Goal: Task Accomplishment & Management: Use online tool/utility

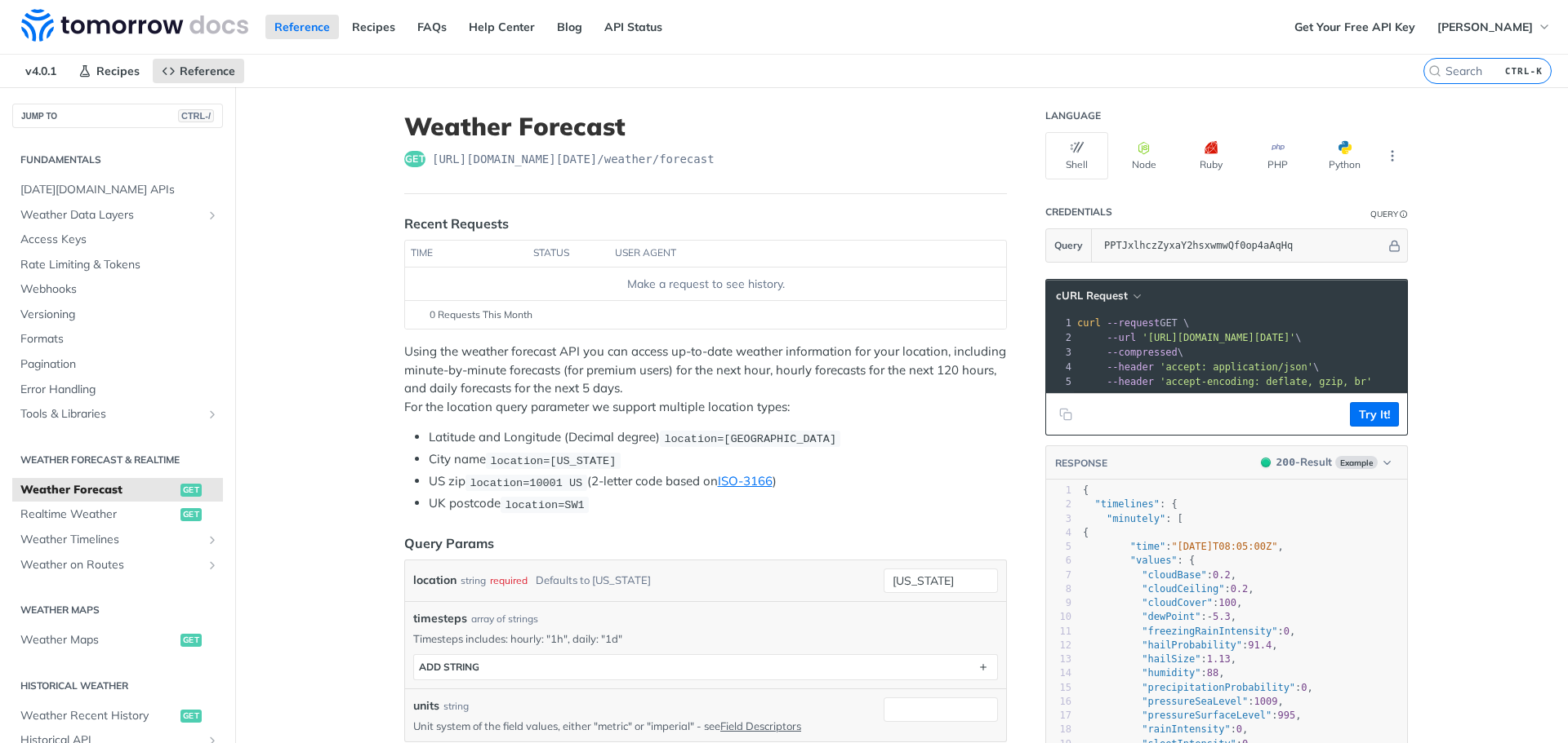
click at [1161, 328] on span "curl --request GET \" at bounding box center [1133, 322] width 112 height 11
click at [952, 578] on input "[US_STATE]" at bounding box center [940, 581] width 115 height 24
type input "n"
type input "S"
click at [698, 251] on th "user agent" at bounding box center [791, 253] width 364 height 26
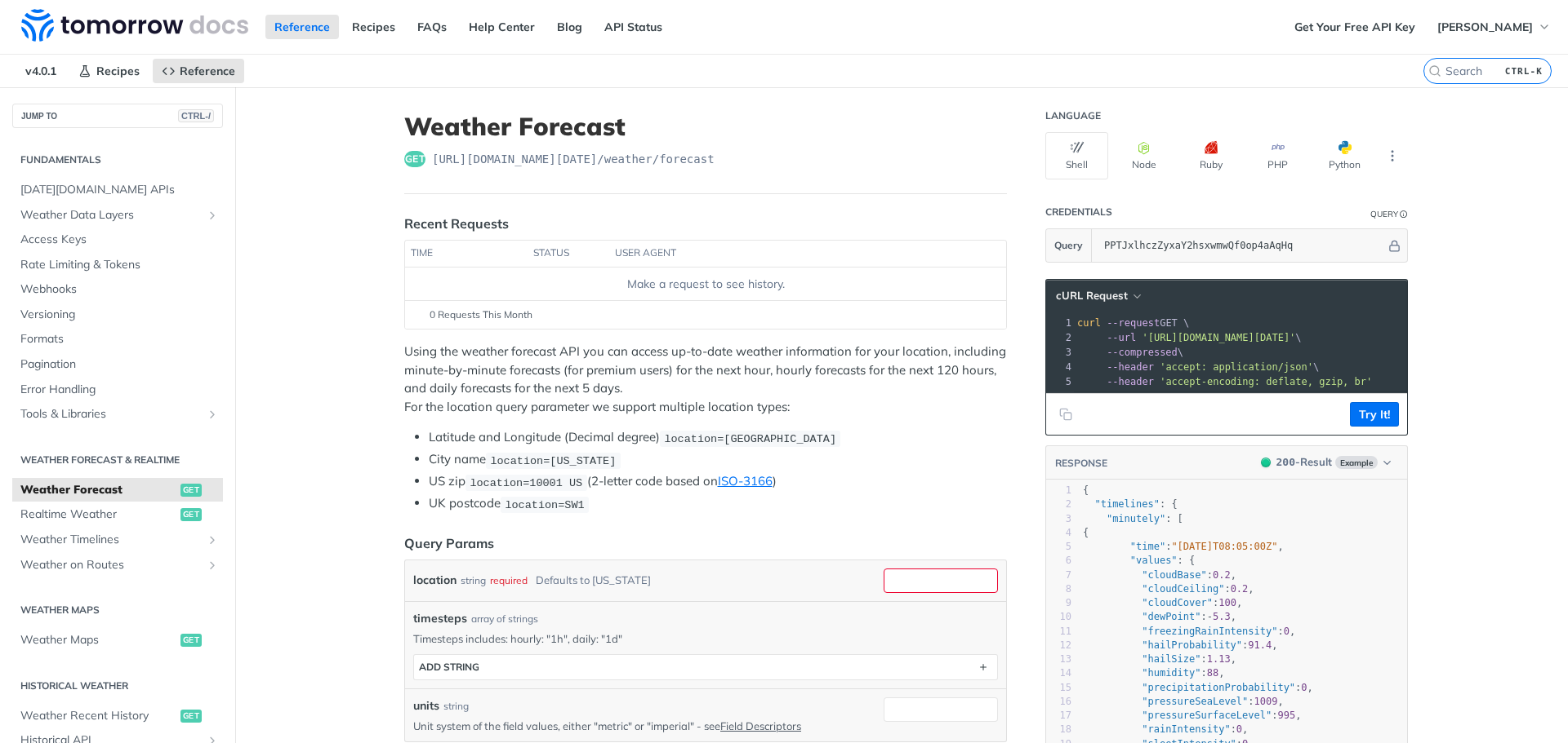
click at [630, 257] on th "user agent" at bounding box center [791, 253] width 364 height 26
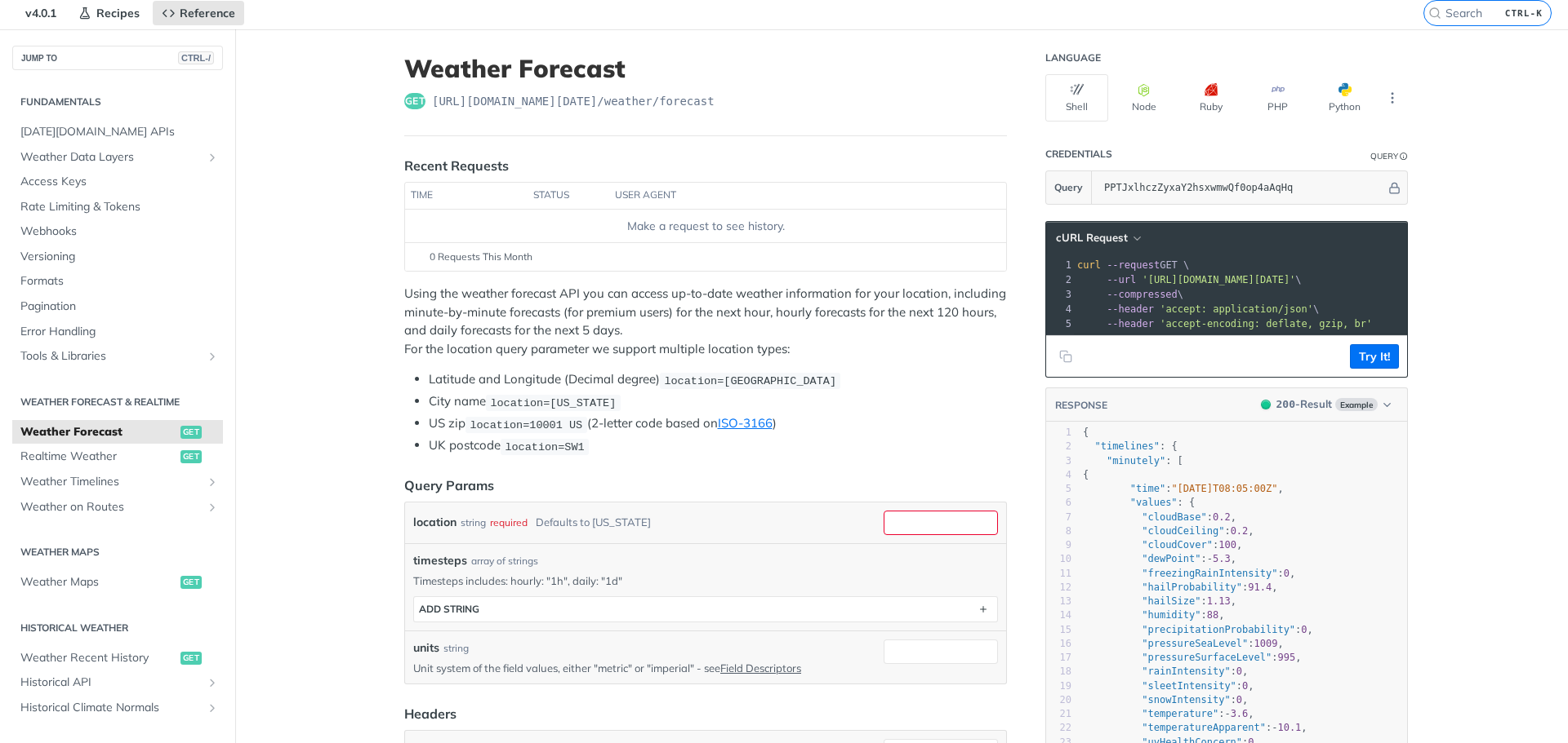
scroll to position [57, 0]
click at [92, 135] on span "[DATE][DOMAIN_NAME] APIs" at bounding box center [120, 133] width 198 height 16
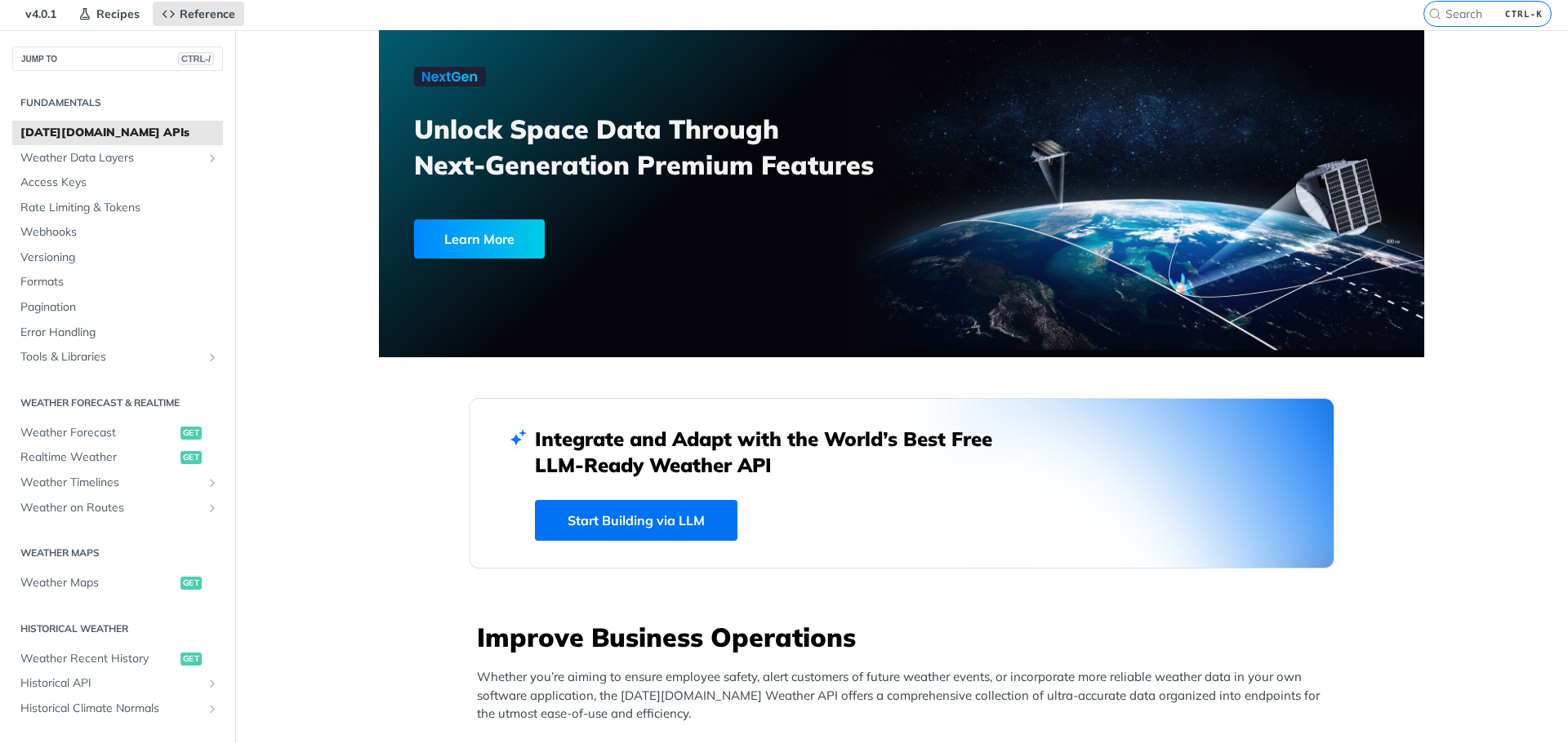
scroll to position [379, 0]
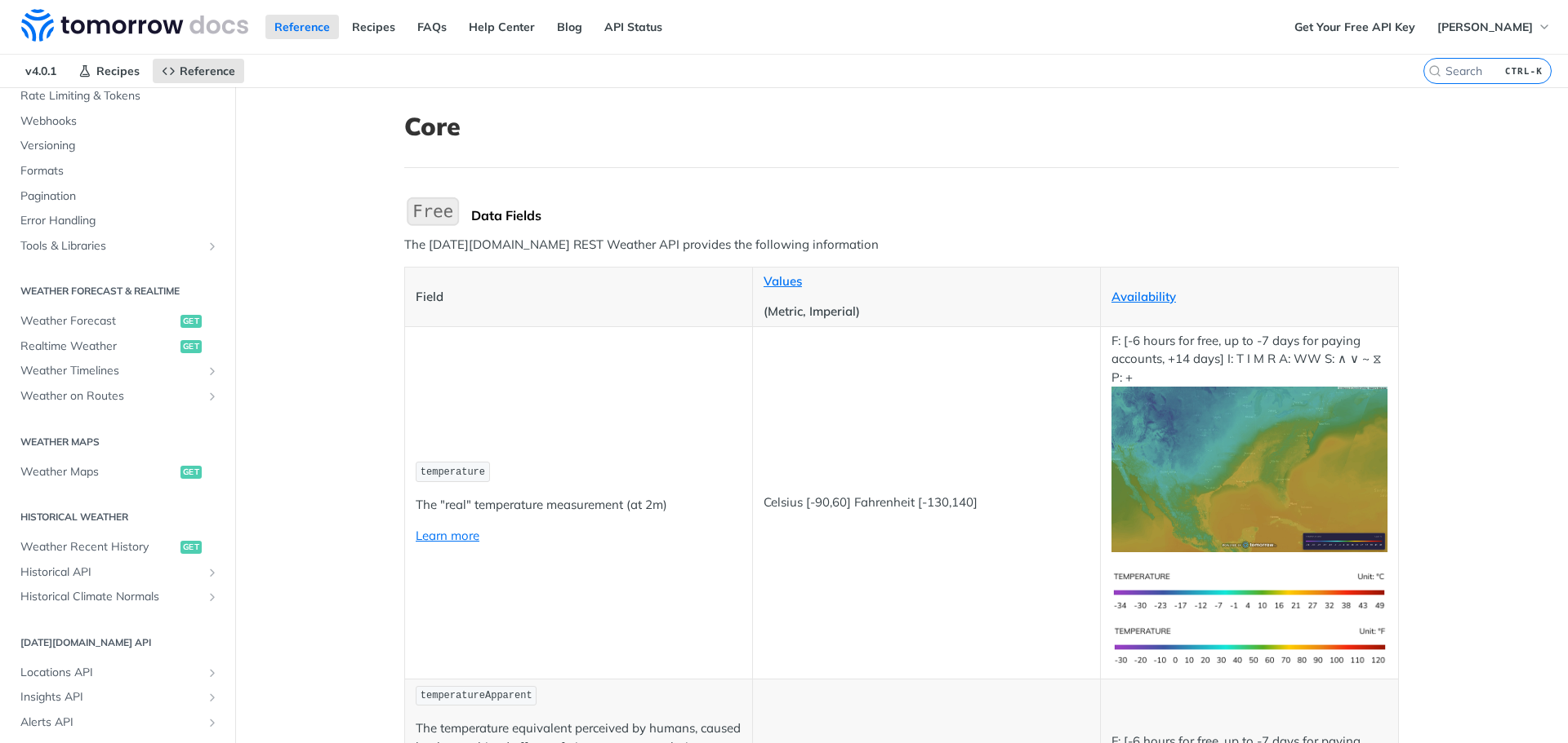
scroll to position [742, 0]
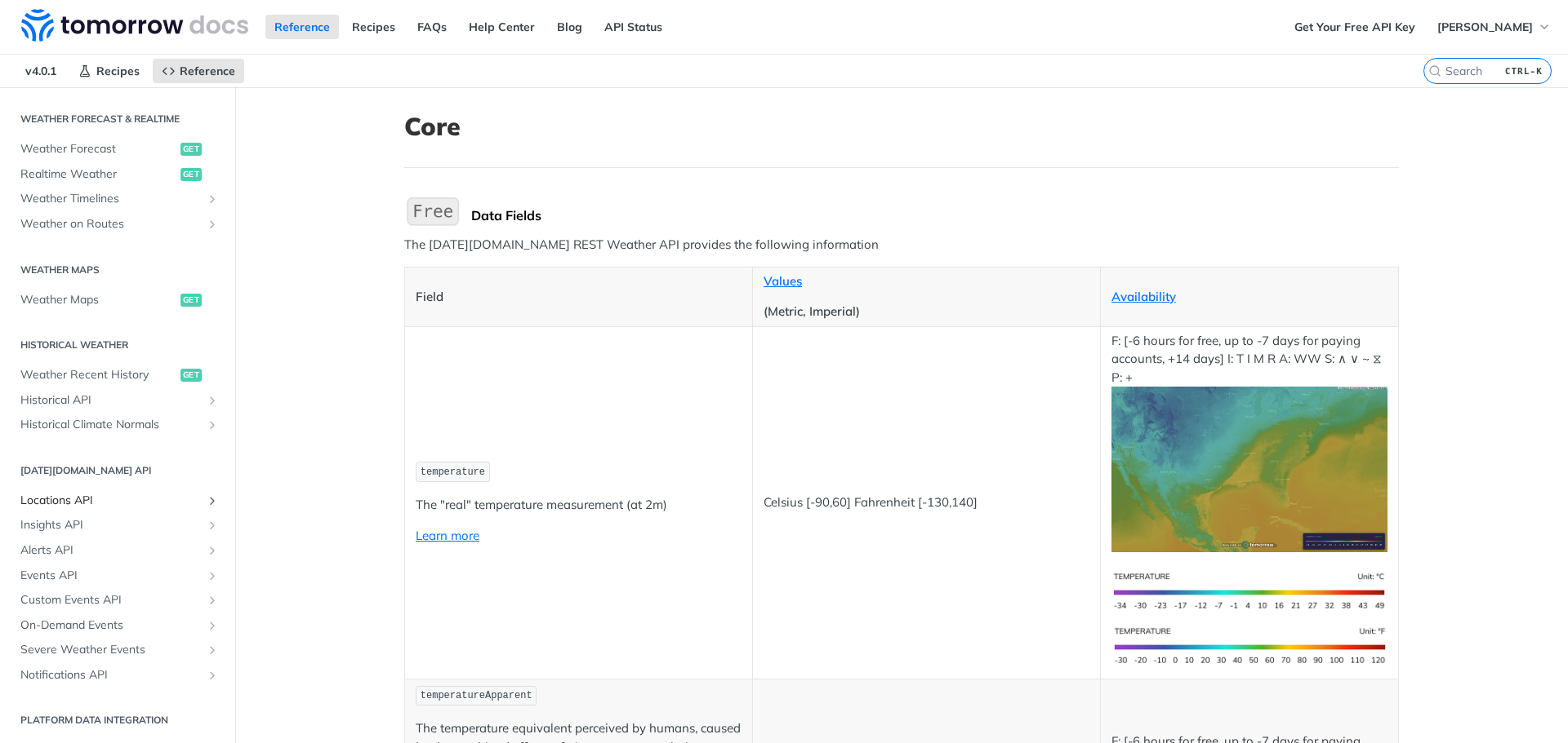
click at [70, 505] on span "Locations API" at bounding box center [111, 501] width 181 height 16
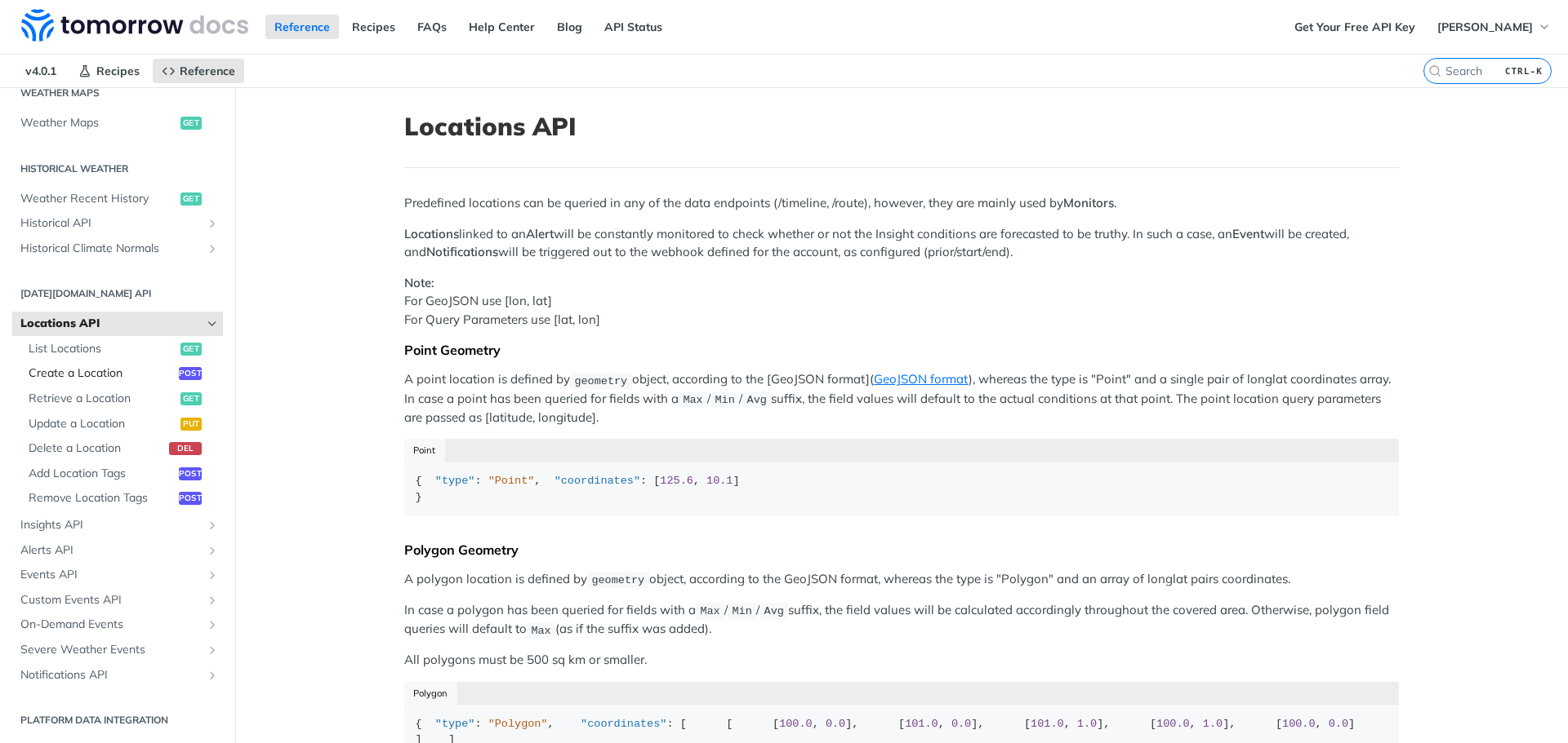
click at [87, 376] on span "Create a Location" at bounding box center [101, 373] width 146 height 16
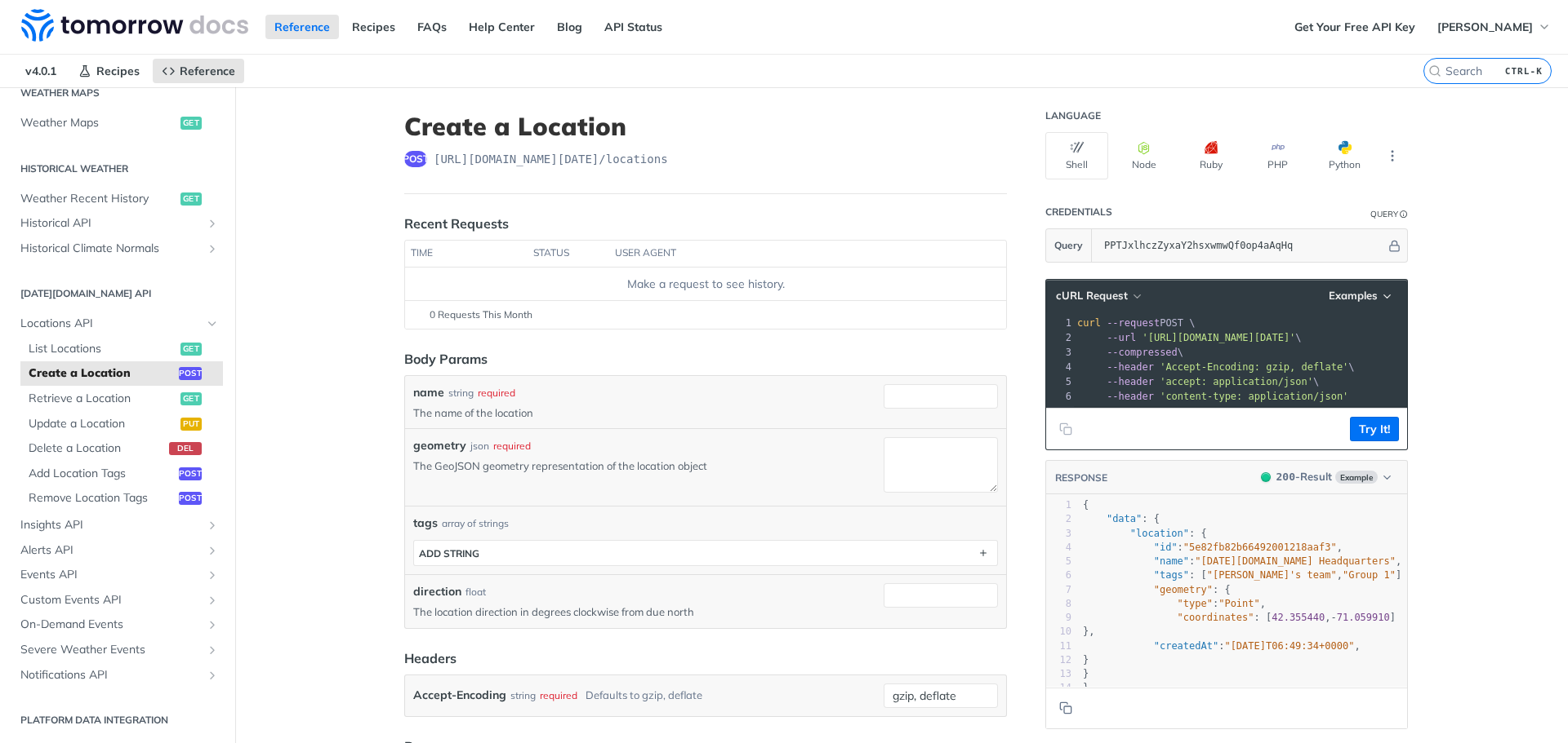
click at [492, 396] on div "required" at bounding box center [497, 393] width 38 height 15
click at [489, 415] on p "The name of the location" at bounding box center [645, 412] width 464 height 15
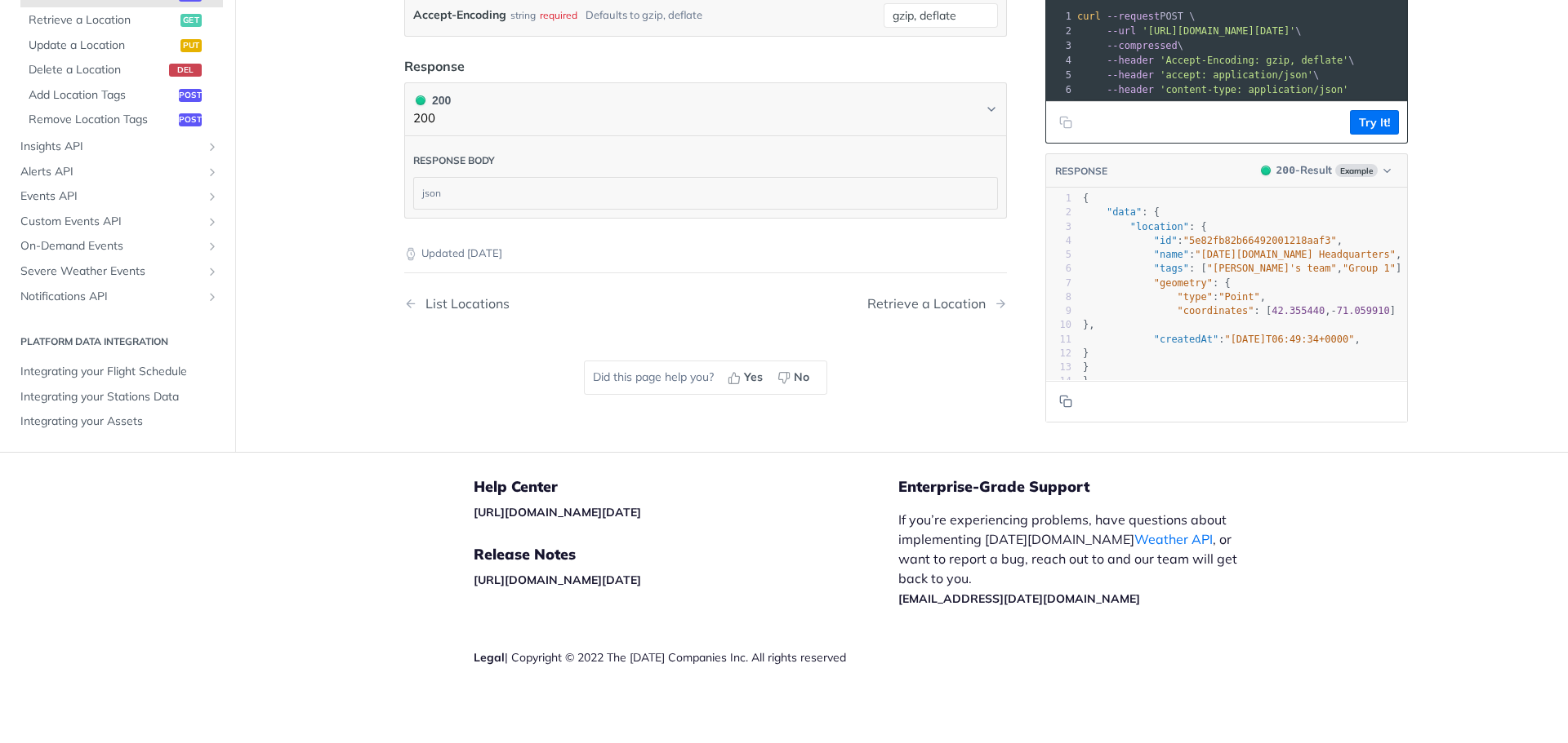
scroll to position [681, 0]
click at [884, 303] on div "Retrieve a Location" at bounding box center [930, 304] width 127 height 16
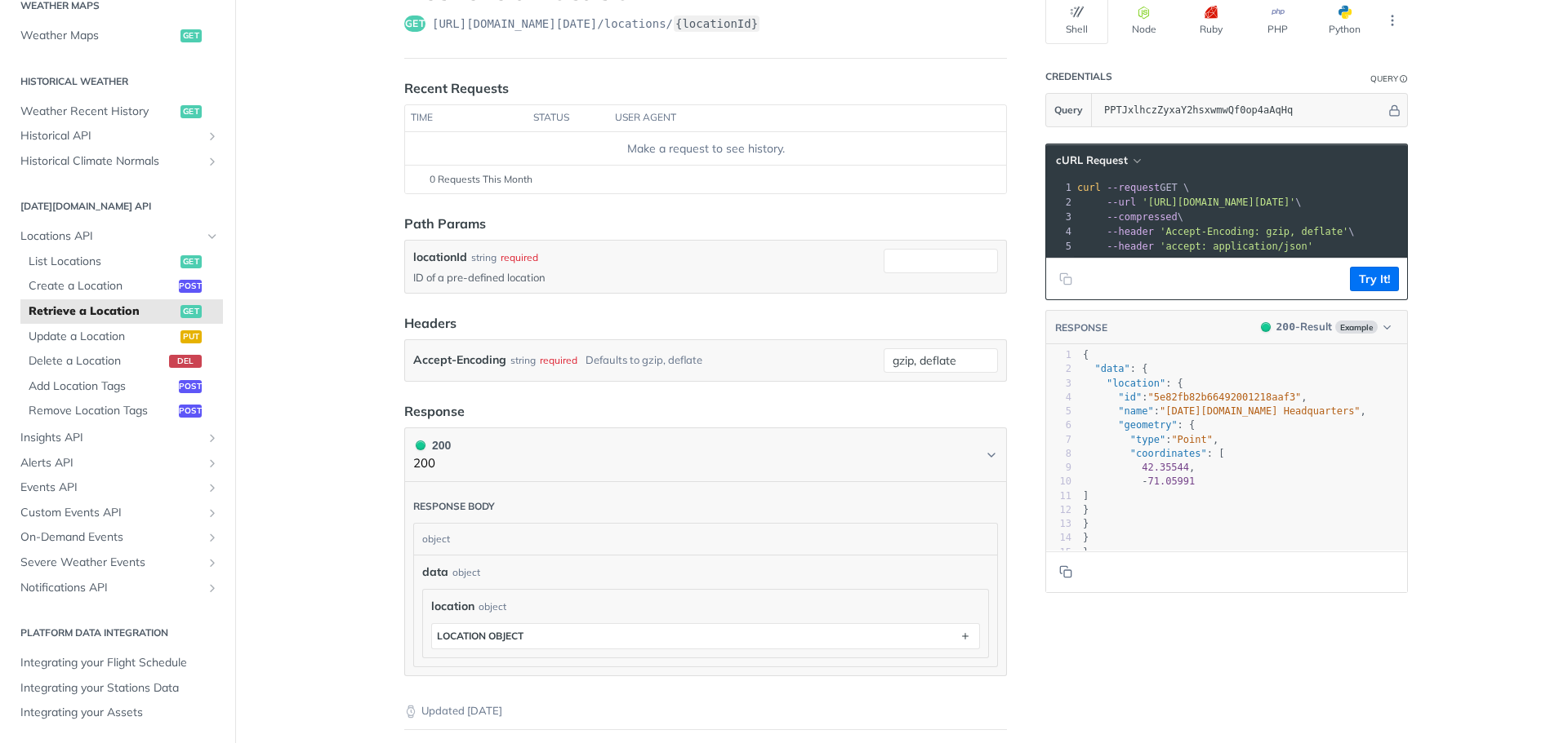
scroll to position [134, 0]
click at [538, 283] on p "ID of a pre-defined location" at bounding box center [645, 278] width 464 height 15
drag, startPoint x: 492, startPoint y: 260, endPoint x: 467, endPoint y: 253, distance: 26.0
click at [467, 253] on div "locationId string required" at bounding box center [645, 259] width 464 height 17
click at [471, 253] on div "string" at bounding box center [483, 259] width 25 height 15
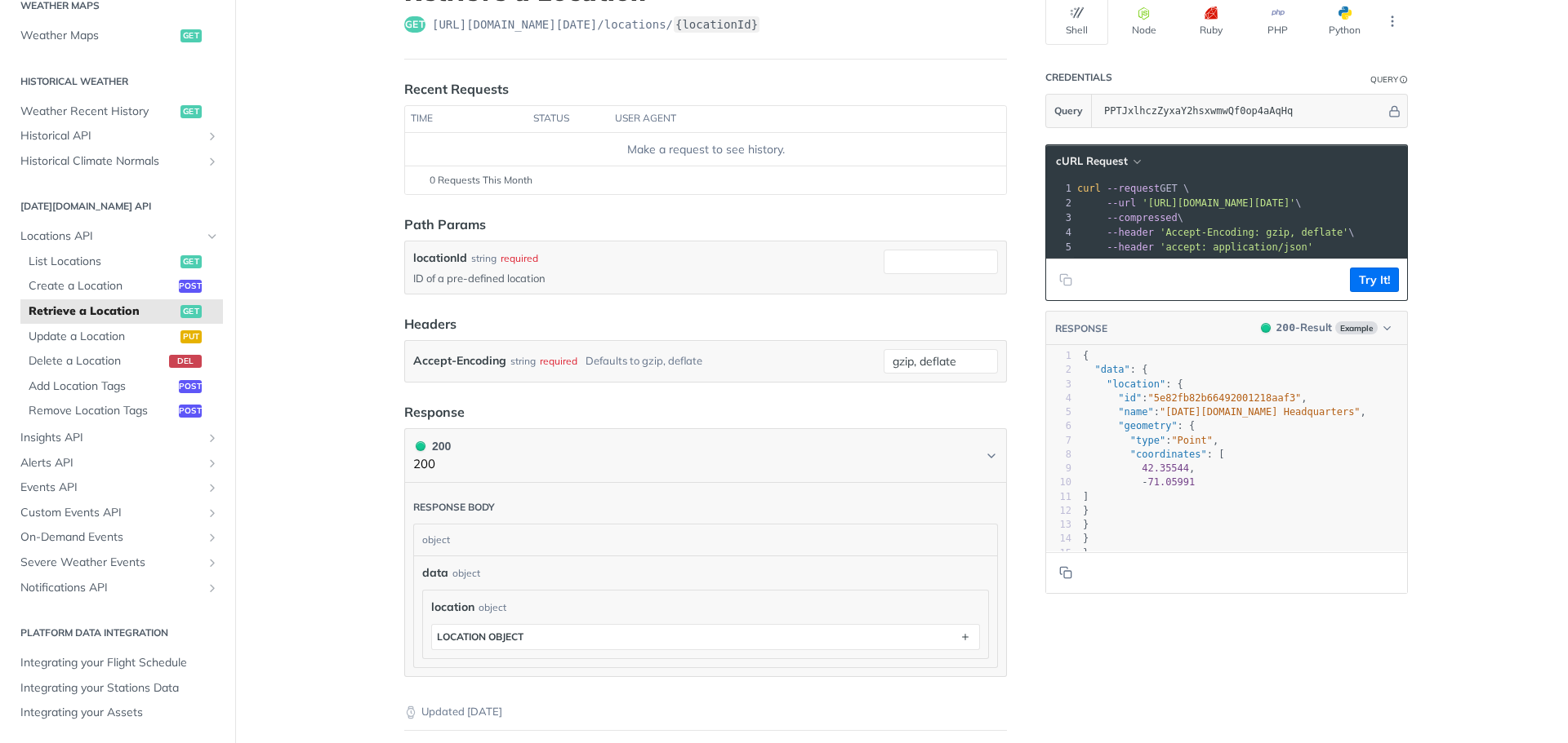
click at [538, 218] on header "Path Params" at bounding box center [706, 224] width 603 height 20
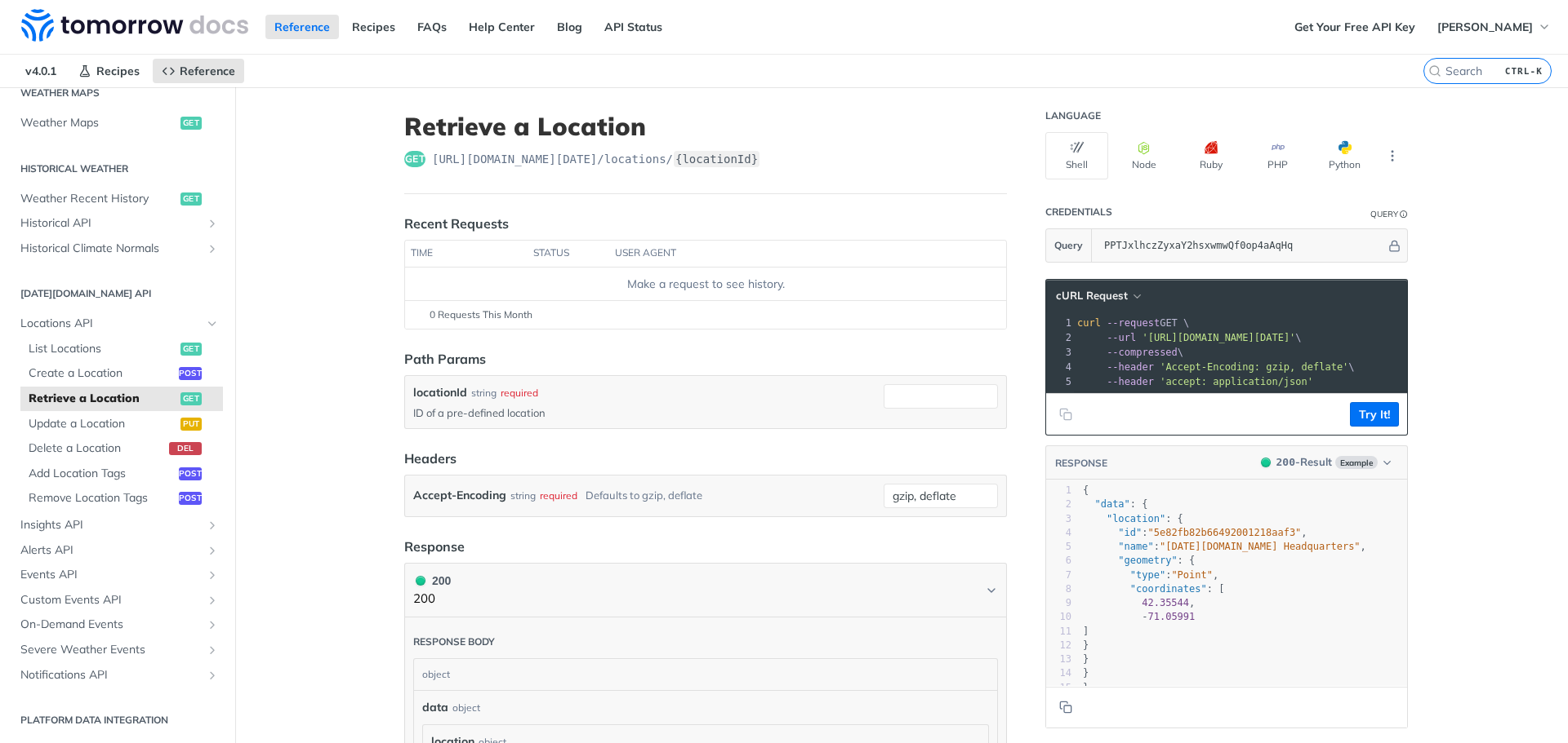
click at [486, 223] on div "Recent Requests" at bounding box center [456, 223] width 104 height 20
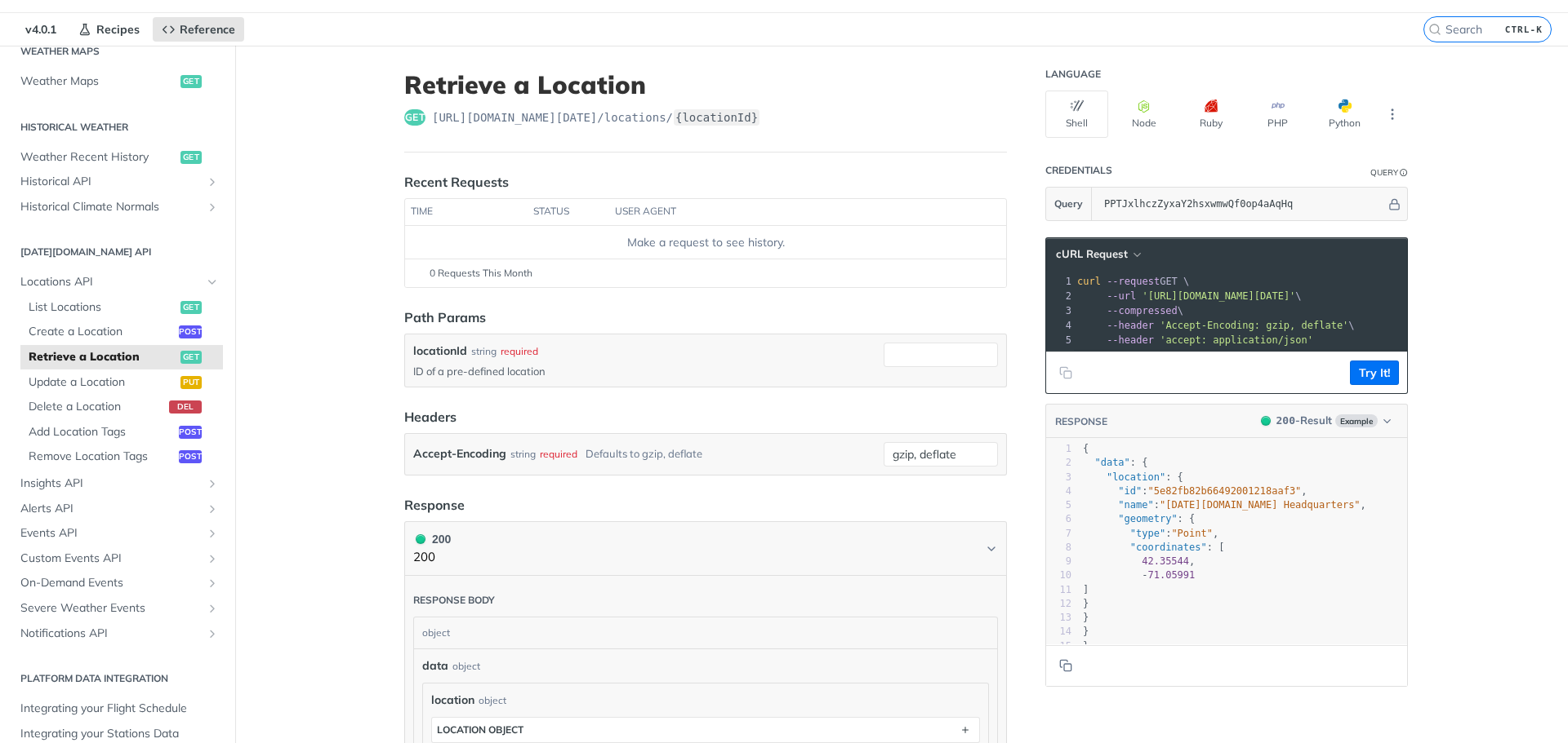
scroll to position [41, 0]
click at [521, 347] on div "required" at bounding box center [519, 351] width 38 height 15
drag, startPoint x: 521, startPoint y: 347, endPoint x: 448, endPoint y: 345, distance: 73.0
click at [448, 345] on label "locationId" at bounding box center [440, 352] width 53 height 17
click at [883, 345] on input "locationId" at bounding box center [940, 355] width 115 height 24
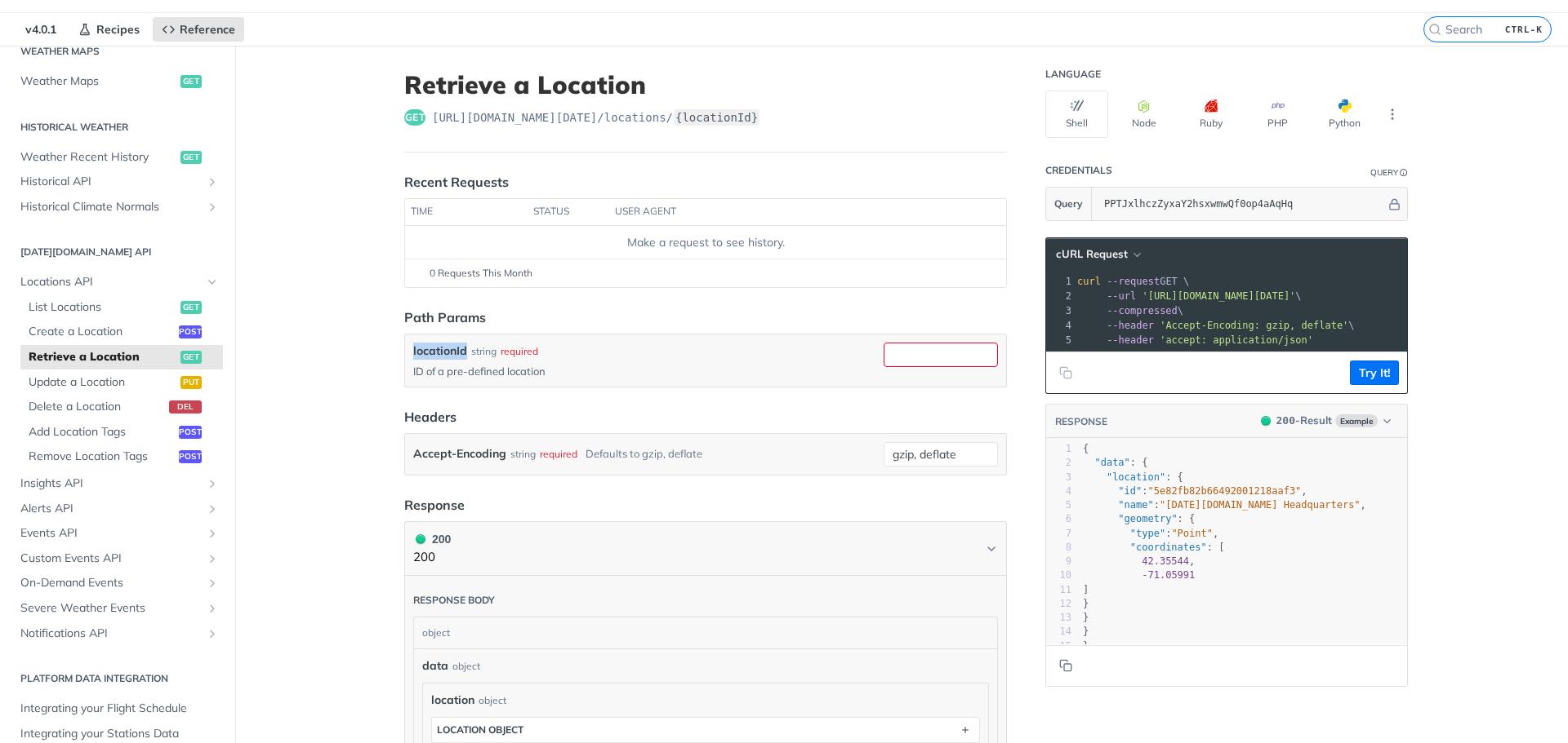
click at [448, 345] on label "locationId" at bounding box center [440, 352] width 53 height 17
click at [883, 345] on input "locationId" at bounding box center [940, 355] width 115 height 24
click at [913, 361] on input "locationId" at bounding box center [940, 355] width 115 height 24
type input "Varezhki"
click at [756, 452] on div "Accept-Encoding string required Defaults to gzip, deflate" at bounding box center [645, 454] width 464 height 24
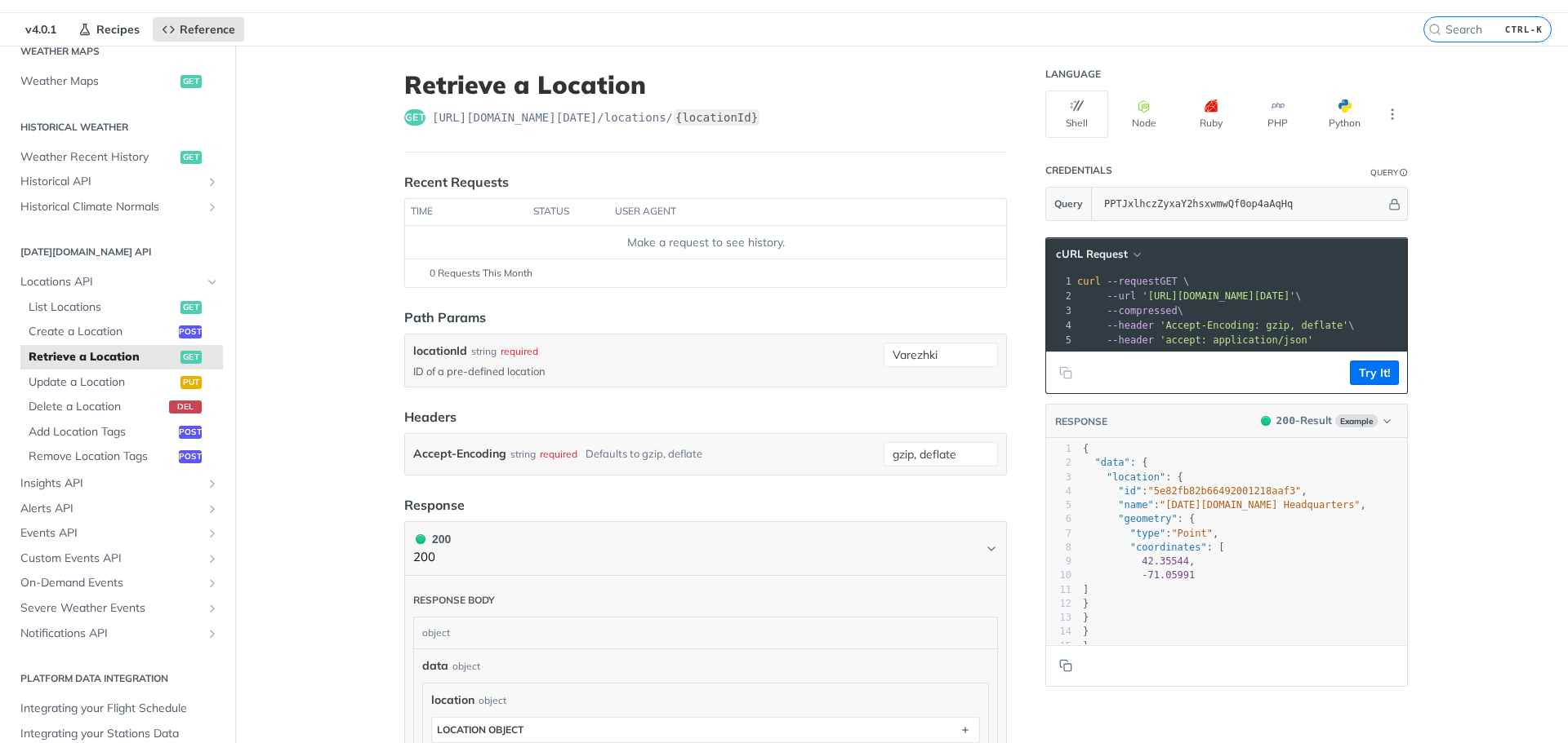
click at [520, 351] on div "required" at bounding box center [519, 351] width 38 height 15
click at [513, 362] on div "locationId string required ID of a pre-defined location" at bounding box center [645, 361] width 464 height 36
click at [948, 359] on input "Varezhki" at bounding box center [940, 355] width 115 height 24
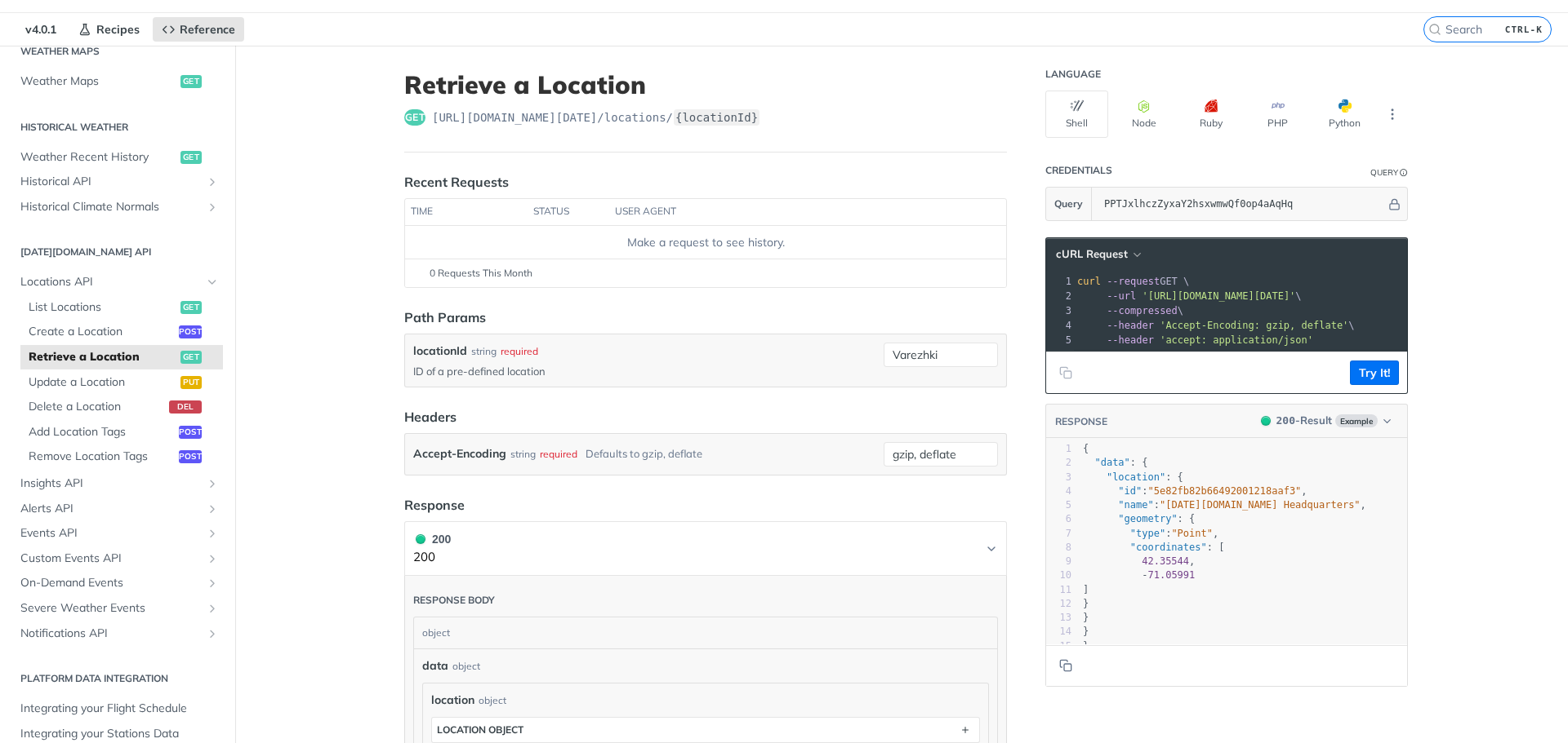
click at [903, 528] on h1 "200 200" at bounding box center [706, 548] width 603 height 54
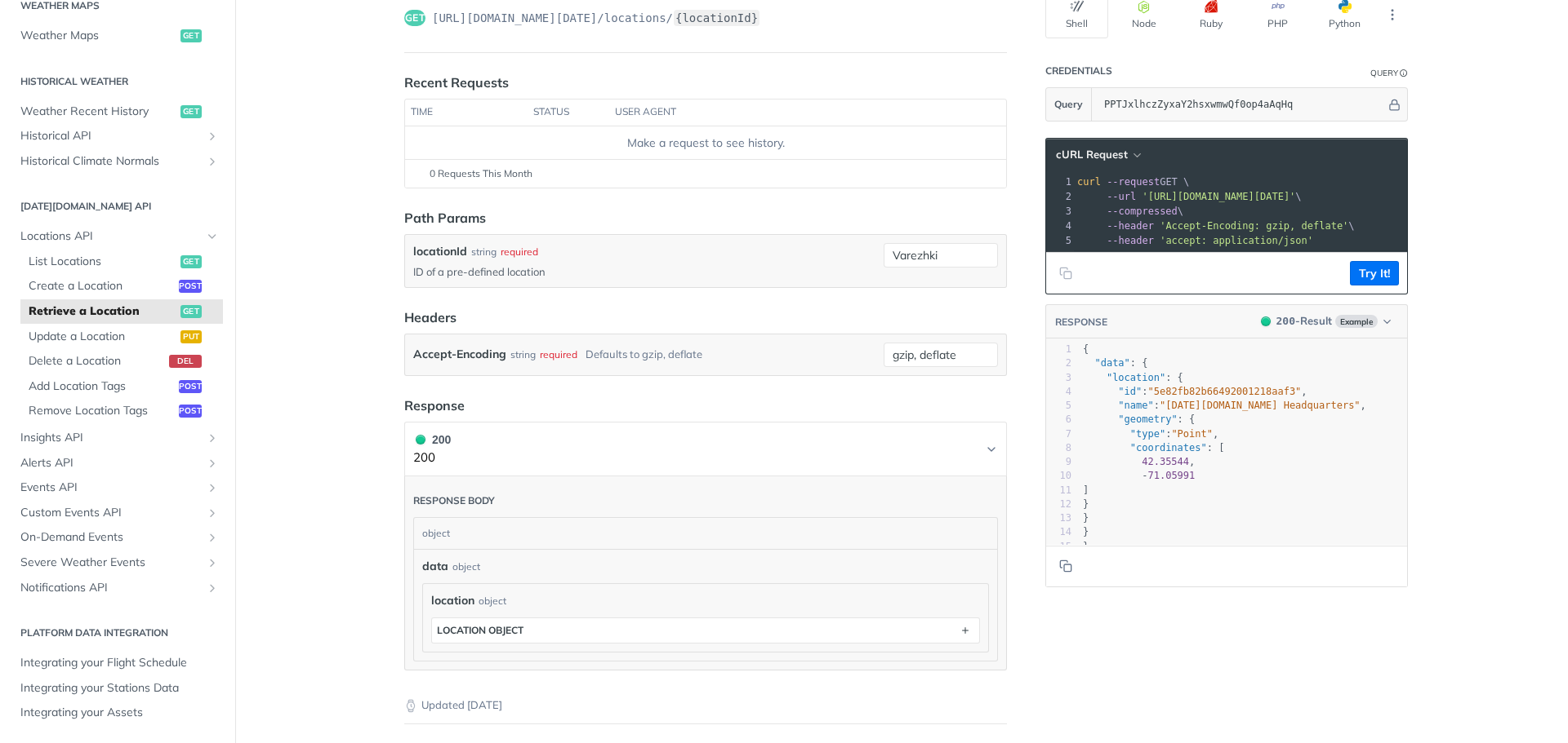
scroll to position [141, 0]
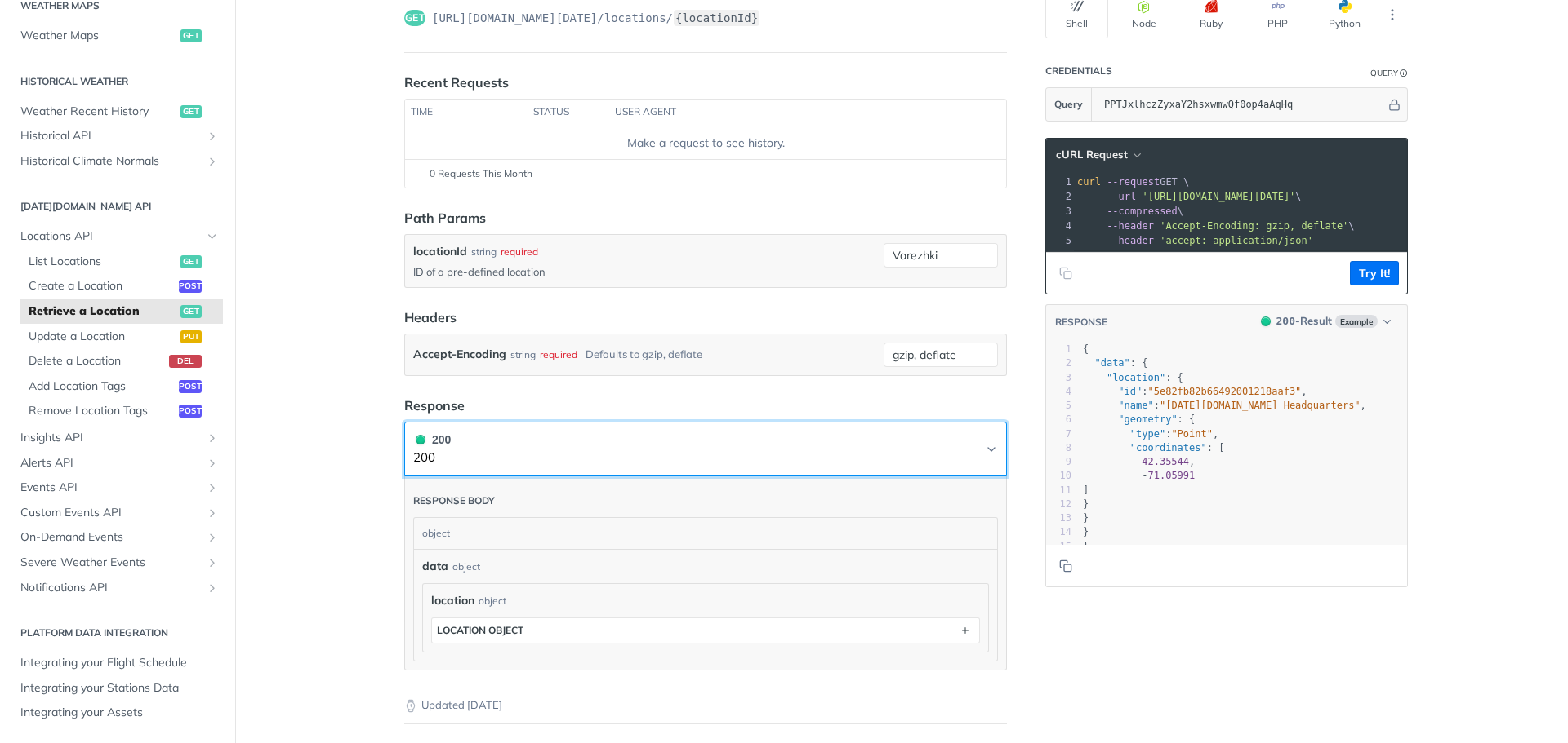
click at [956, 447] on button "200 200" at bounding box center [706, 449] width 585 height 37
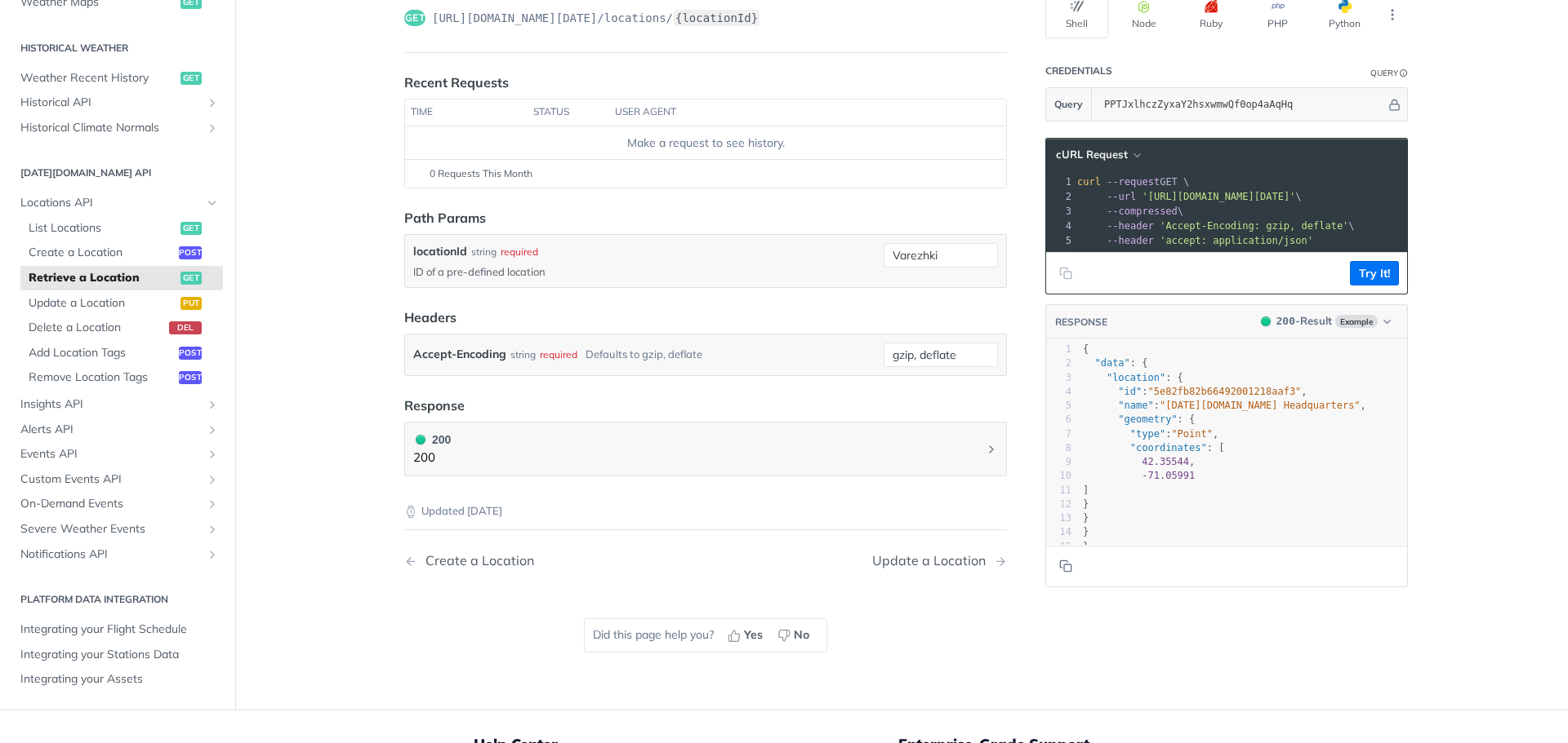
click at [862, 510] on p "Updated [DATE]" at bounding box center [706, 511] width 603 height 16
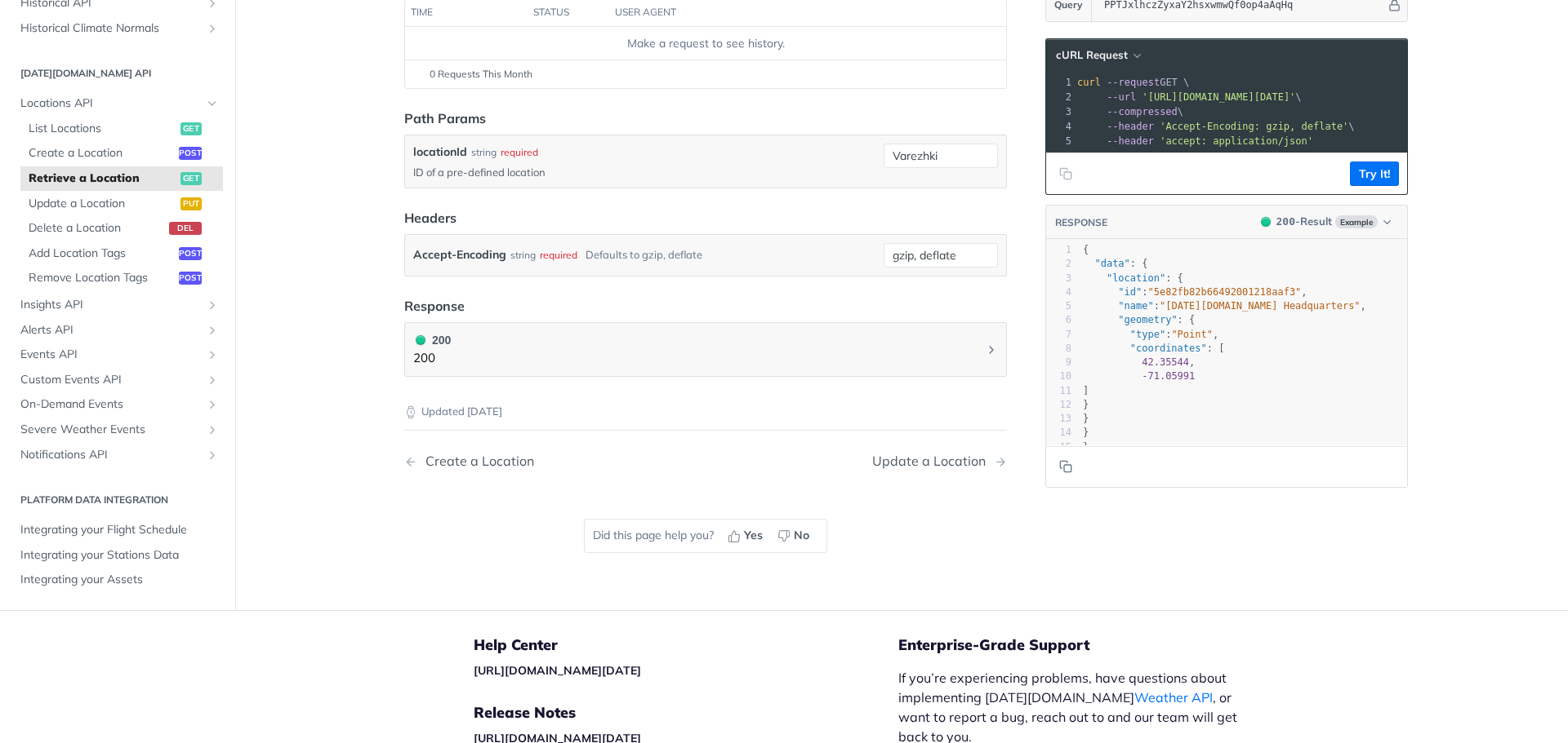
scroll to position [247, 0]
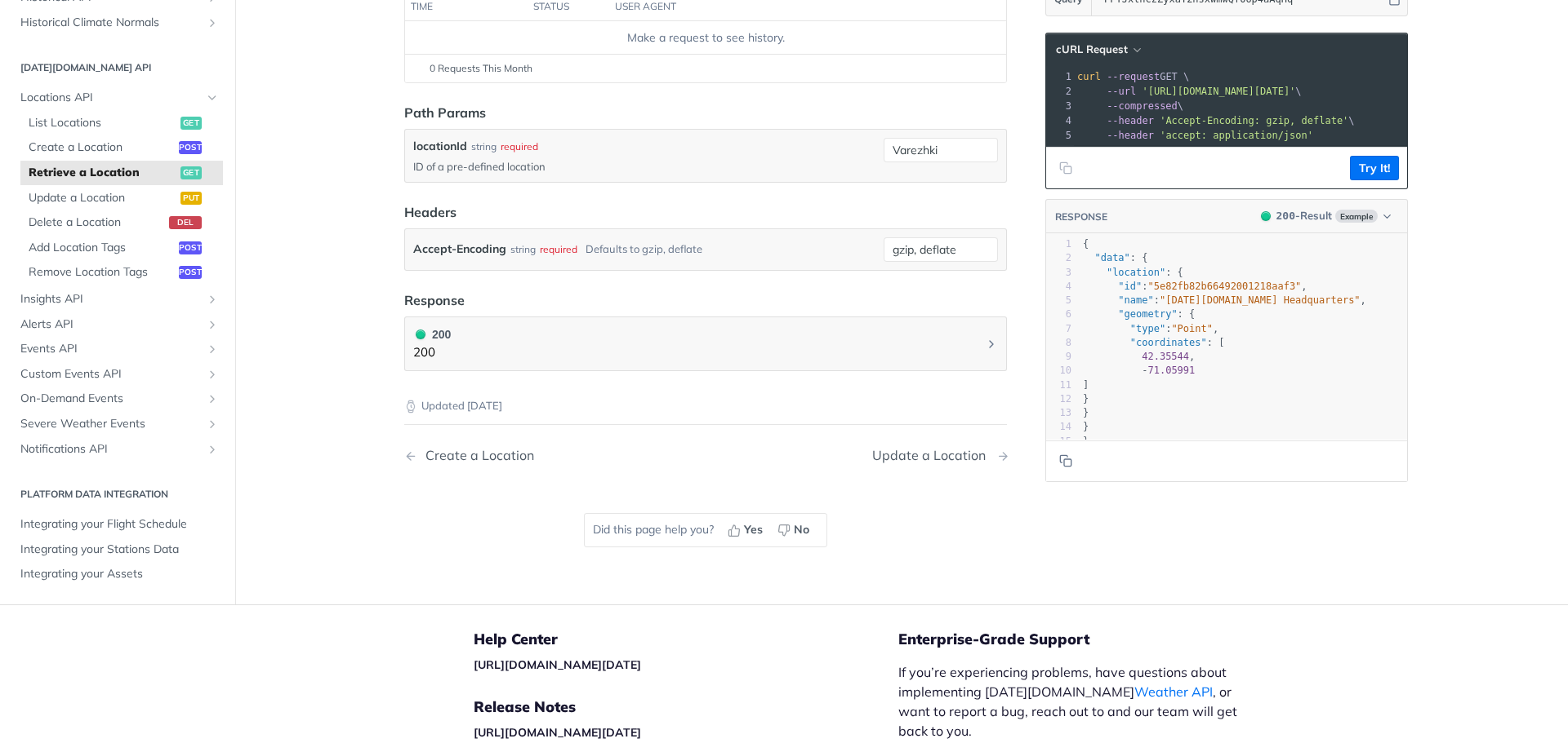
click at [939, 449] on div "Update a Location" at bounding box center [932, 456] width 122 height 16
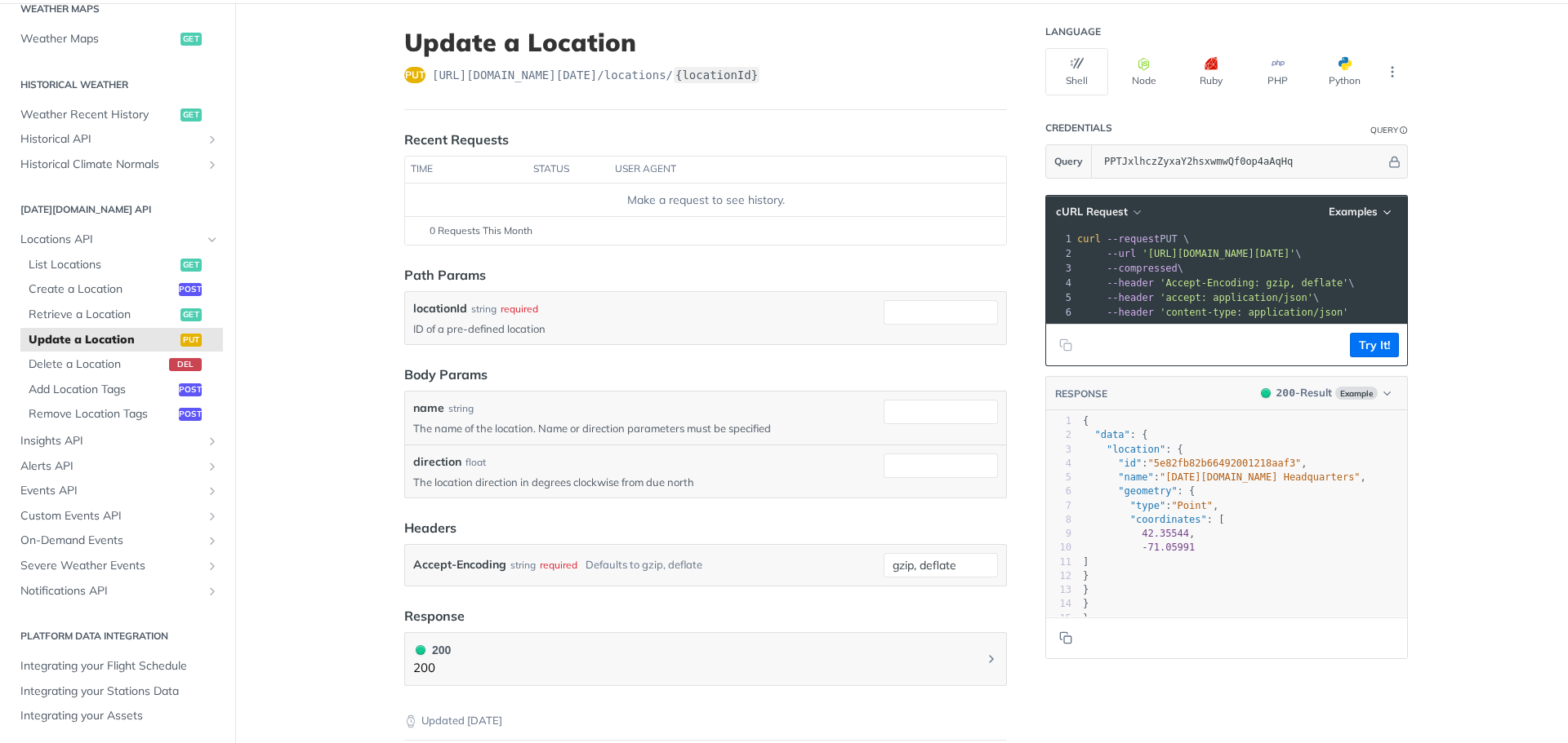
scroll to position [78, 0]
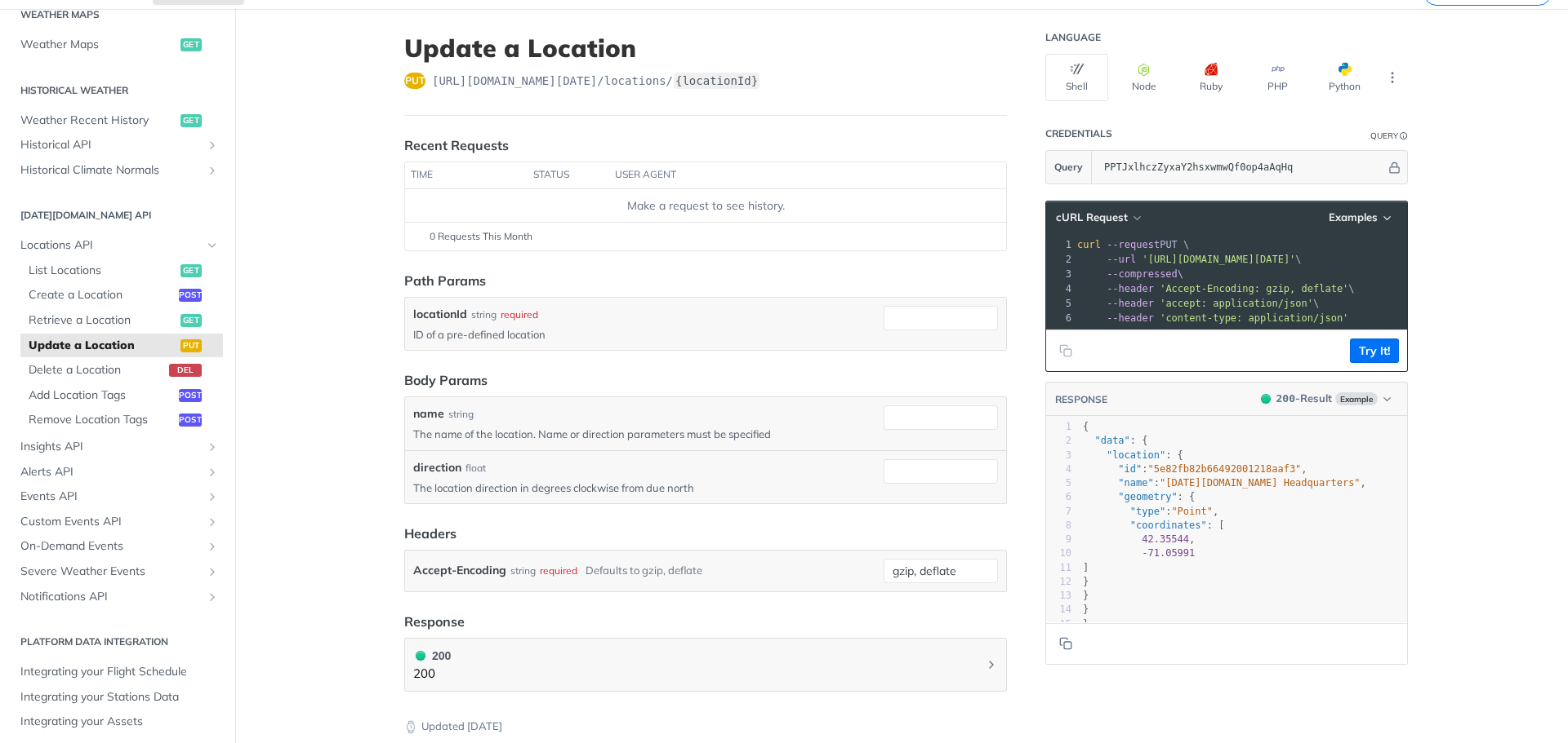
click at [948, 160] on div "Recent Requests time status user agent Make a request to see history. 0 Request…" at bounding box center [706, 193] width 603 height 116
click at [832, 140] on header "Recent Requests" at bounding box center [706, 145] width 603 height 20
click at [895, 107] on header "Update a Location put [URL][DOMAIN_NAME][DATE] /locations/ {locationId}" at bounding box center [706, 75] width 603 height 83
click at [903, 80] on div "put [URL][DOMAIN_NAME][DATE] /locations/ {locationId}" at bounding box center [706, 80] width 603 height 16
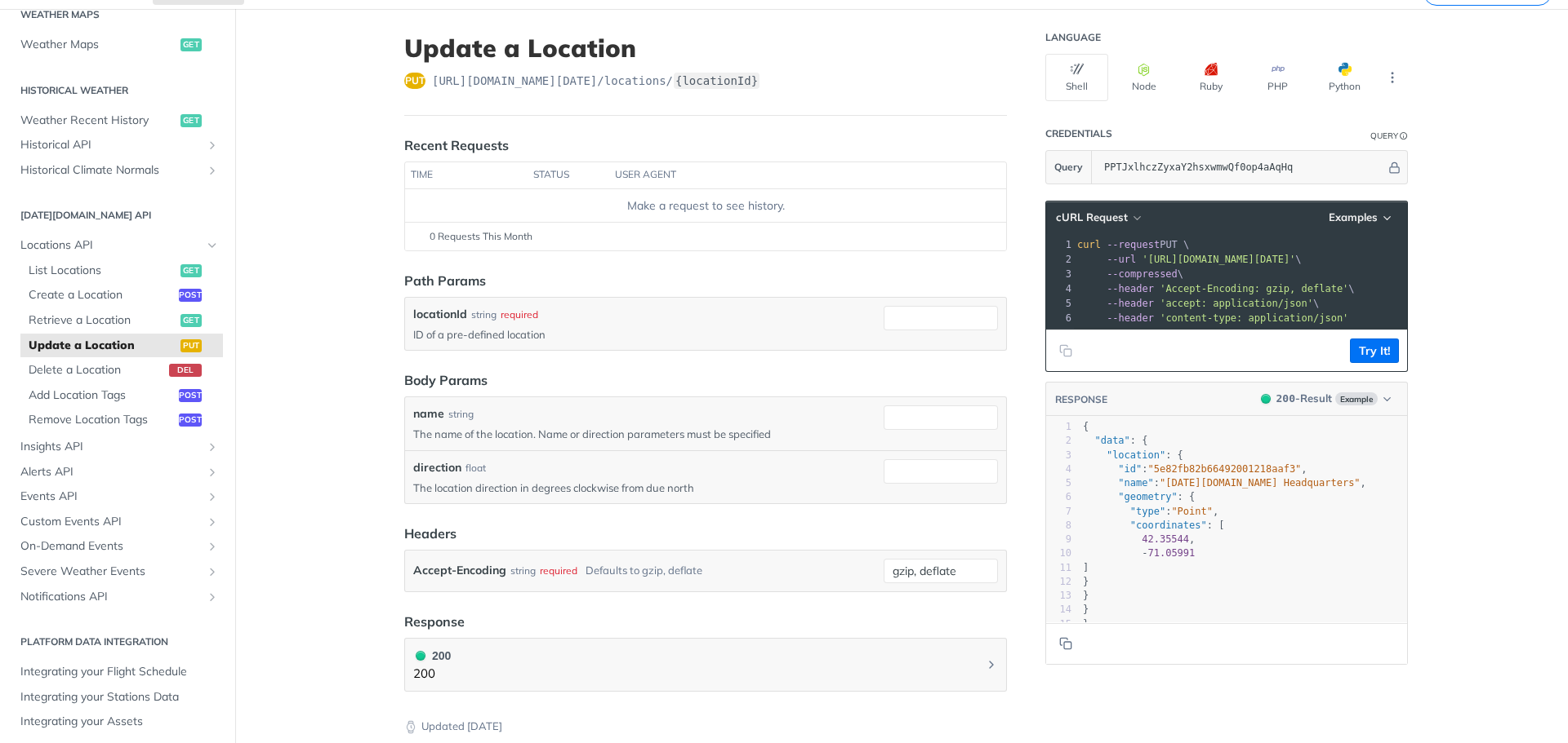
click at [903, 80] on div "put [URL][DOMAIN_NAME][DATE] /locations/ {locationId}" at bounding box center [706, 80] width 603 height 16
click at [1123, 172] on input "PPTJxlhczZyxaY2hsxwmwQf0op4aAqHq" at bounding box center [1240, 167] width 290 height 33
click at [963, 184] on th "user agent" at bounding box center [791, 175] width 364 height 26
click at [861, 251] on footer "0 Requests This Month" at bounding box center [706, 235] width 601 height 28
click at [930, 219] on td "Make a request to see history." at bounding box center [706, 206] width 601 height 33
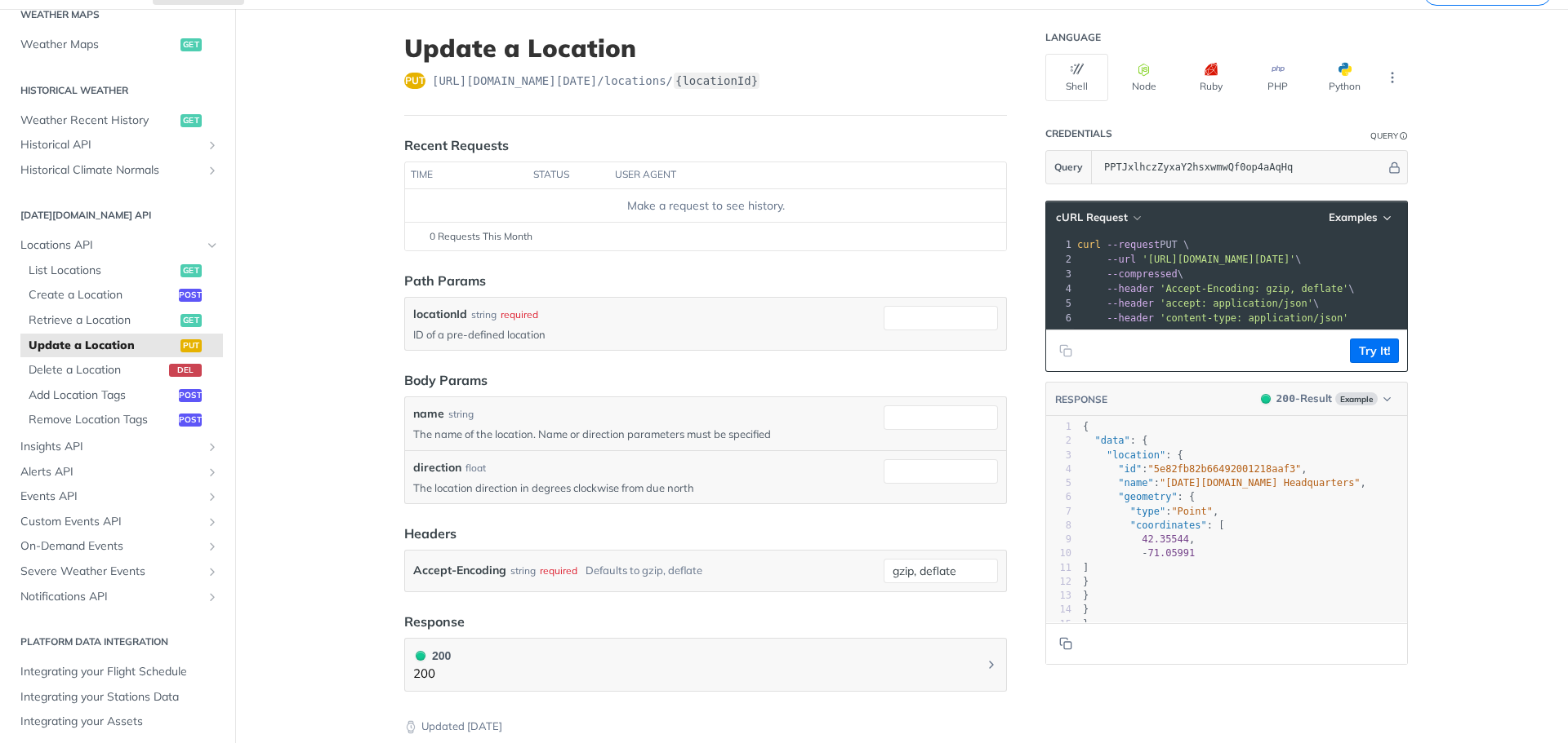
click at [930, 219] on td "Make a request to see history." at bounding box center [706, 206] width 601 height 33
click at [697, 236] on div "0 Requests This Month" at bounding box center [706, 236] width 585 height 15
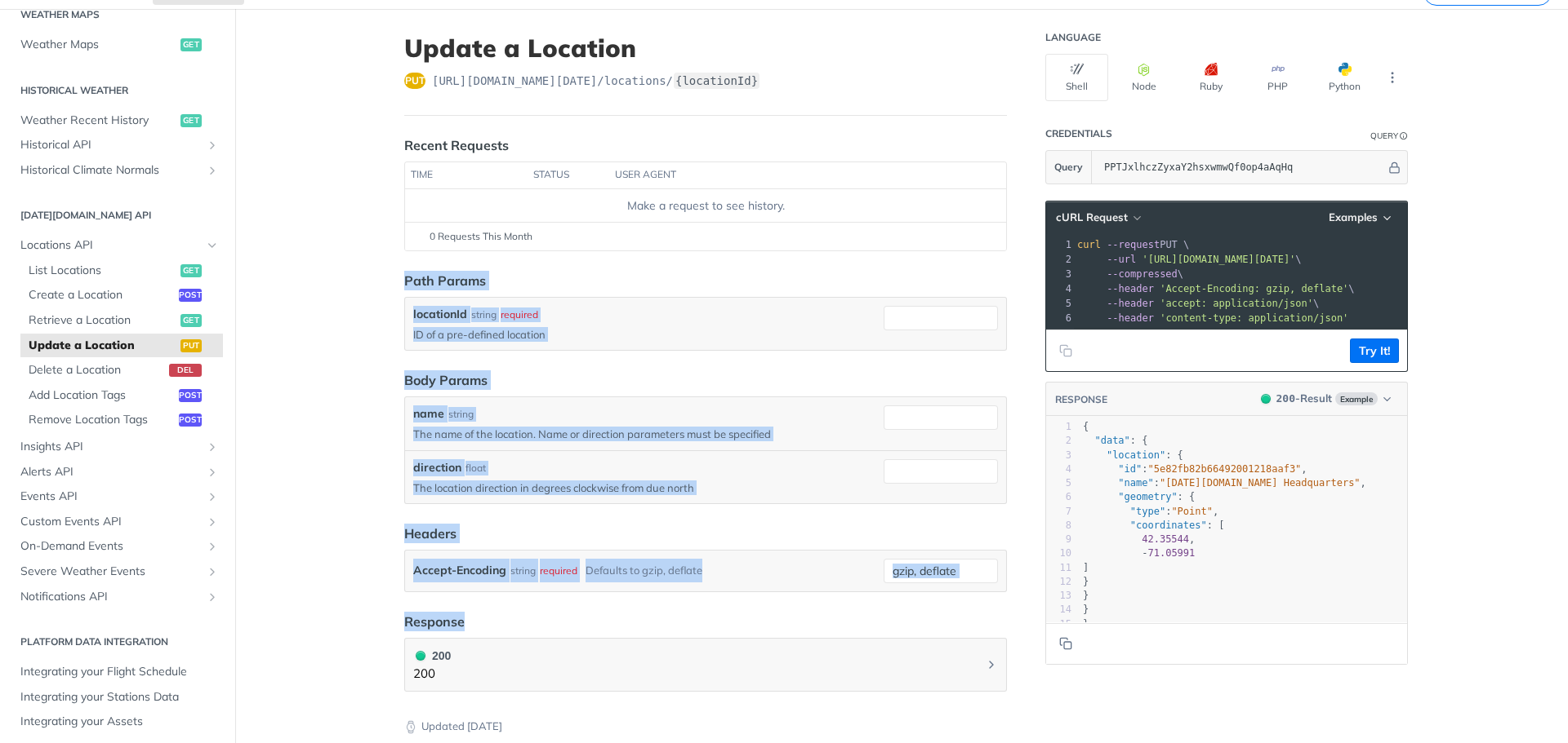
drag, startPoint x: 697, startPoint y: 236, endPoint x: 975, endPoint y: 592, distance: 451.7
click at [975, 592] on article "Update a Location put [URL][DOMAIN_NAME][DATE] /locations/ {locationId} Recent …" at bounding box center [705, 466] width 653 height 916
click at [918, 358] on form "Path Params locationId string required ID of a pre-defined location Body Params…" at bounding box center [706, 431] width 603 height 322
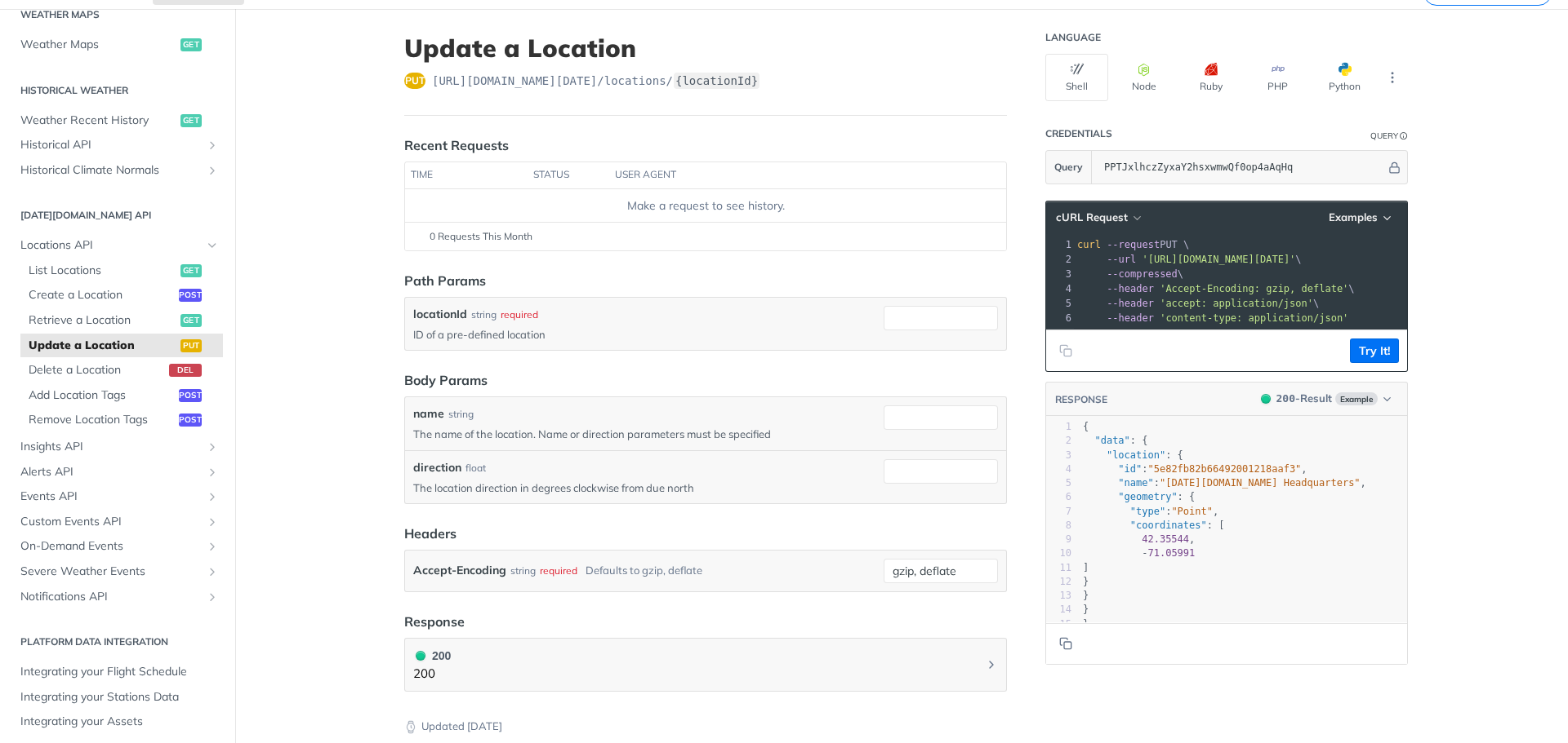
click at [927, 292] on form "Path Params locationId string required ID of a pre-defined location Body Params…" at bounding box center [706, 431] width 603 height 322
click at [922, 415] on input "name" at bounding box center [940, 417] width 115 height 24
click at [920, 324] on input "locationId" at bounding box center [940, 318] width 115 height 24
click at [911, 479] on input "direction" at bounding box center [940, 471] width 115 height 24
drag, startPoint x: 409, startPoint y: 487, endPoint x: 696, endPoint y: 498, distance: 287.2
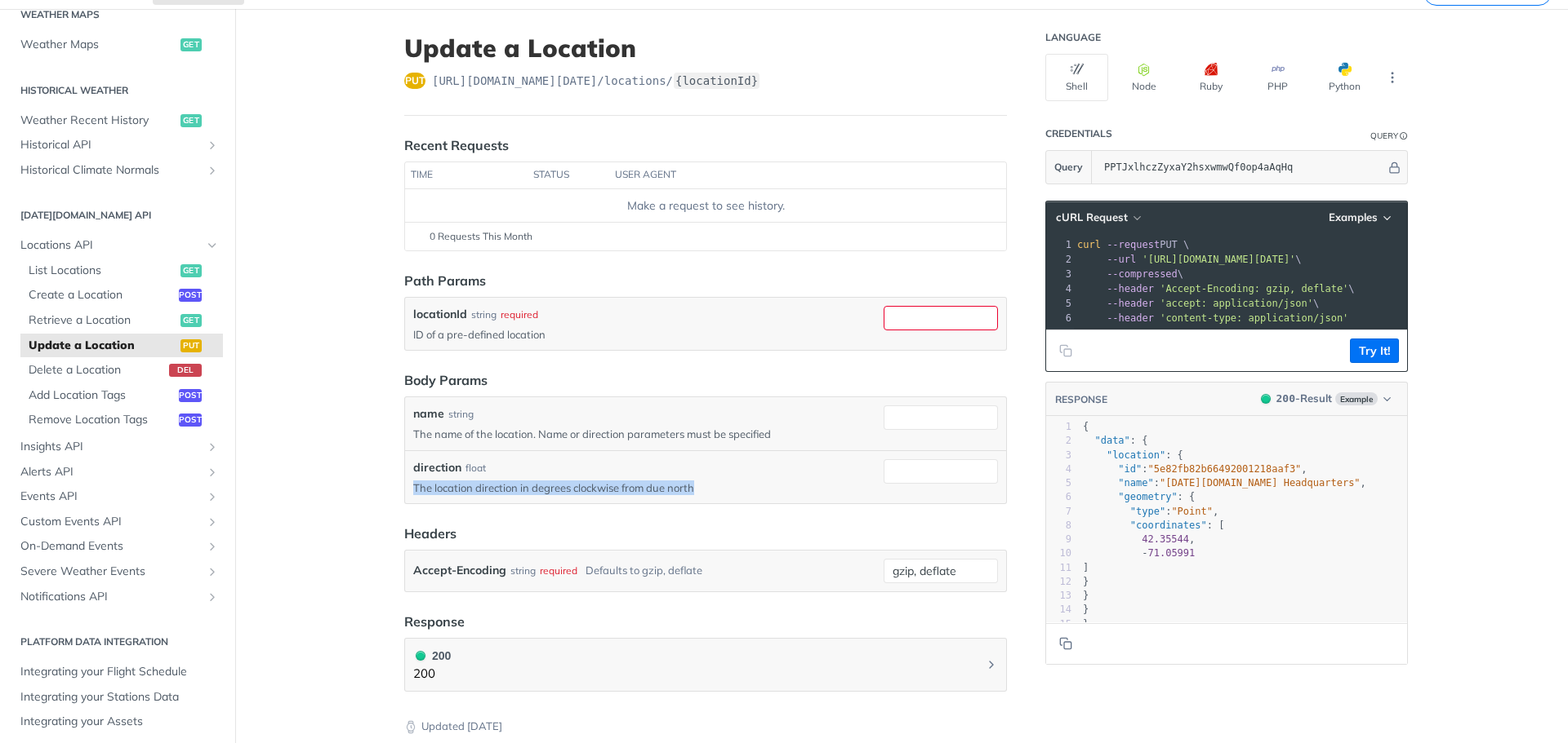
click at [696, 498] on div "direction float The location direction in degrees clockwise from due north" at bounding box center [706, 478] width 601 height 53
copy p "The location direction in degrees clockwise from due north"
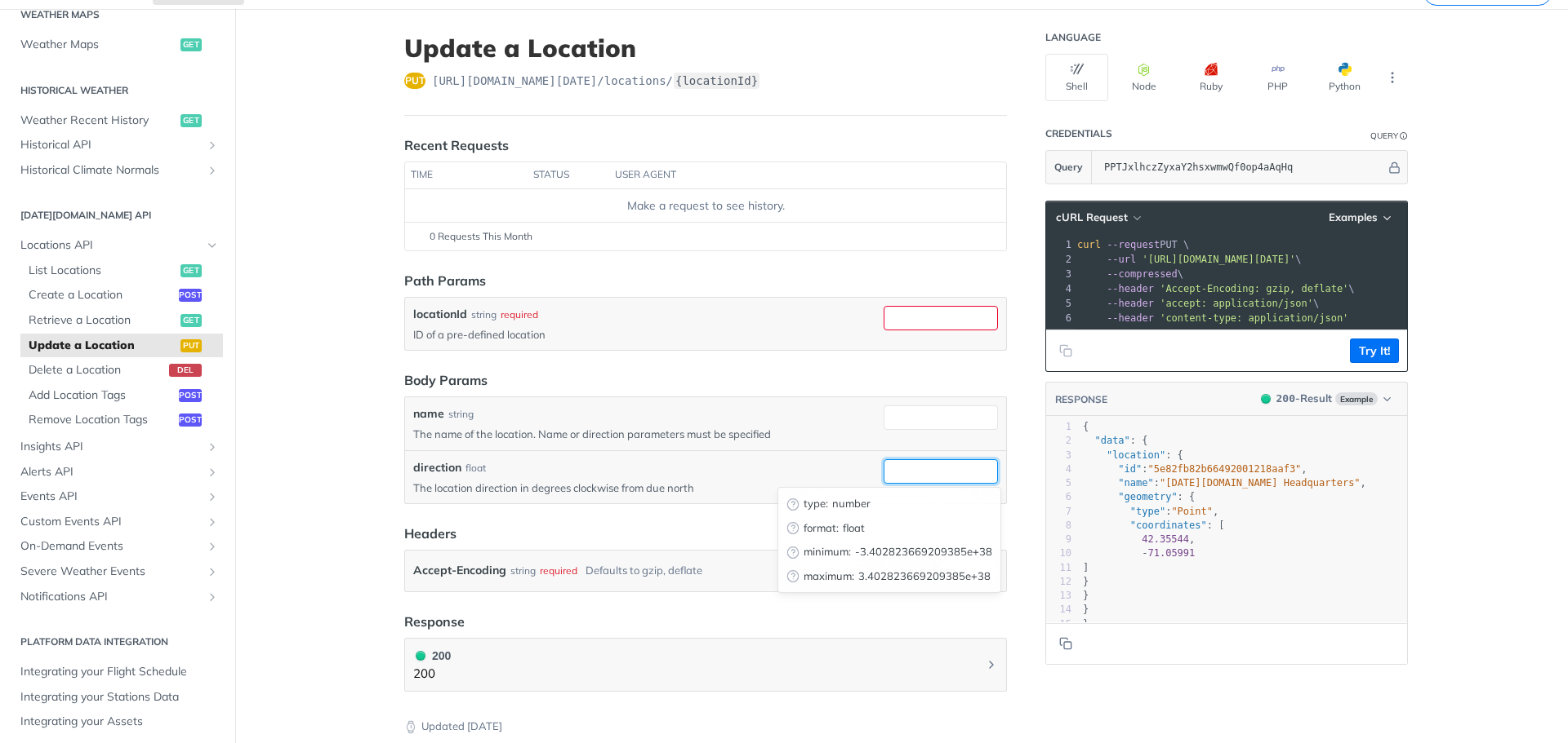
click at [939, 472] on input "direction" at bounding box center [940, 471] width 115 height 24
click at [85, 300] on span "Create a Location" at bounding box center [101, 295] width 146 height 16
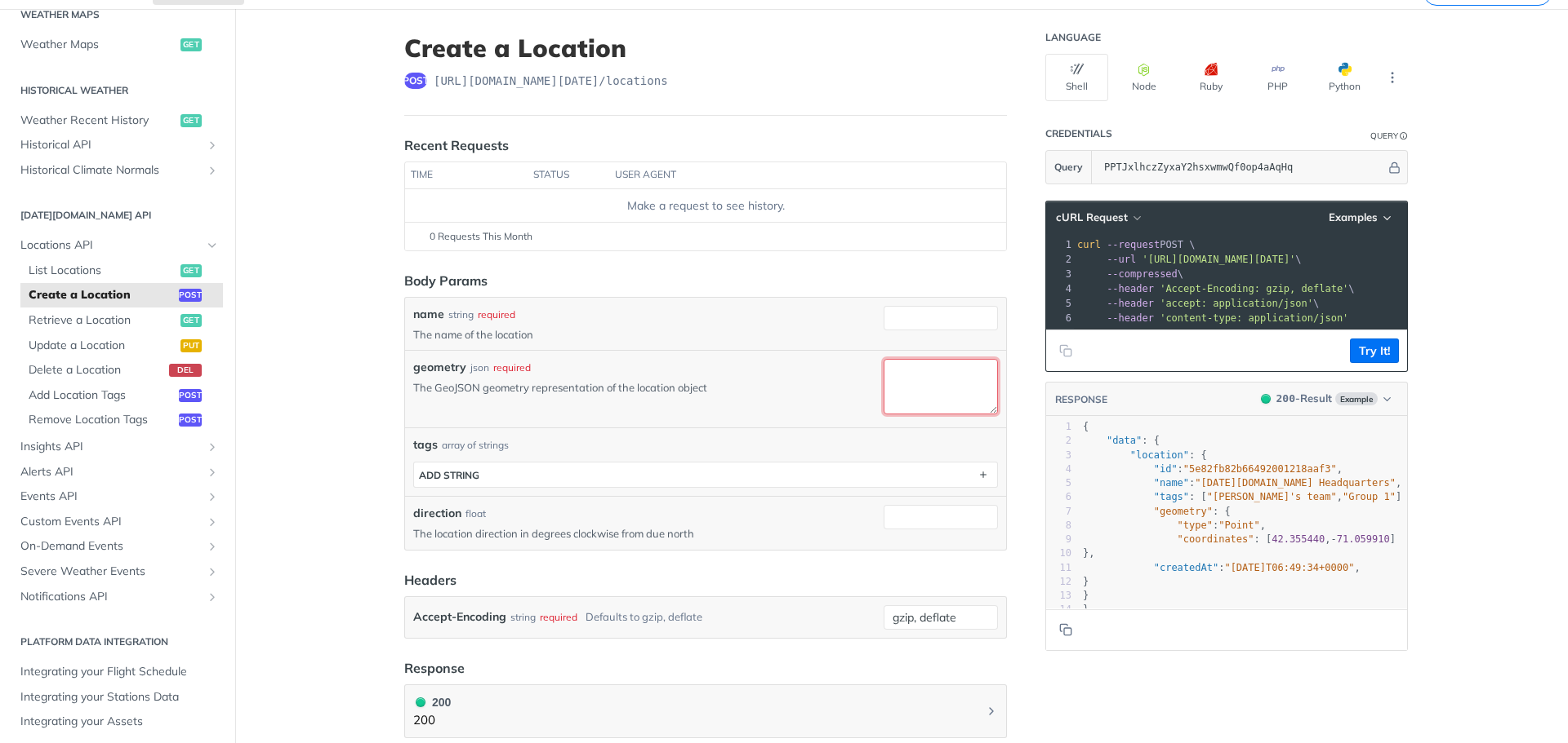
click at [917, 379] on textarea "geometry" at bounding box center [940, 387] width 115 height 55
paste textarea "55.880667,37.941999"
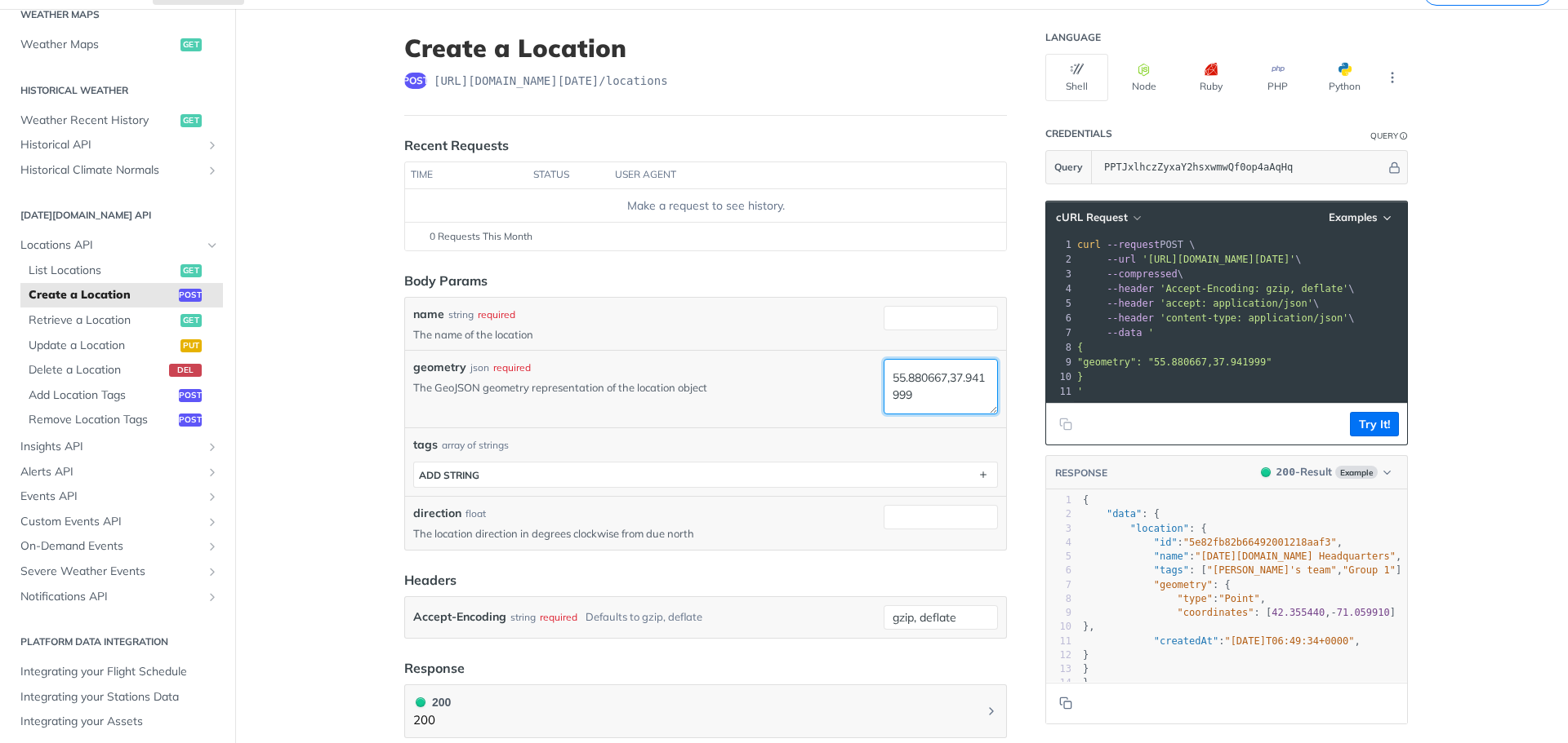
type textarea "55.880667,37.941999"
click at [829, 445] on div "tags array of strings" at bounding box center [706, 445] width 585 height 17
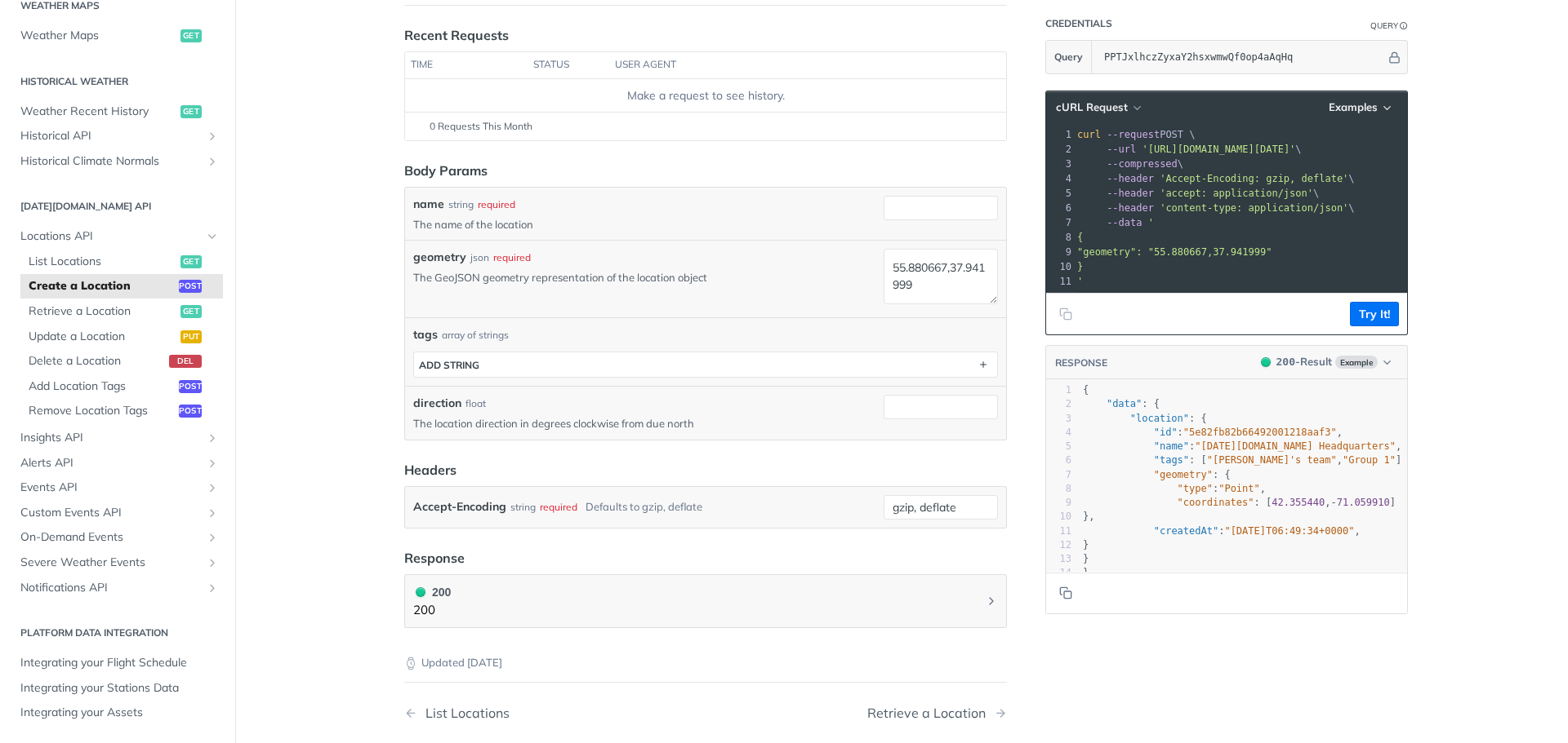
scroll to position [188, 0]
click at [1359, 323] on button "Try It!" at bounding box center [1374, 315] width 49 height 24
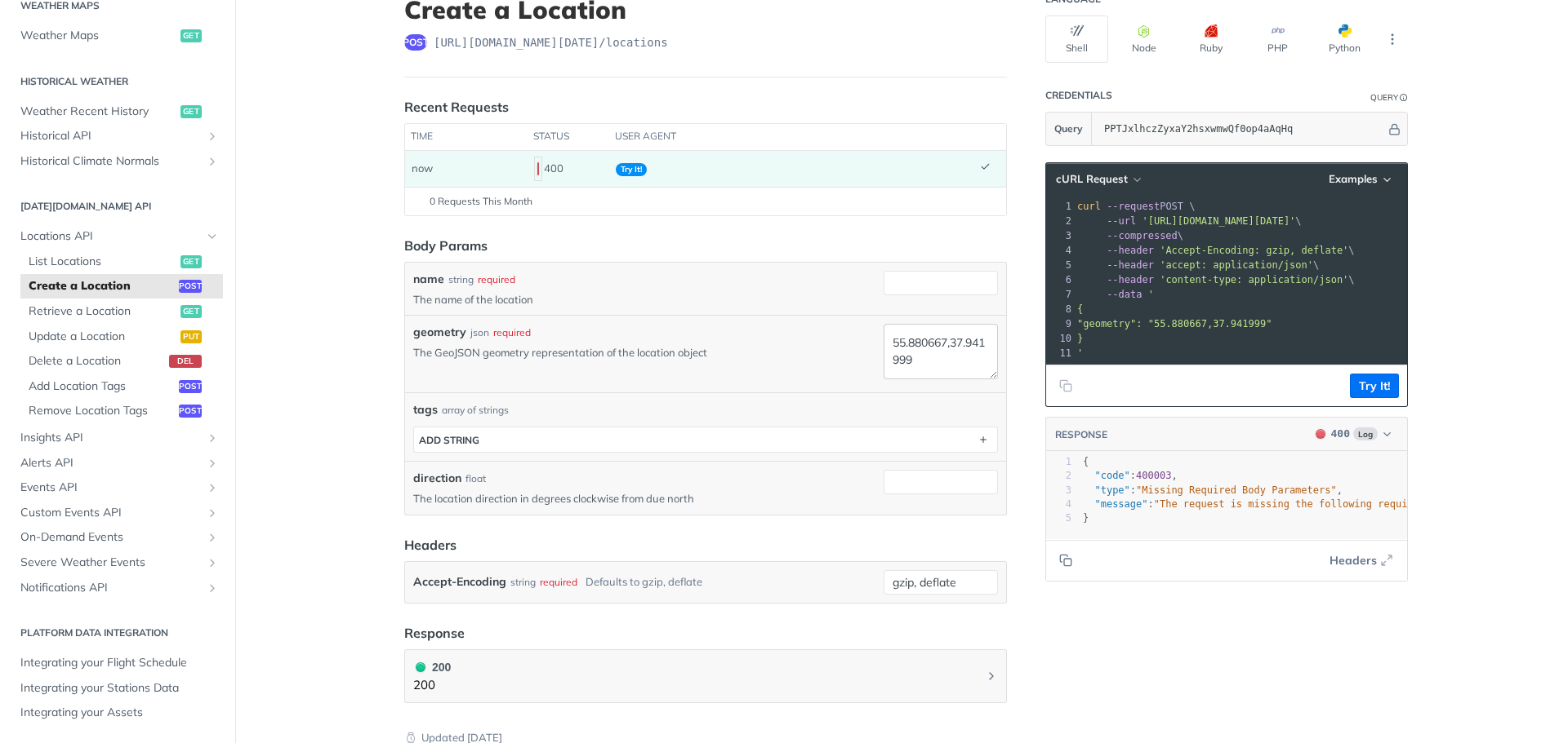
scroll to position [78, 0]
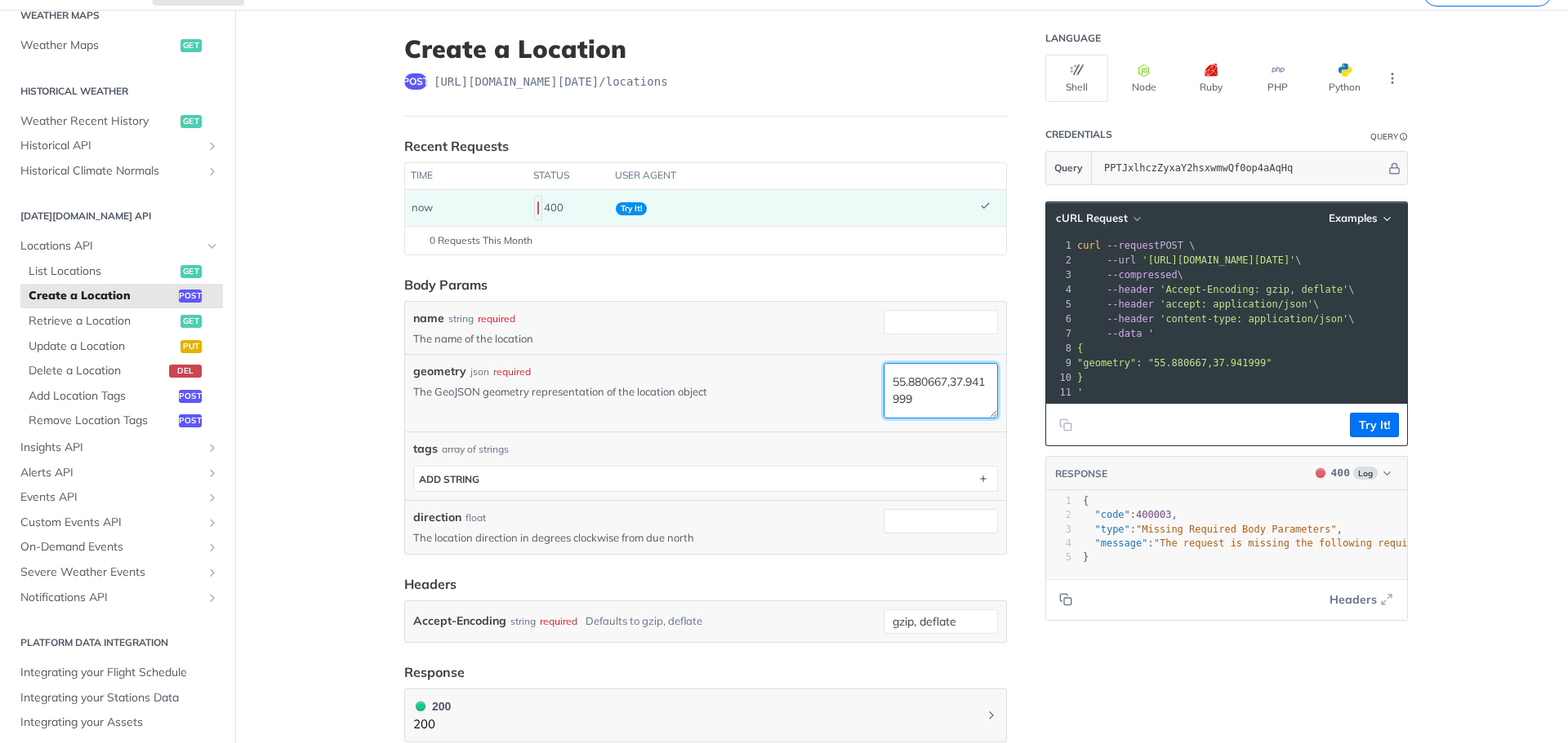
click at [929, 409] on textarea "55.880667,37.941999" at bounding box center [940, 390] width 115 height 55
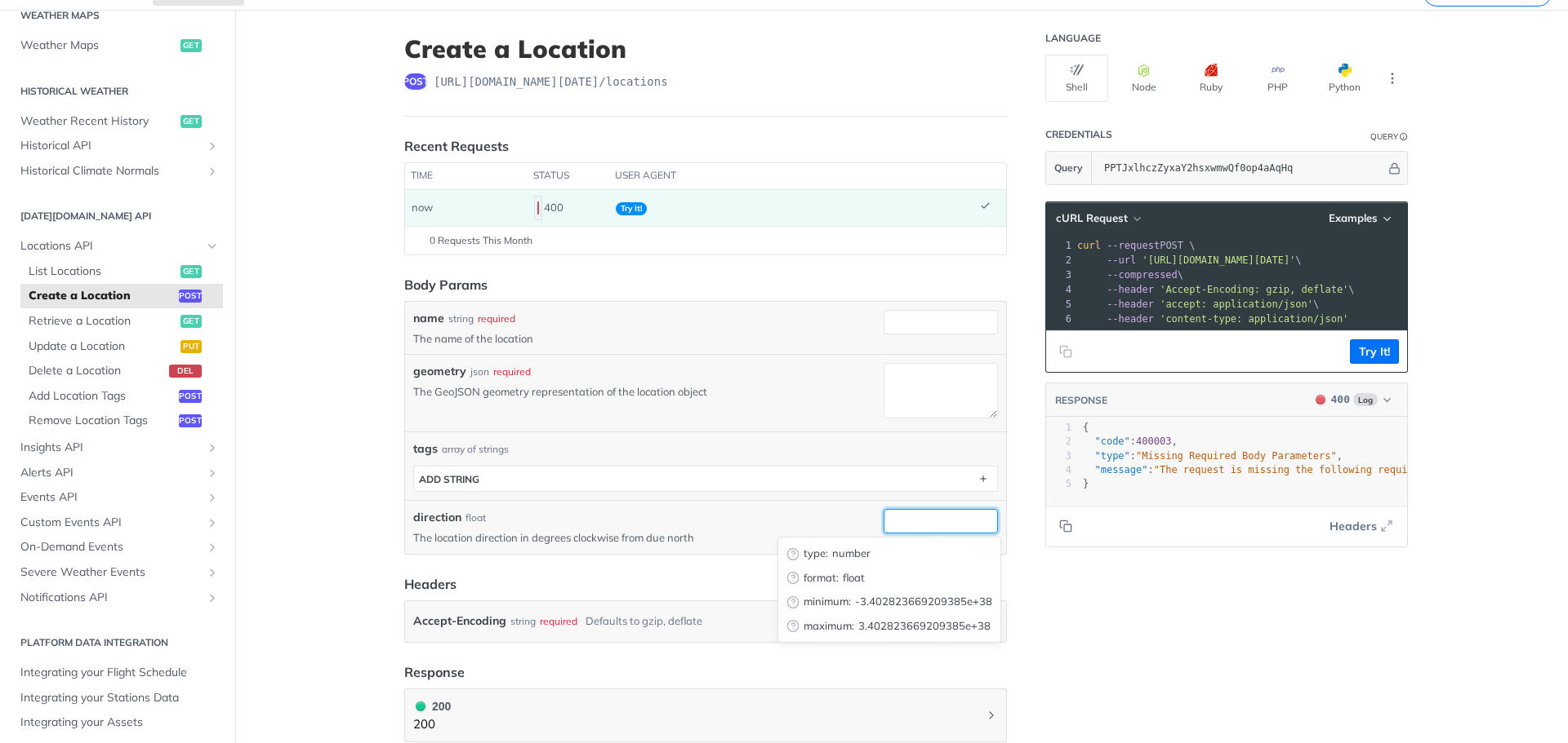
click at [933, 518] on input "direction" at bounding box center [940, 521] width 115 height 24
paste input "55.880667,37.941999"
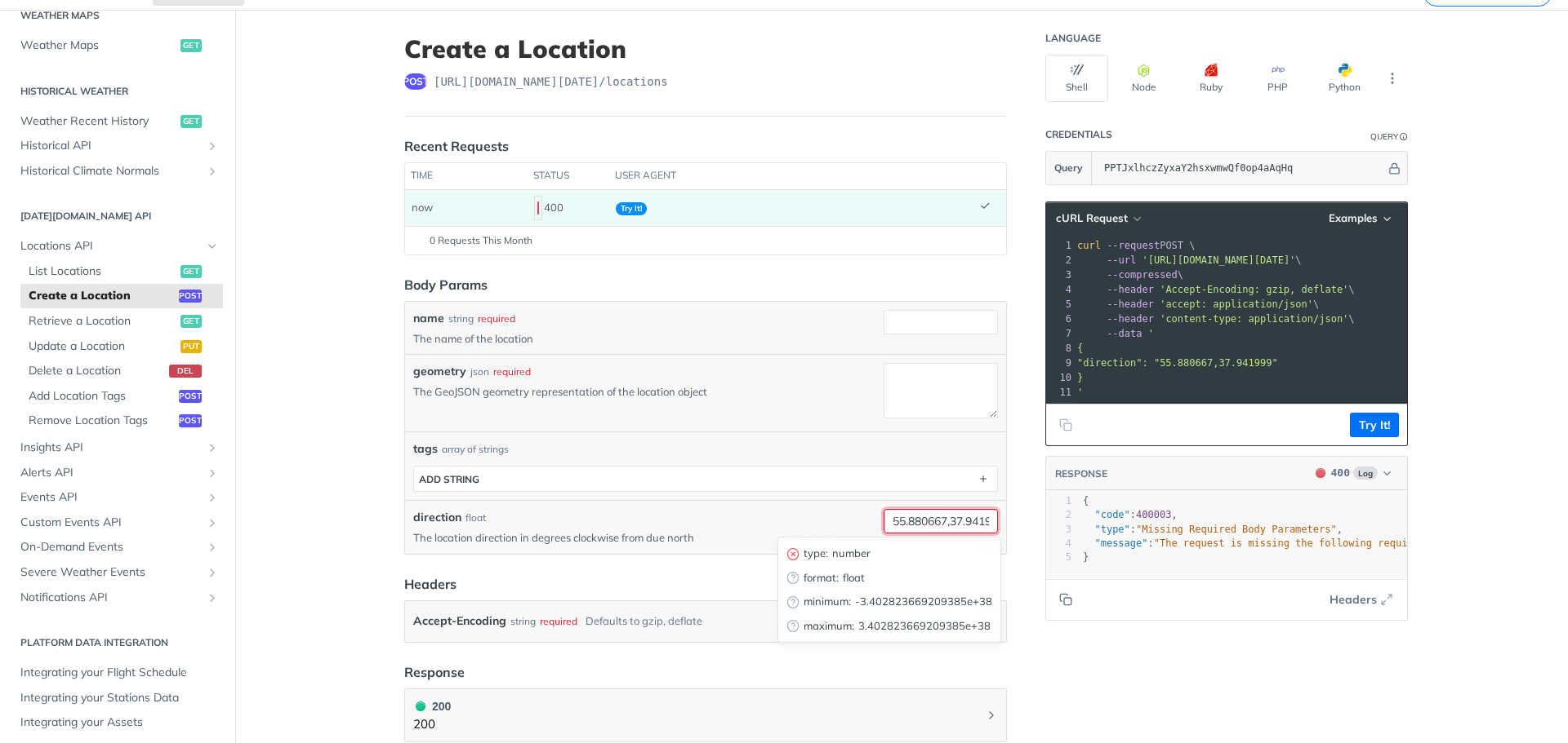
scroll to position [0, 22]
type input "55.880667,37.941999"
click at [869, 415] on div "geometry json required The GeoJSON geometry representation of the location obje…" at bounding box center [645, 393] width 464 height 60
click at [1363, 434] on button "Try It!" at bounding box center [1374, 425] width 49 height 24
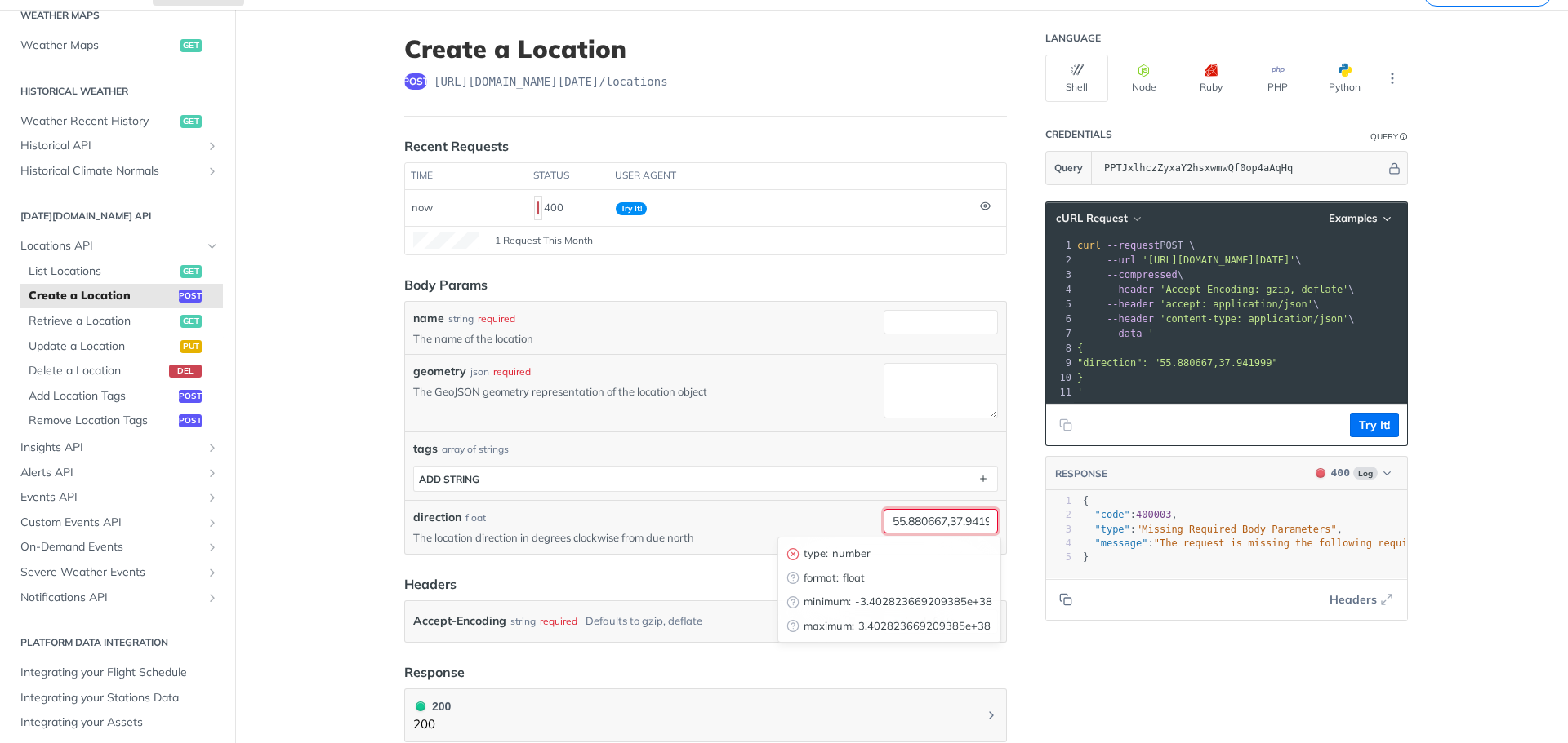
click at [883, 528] on input "55.880667,37.941999" at bounding box center [940, 521] width 115 height 24
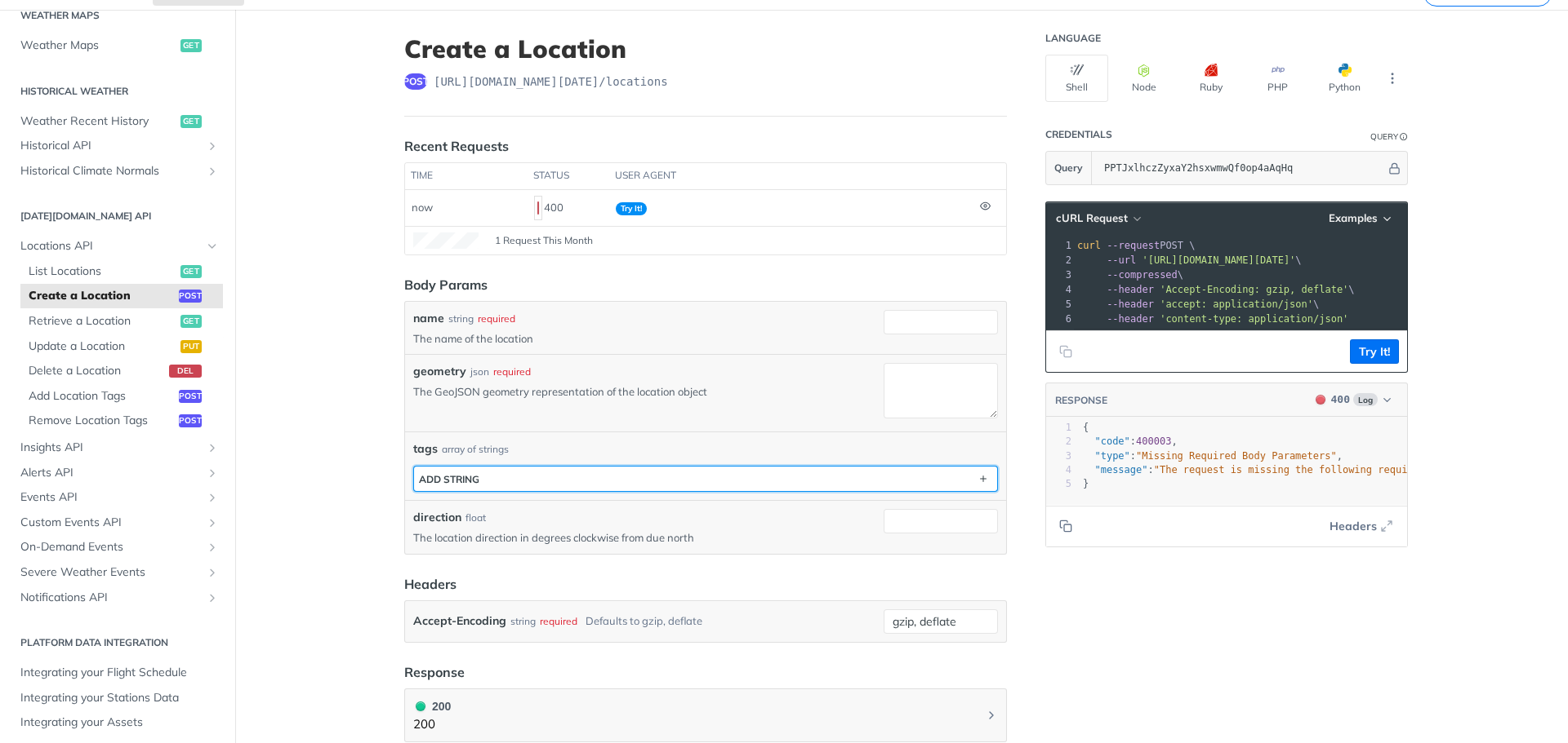
click at [950, 479] on button "ADD string" at bounding box center [706, 479] width 583 height 24
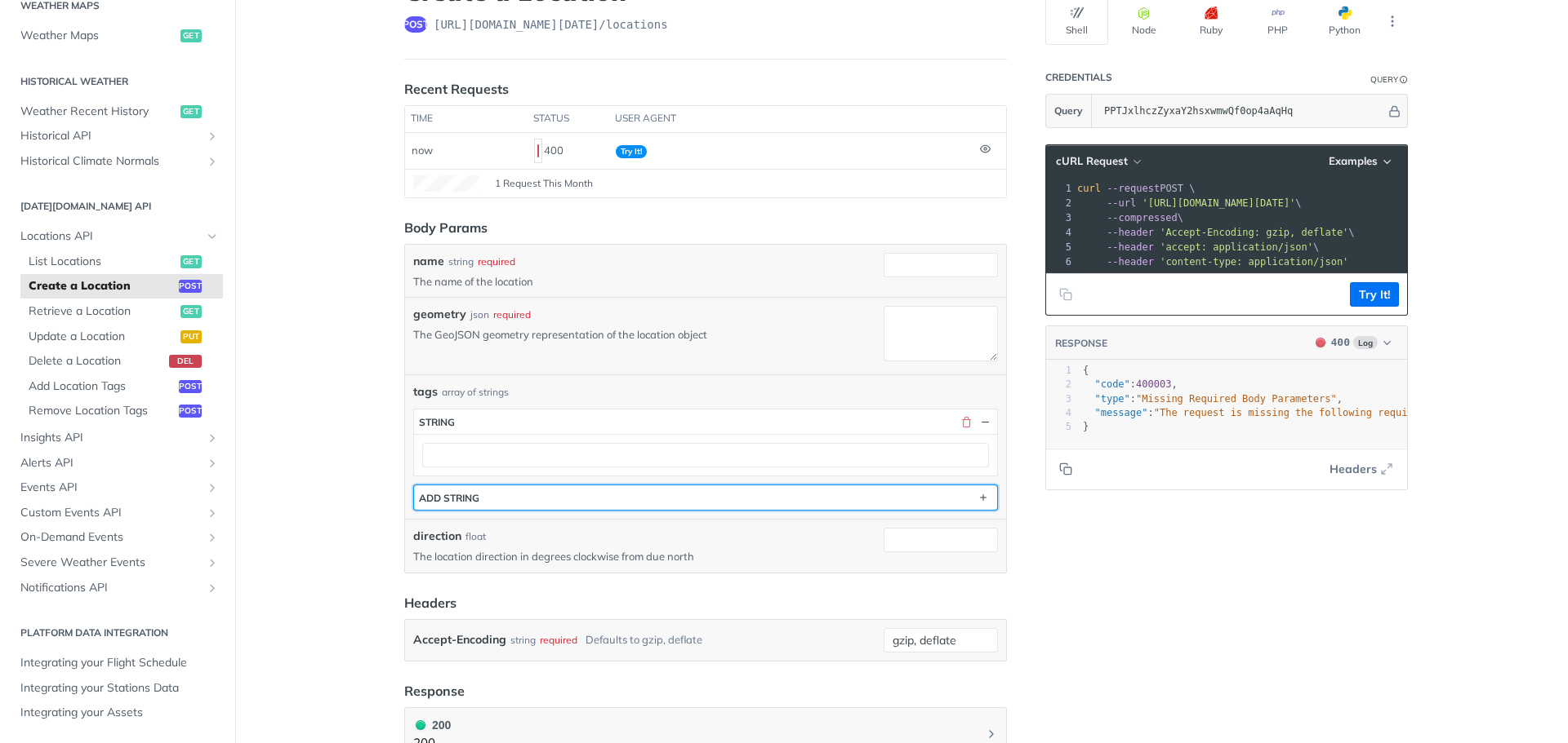
scroll to position [134, 0]
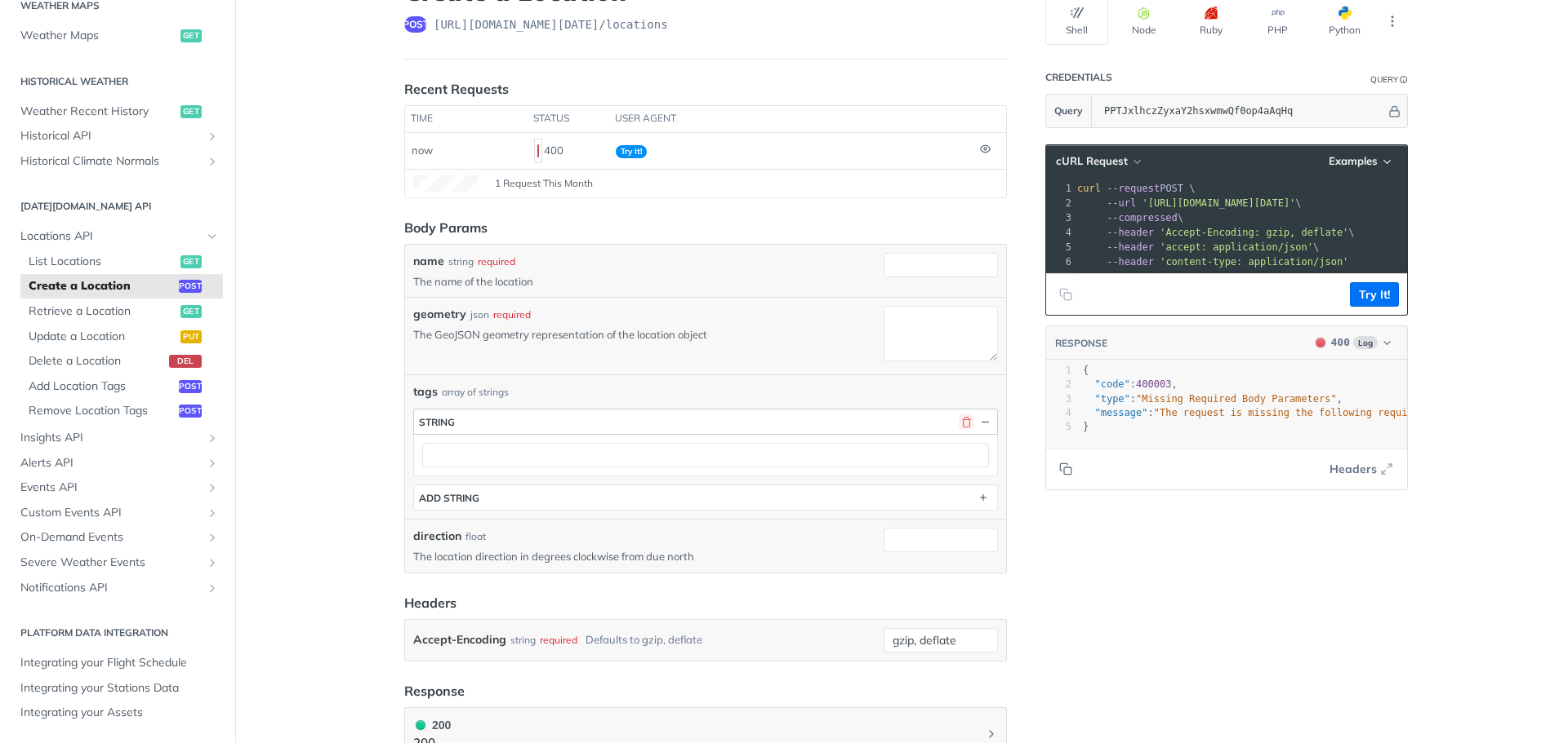
click at [958, 421] on button "button" at bounding box center [965, 421] width 15 height 15
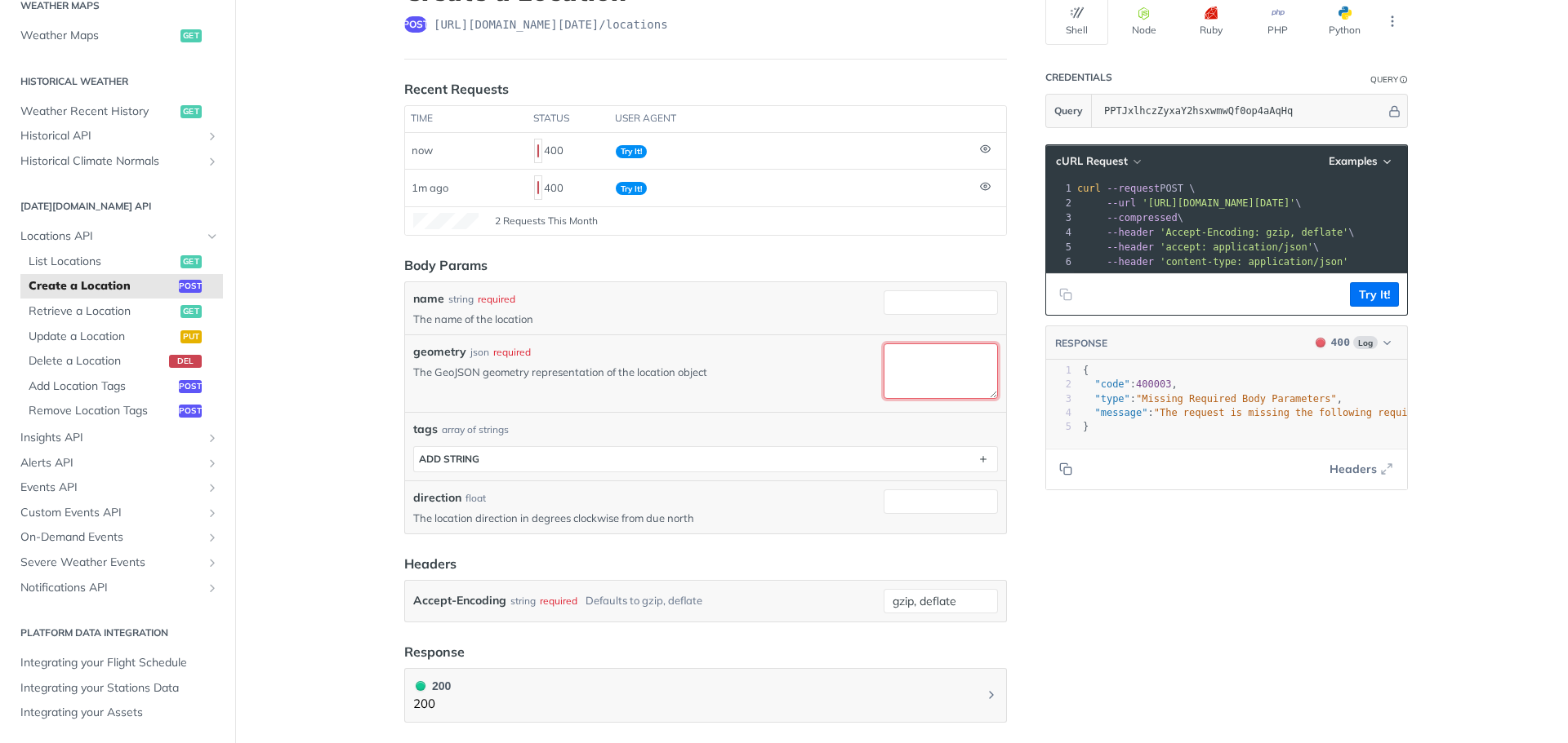
click at [919, 364] on textarea "geometry" at bounding box center [940, 372] width 115 height 55
paste textarea "{ "location": [[GEOGRAPHIC_DATA]] }"
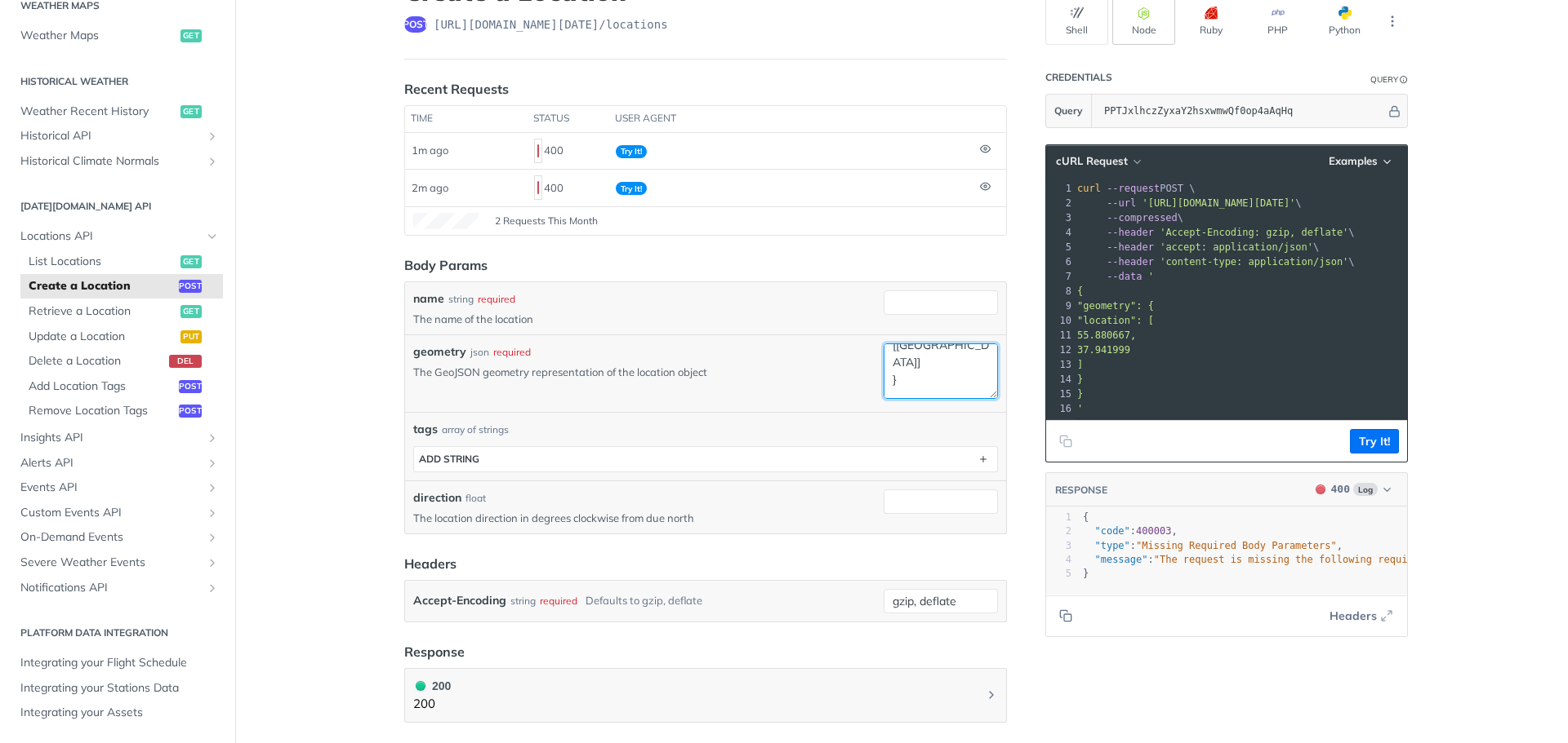
scroll to position [52, 0]
type textarea "{ "location": [[GEOGRAPHIC_DATA]] }"
click at [1369, 449] on button "Try It!" at bounding box center [1374, 441] width 49 height 24
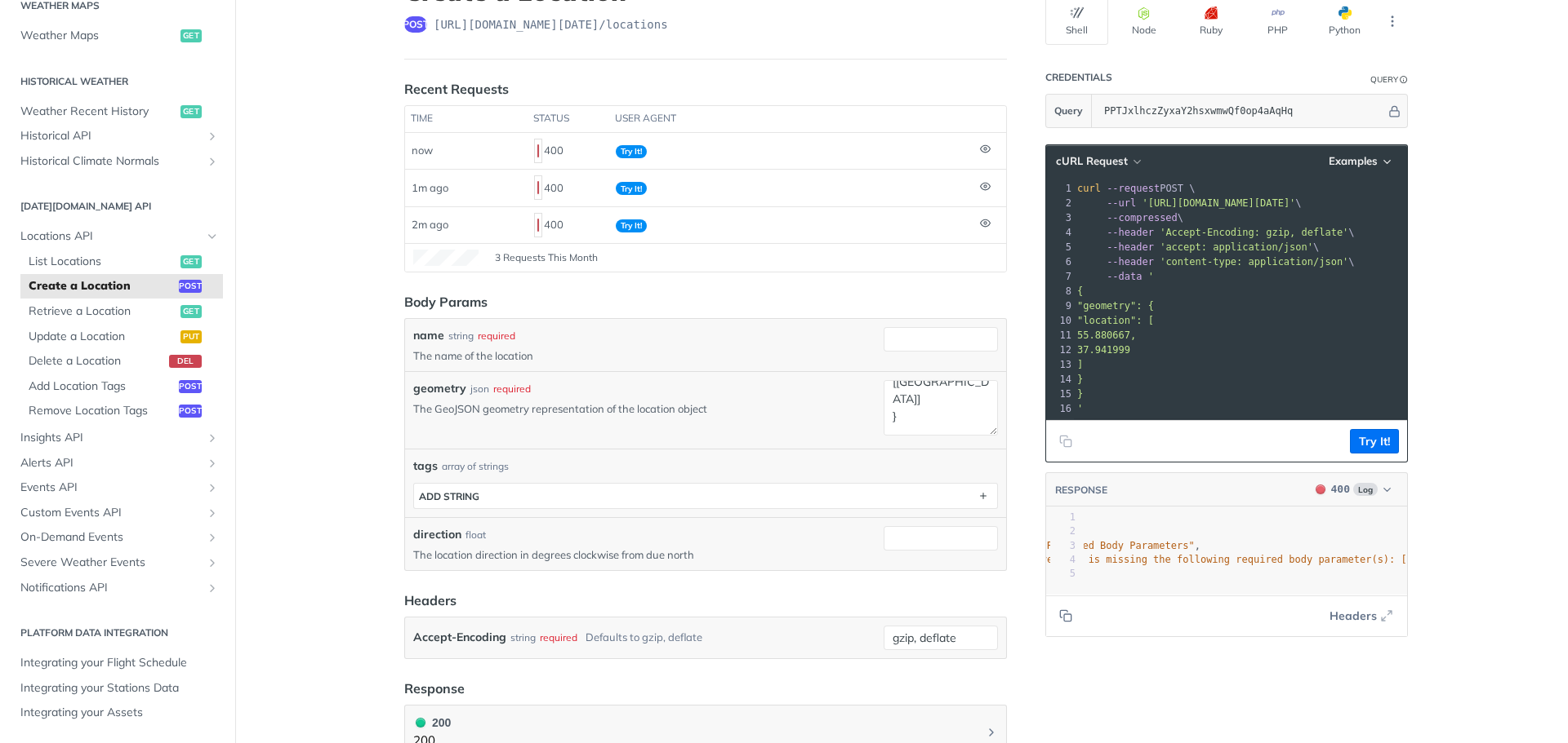
click at [925, 299] on header "Body Params" at bounding box center [706, 302] width 603 height 20
click at [925, 339] on input "name" at bounding box center [940, 340] width 115 height 24
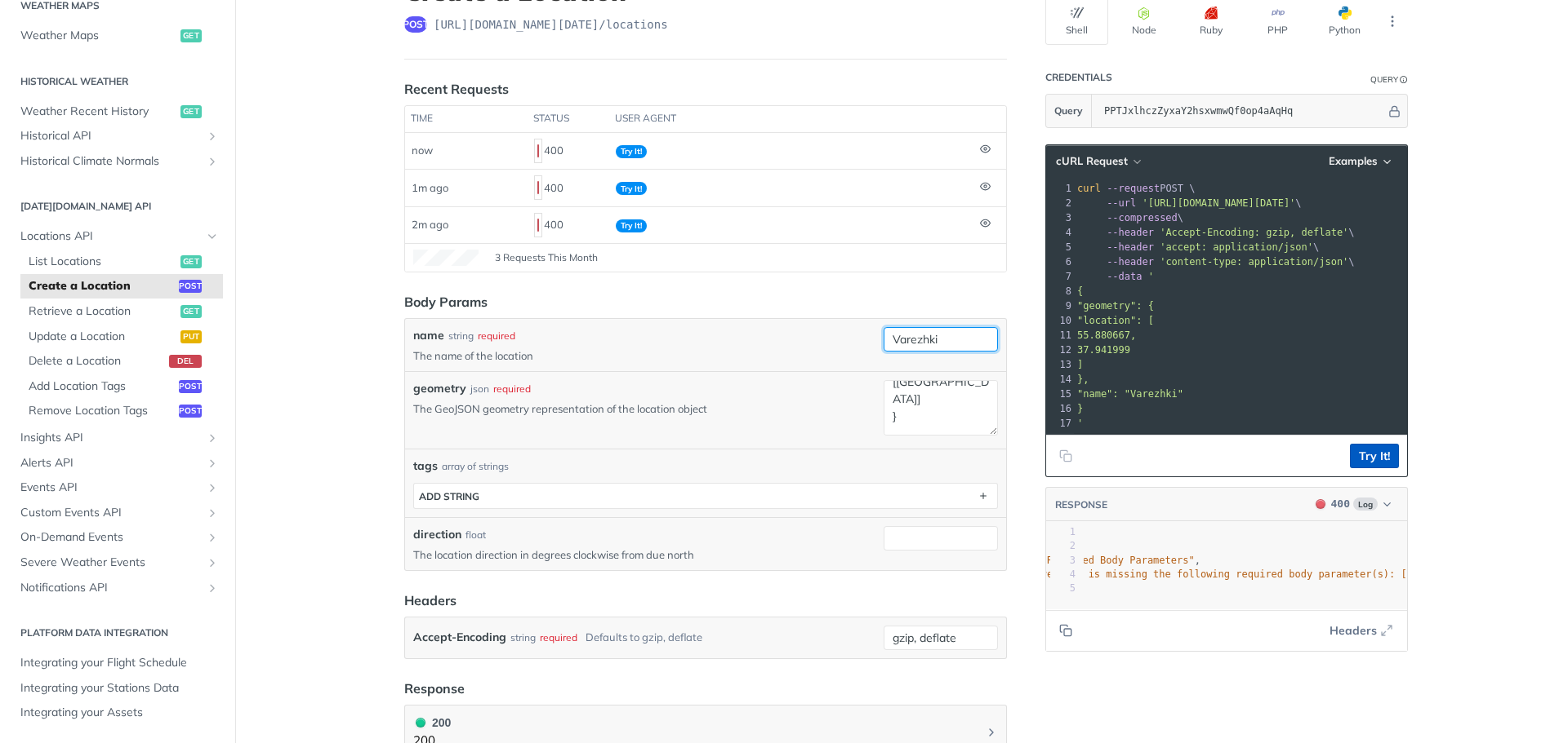
type input "Varezhki"
click at [1364, 461] on button "Try It!" at bounding box center [1374, 456] width 49 height 24
drag, startPoint x: 1352, startPoint y: 608, endPoint x: 1352, endPoint y: 619, distance: 11.0
click at [1352, 609] on div "xxxxxxxxxx 14 5 1 { 2 "code" : 400001 , 3 "type" : "Invalid Body Parameters" , …" at bounding box center [1226, 565] width 361 height 87
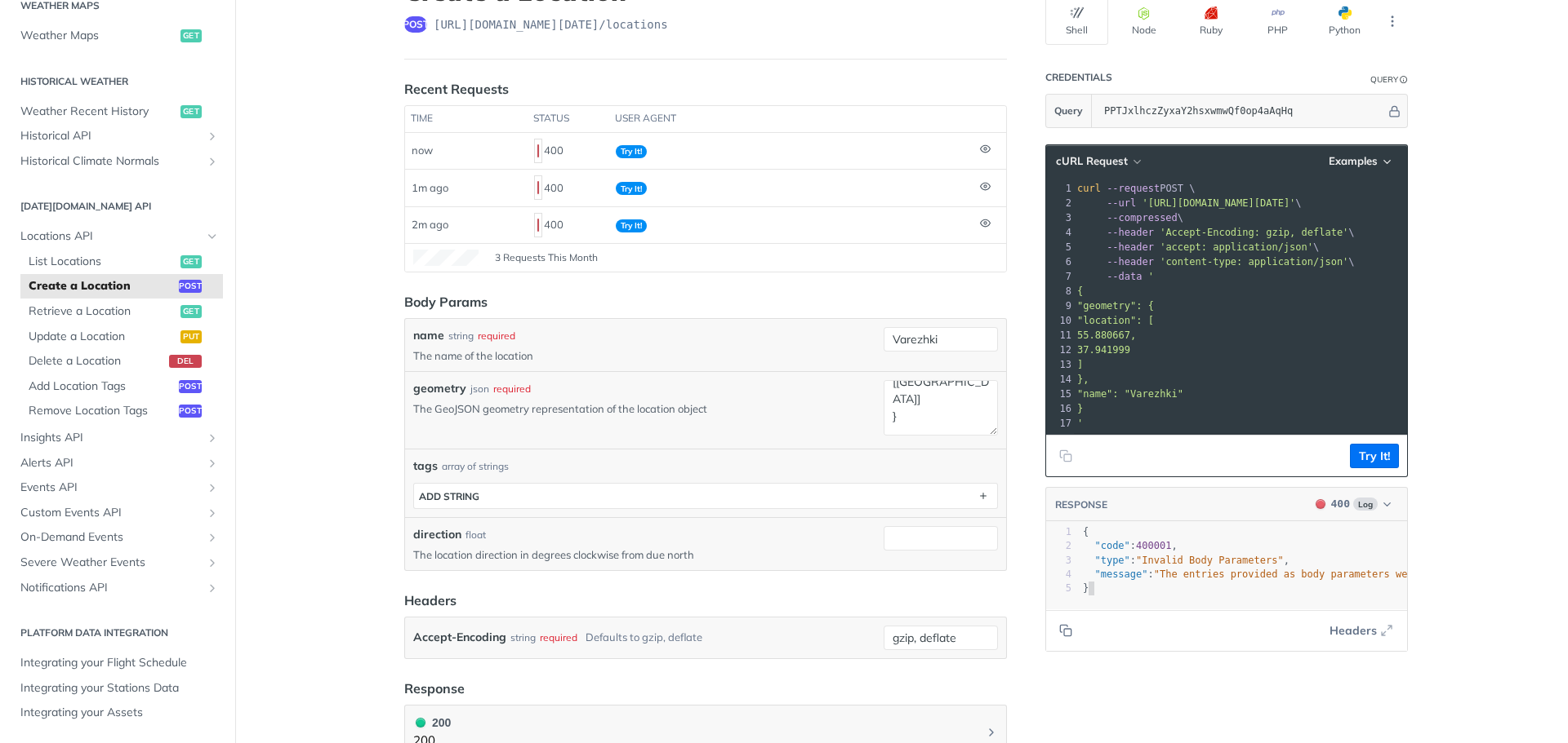
drag, startPoint x: 1174, startPoint y: 623, endPoint x: 1271, endPoint y: 627, distance: 97.1
click at [1271, 627] on div "RESPONSE 400 Log xxxxxxxxxx 14 5 1 { 2 "code" : 400001 , 3 "type" : "Invalid Bo…" at bounding box center [1226, 569] width 362 height 165
click at [917, 423] on textarea "{ "location": [[GEOGRAPHIC_DATA]] }" at bounding box center [940, 408] width 115 height 55
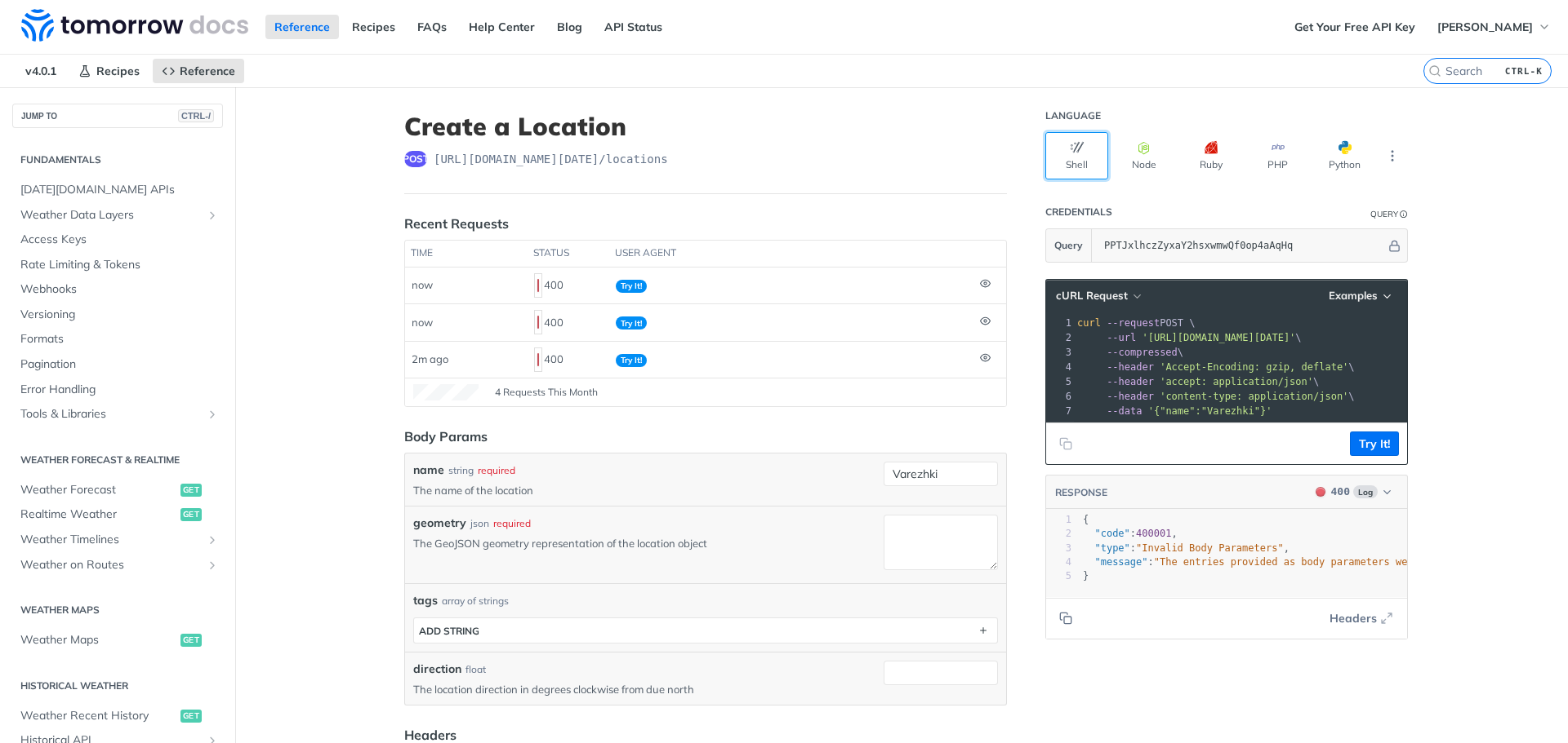
click at [1077, 150] on button "Shell" at bounding box center [1076, 155] width 63 height 47
click at [1126, 141] on button "Node" at bounding box center [1143, 155] width 63 height 47
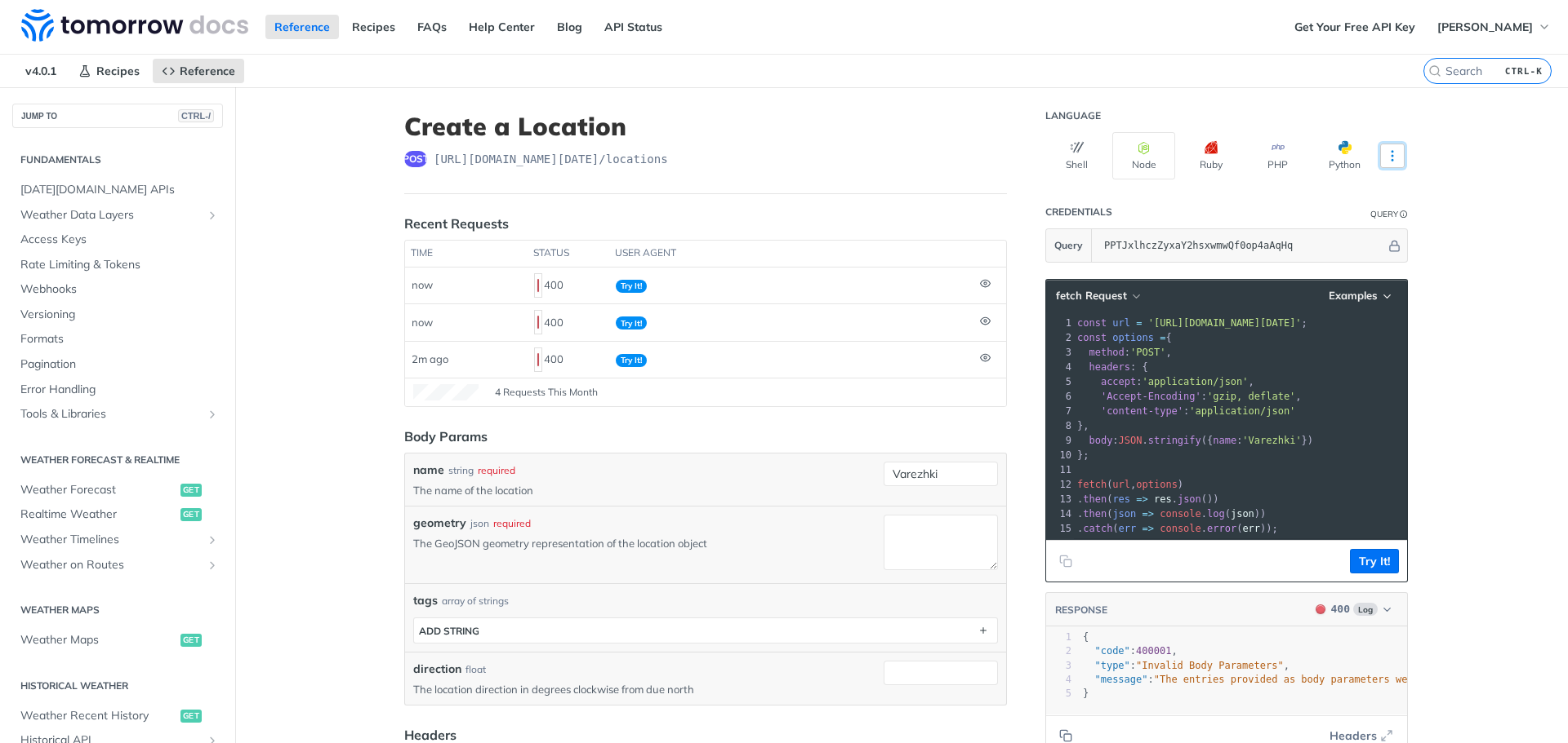
click at [1386, 161] on icon "More ellipsis" at bounding box center [1392, 155] width 15 height 15
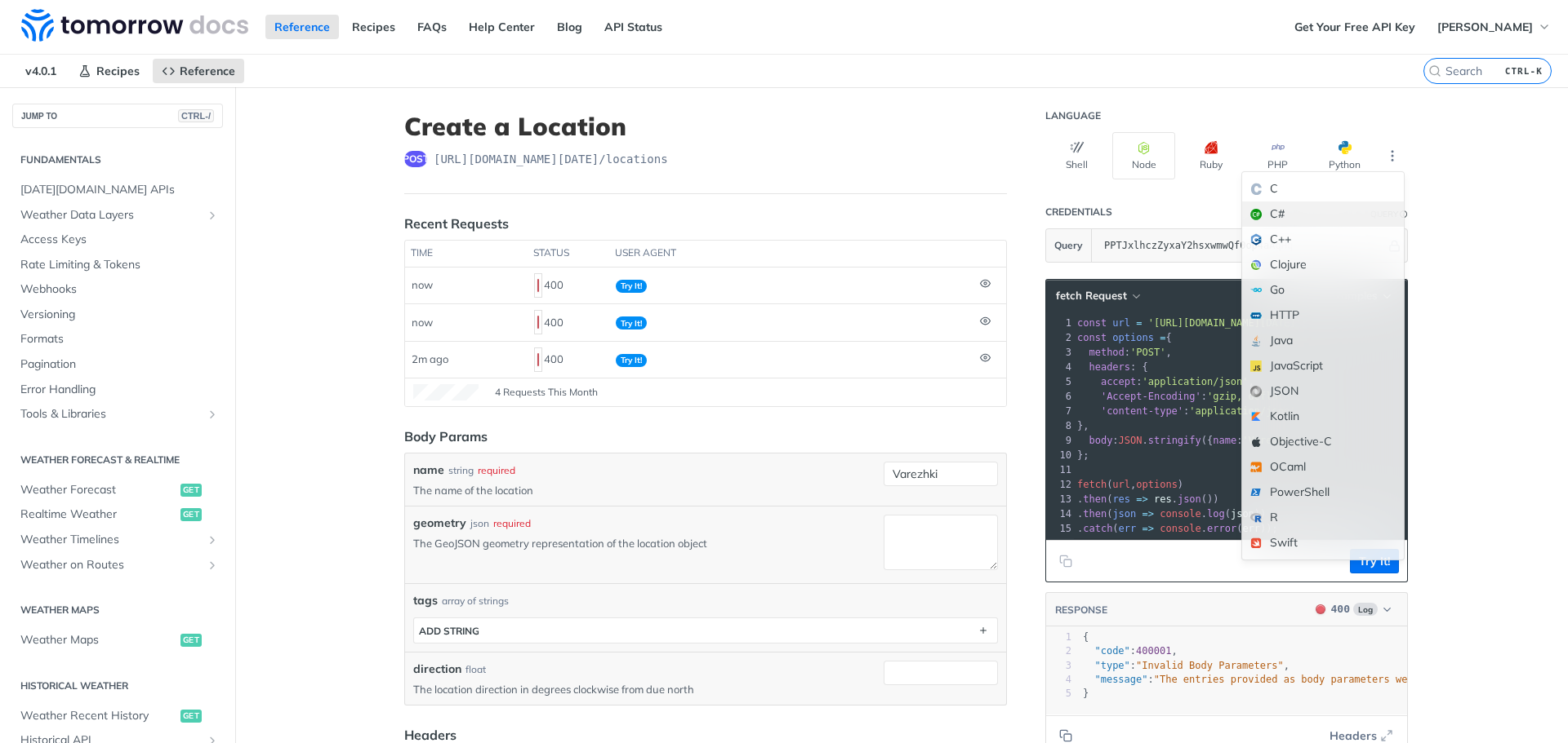
click at [1393, 223] on div "C#" at bounding box center [1322, 214] width 161 height 25
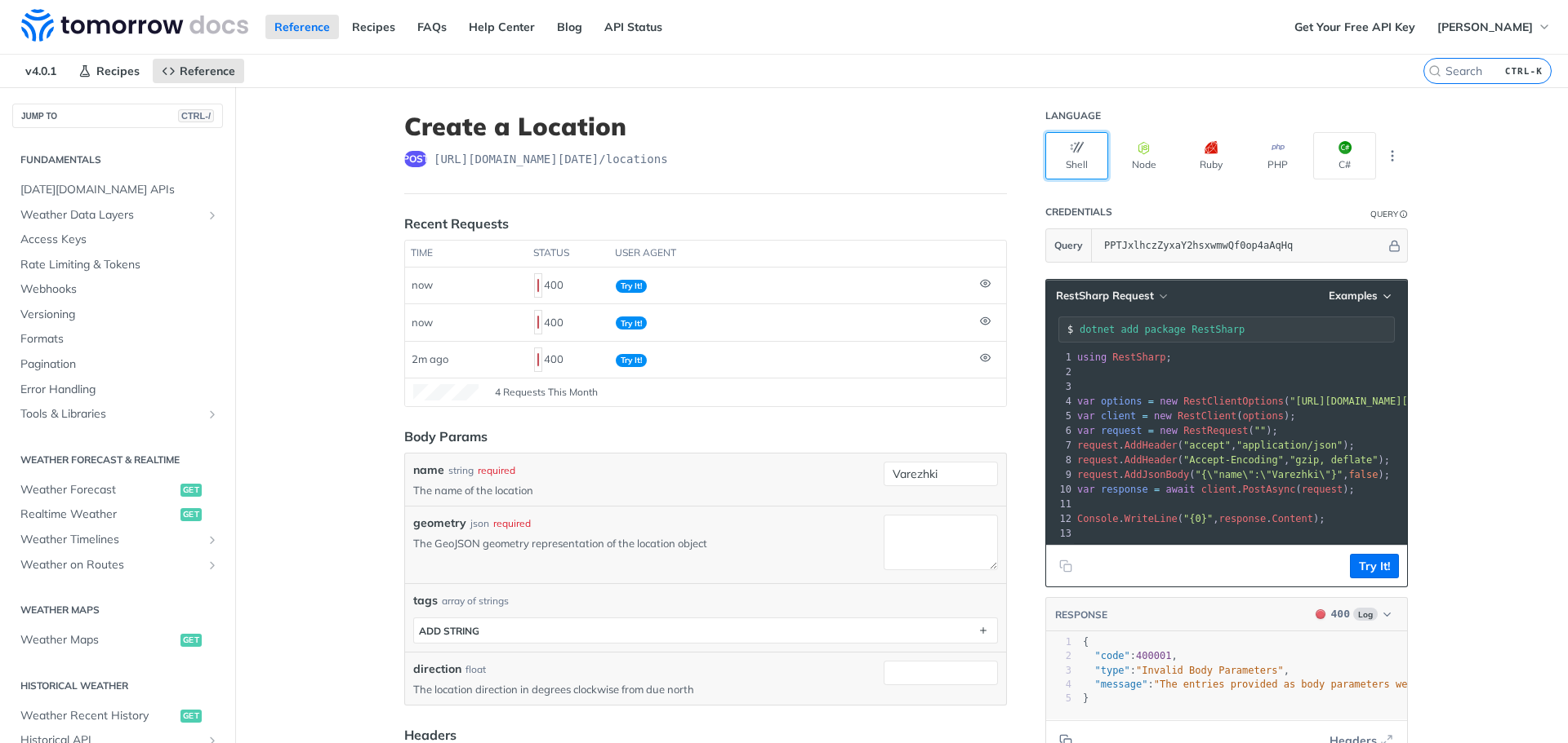
click at [1069, 140] on button "Shell" at bounding box center [1076, 155] width 63 height 47
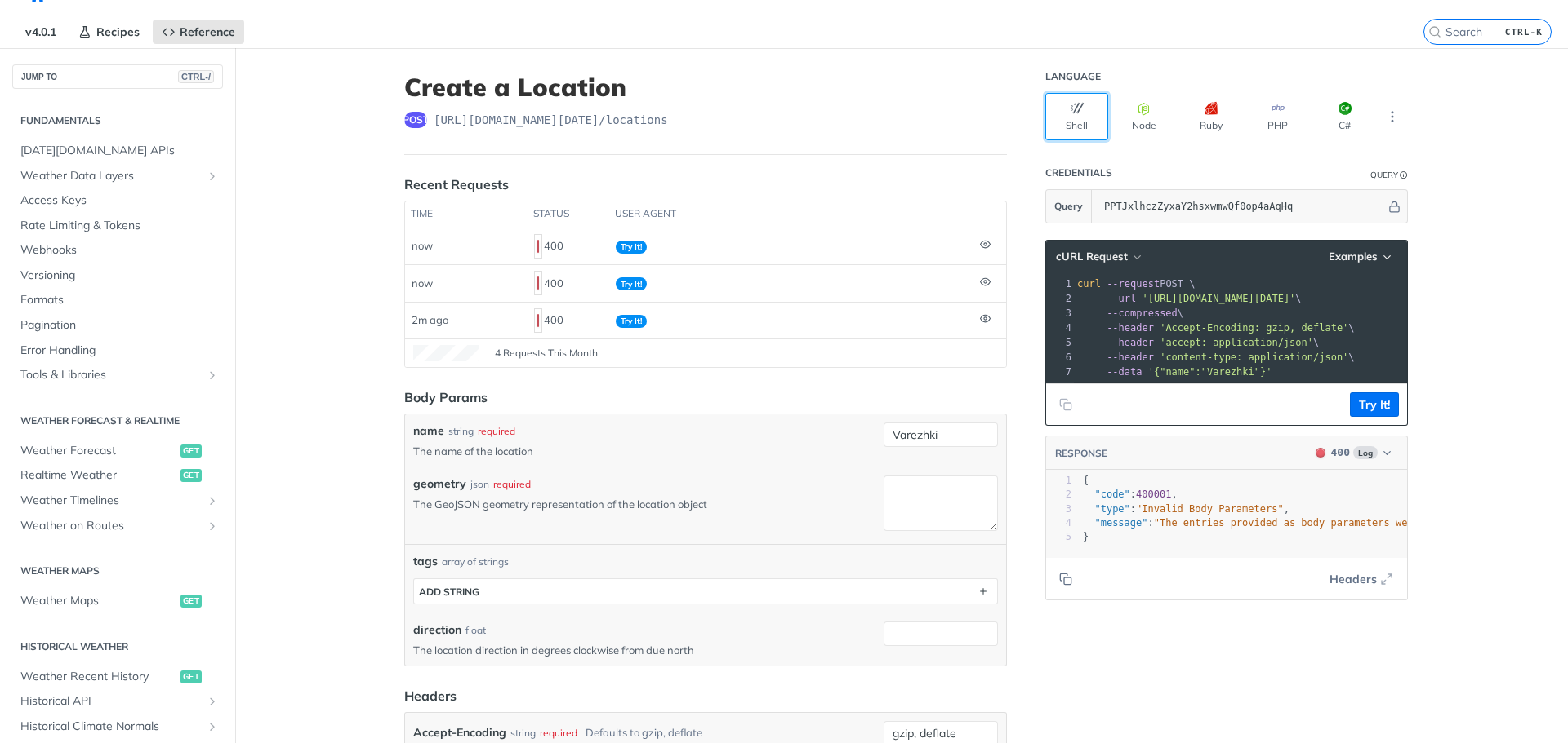
scroll to position [126, 0]
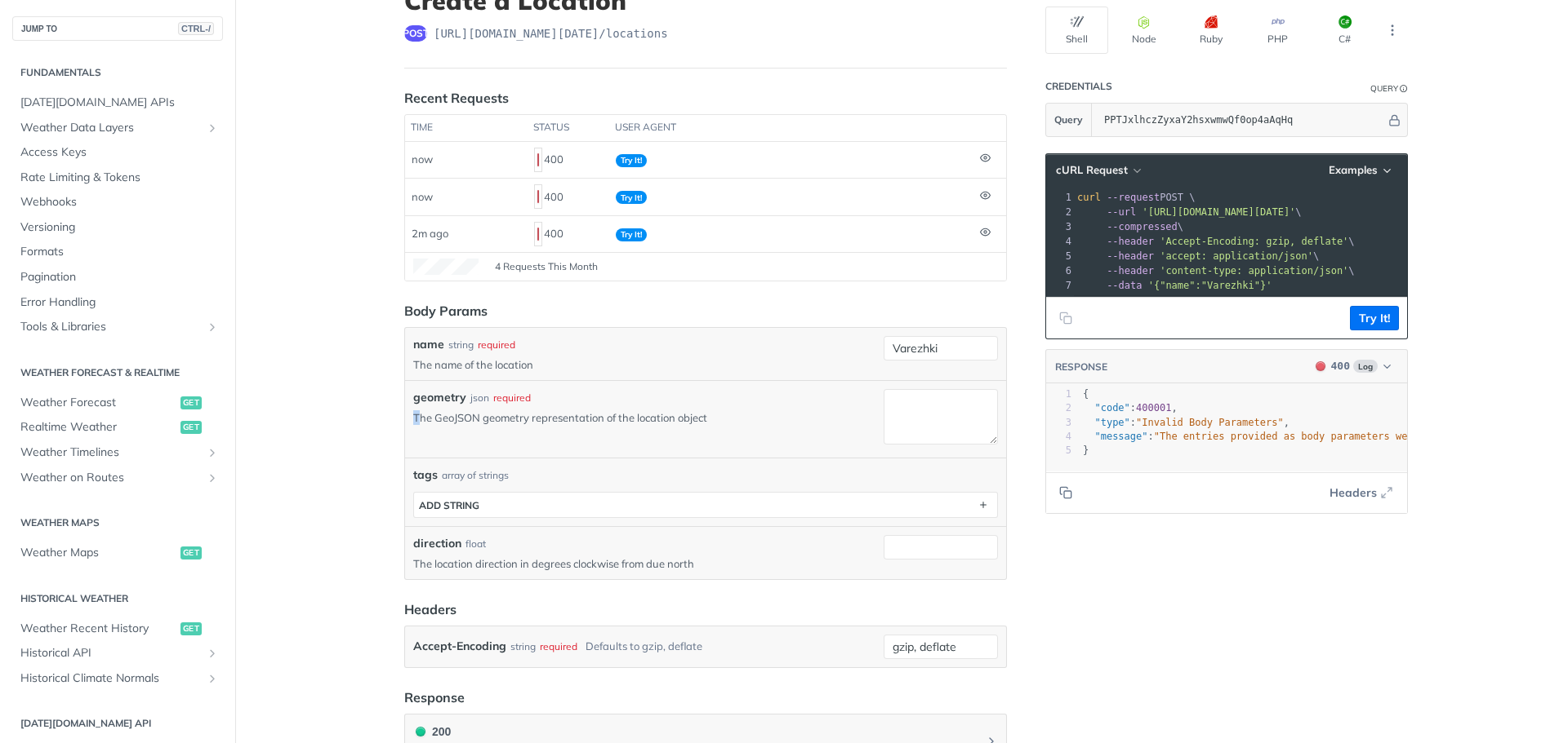
drag, startPoint x: 411, startPoint y: 416, endPoint x: 627, endPoint y: 396, distance: 216.9
click at [627, 396] on div "geometry json required The GeoJSON geometry representation of the location obje…" at bounding box center [645, 420] width 464 height 60
copy p "he GeoJSON geometry representation of the location object"
click at [749, 430] on div "geometry json required The GeoJSON geometry representation of the location obje…" at bounding box center [645, 420] width 464 height 60
click at [923, 420] on textarea "geometry" at bounding box center [940, 417] width 115 height 55
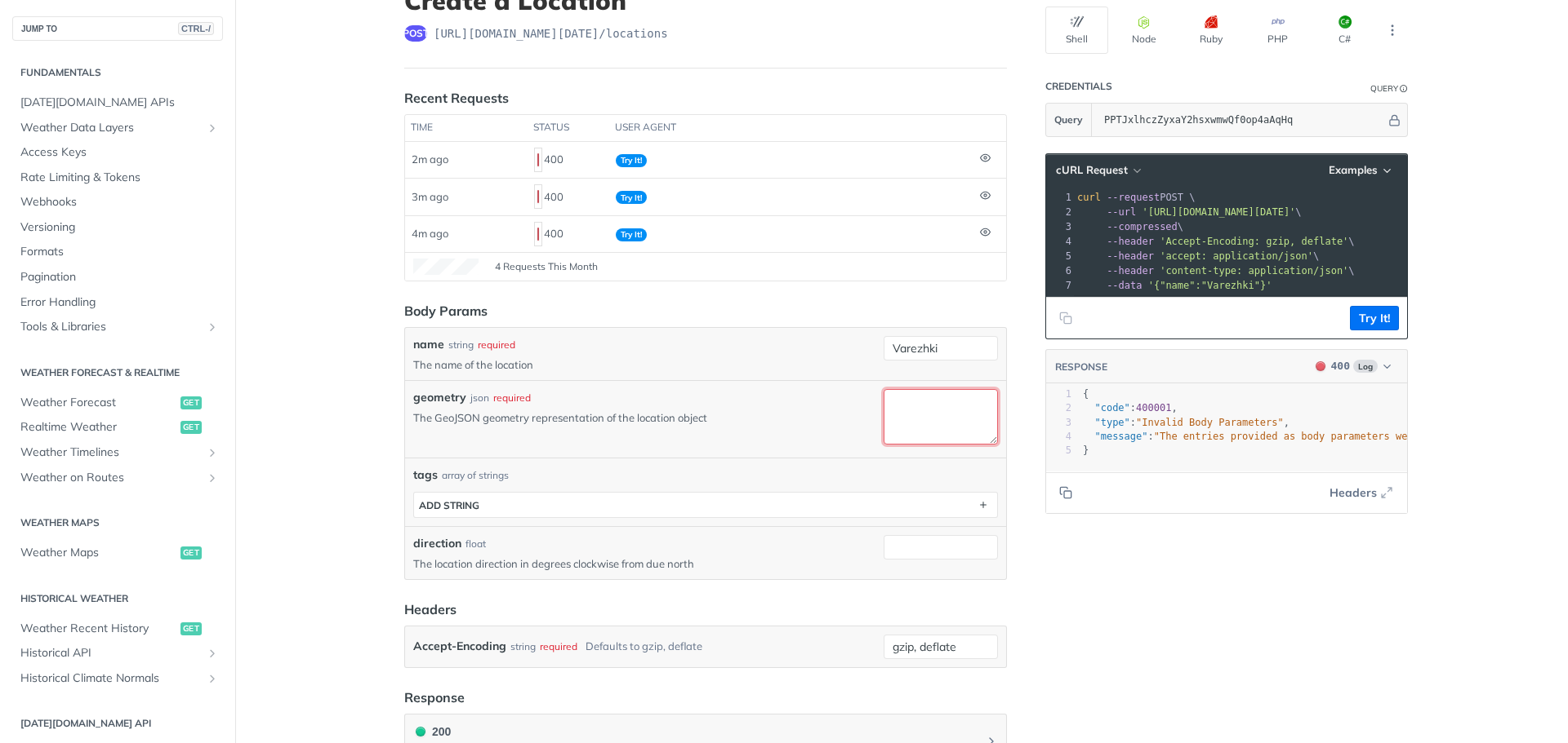
paste textarea "{ "type": "Point", "coordinates": [37.941999, 55.880667] }"
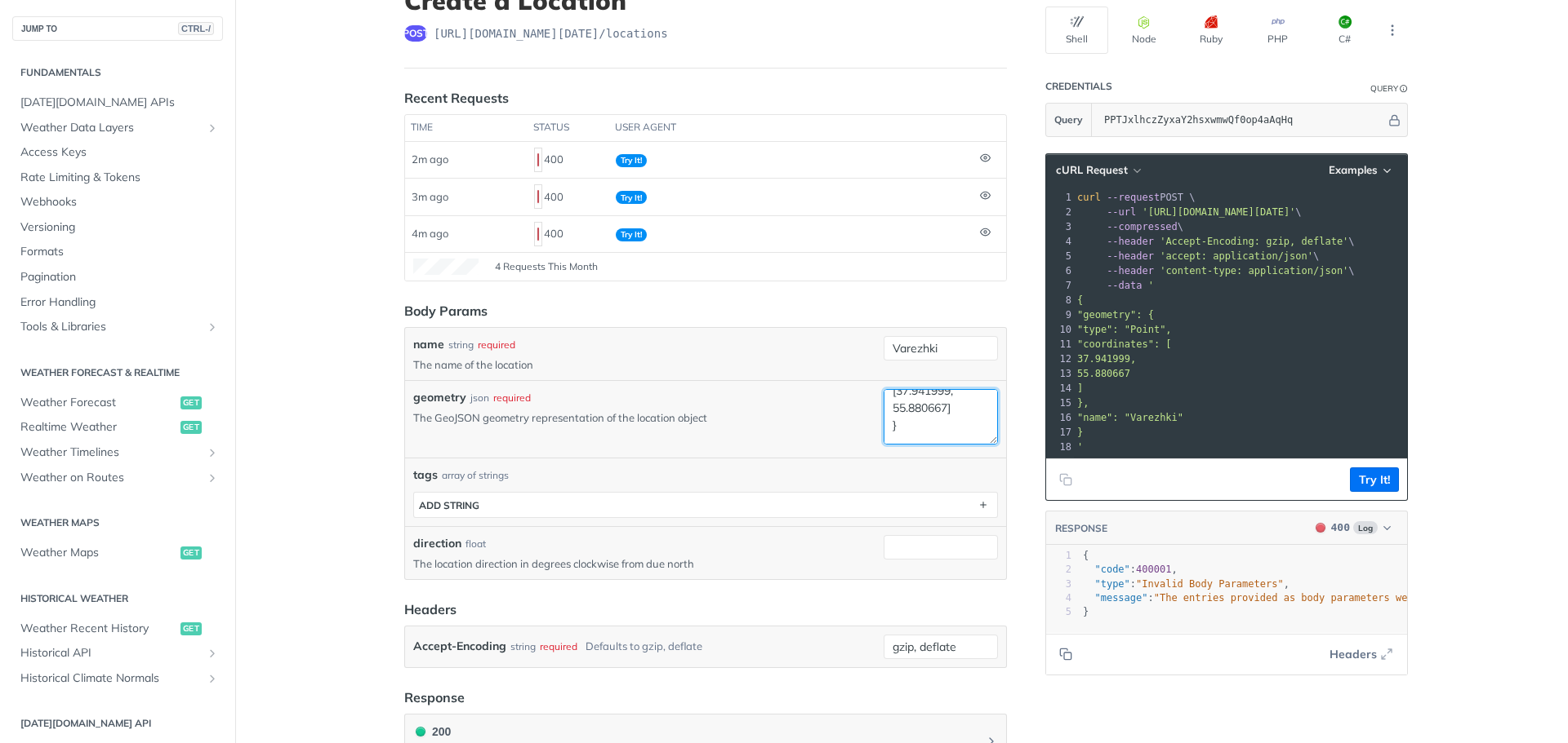
scroll to position [69, 0]
type textarea "{ "type": "Point", "coordinates": [37.941999, 55.880667] }"
click at [1361, 490] on button "Try It!" at bounding box center [1374, 479] width 49 height 24
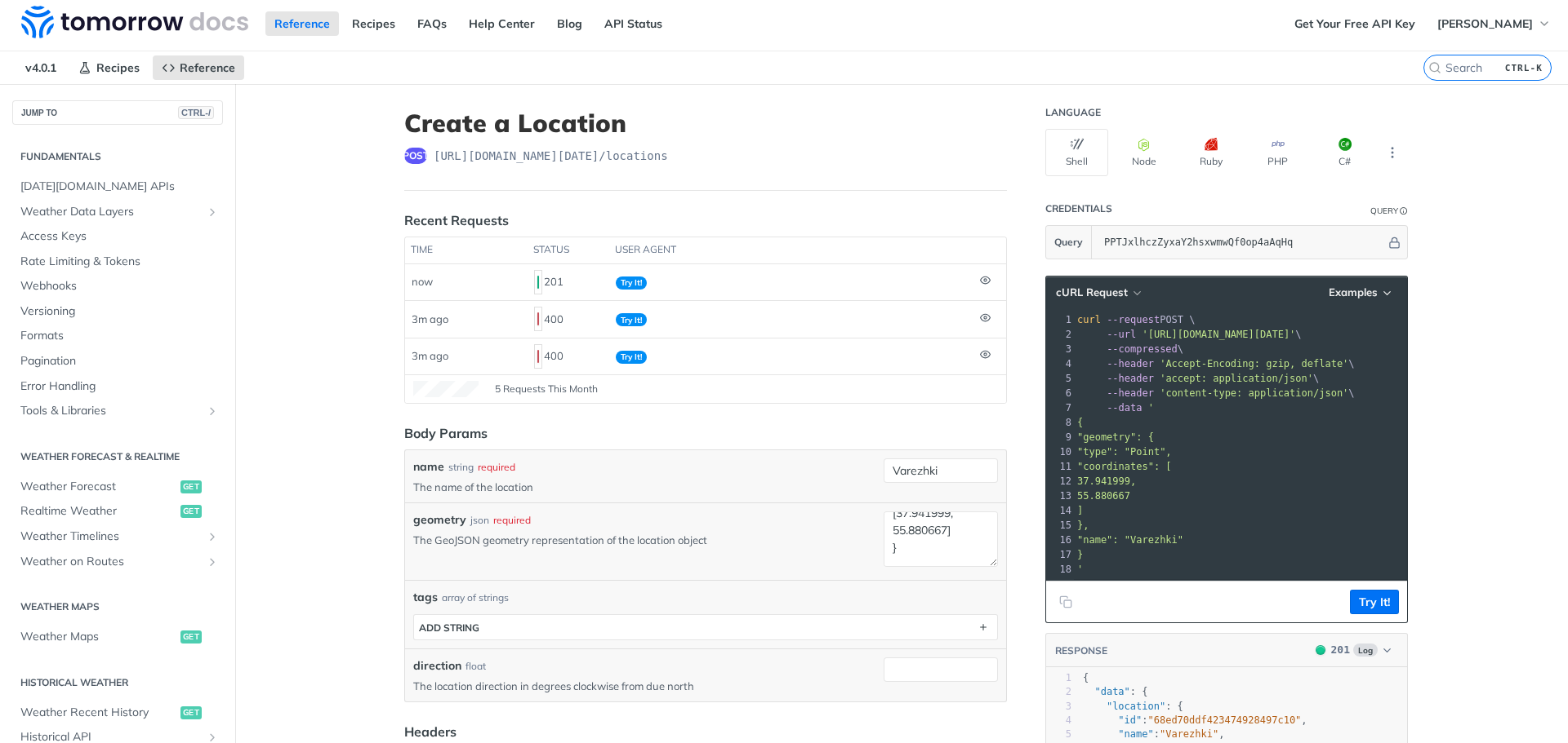
scroll to position [0, 0]
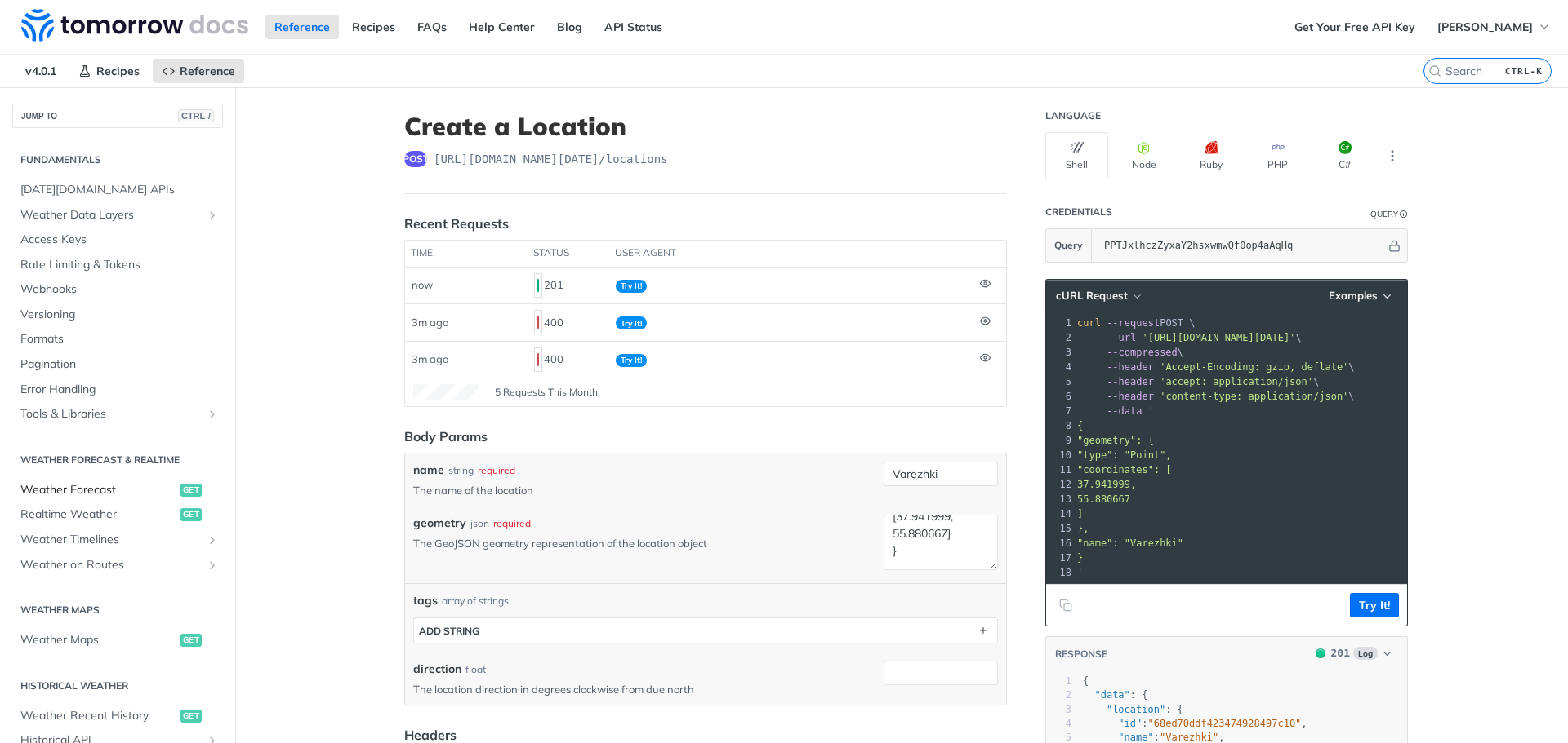
click at [99, 483] on span "Weather Forecast" at bounding box center [98, 490] width 156 height 16
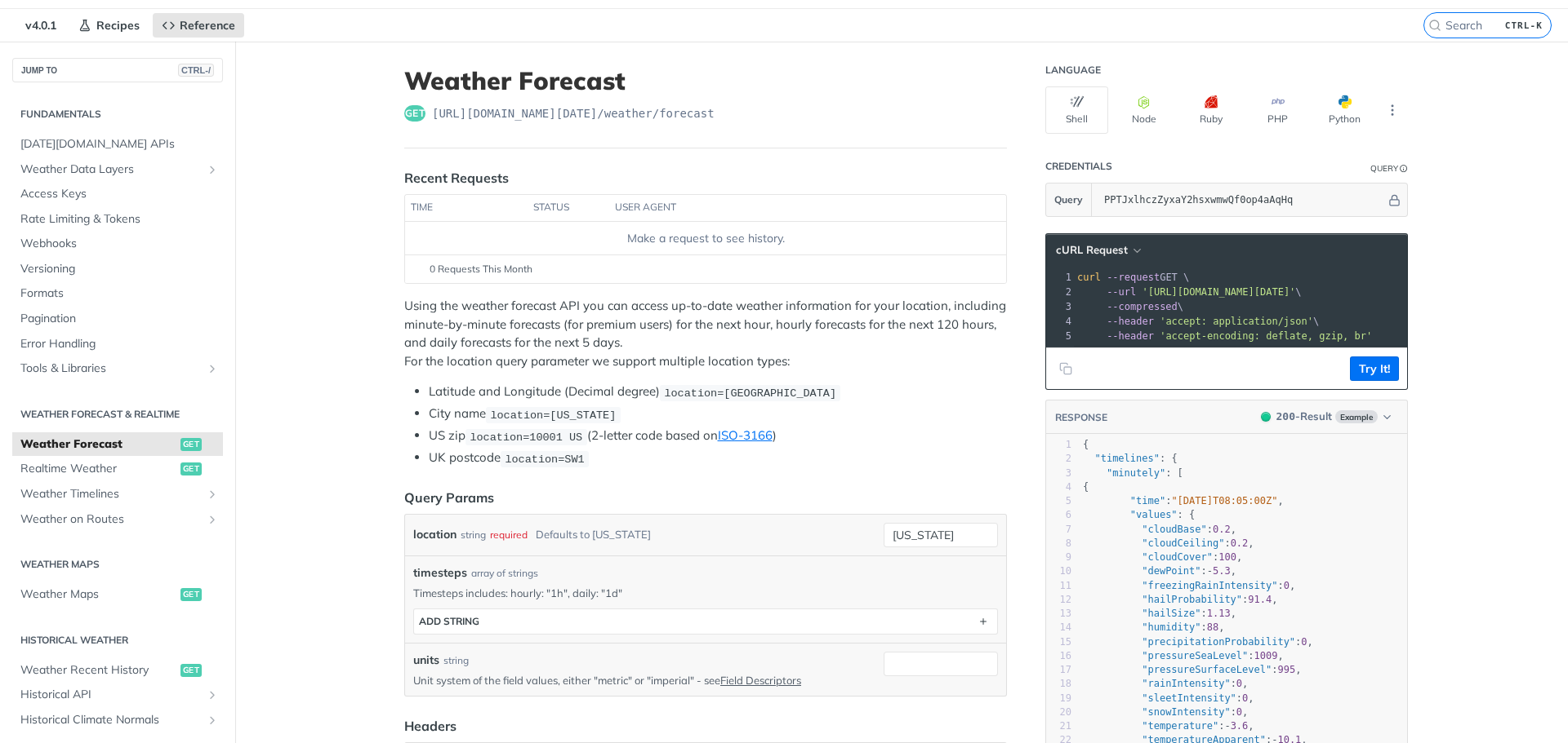
scroll to position [69, 0]
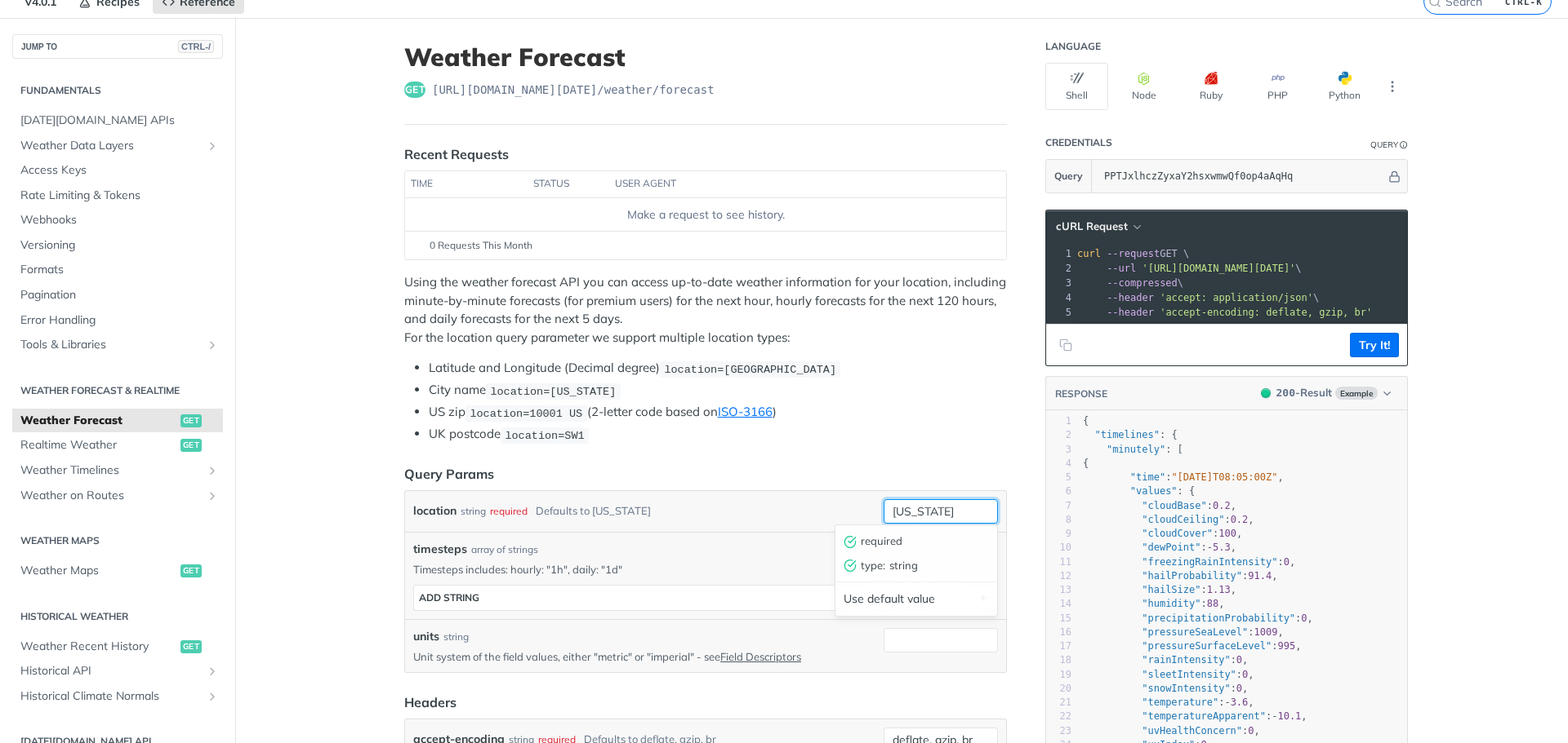
click at [948, 510] on input "[US_STATE]" at bounding box center [940, 511] width 115 height 24
type input "n"
type input "varezhki"
click at [1369, 345] on button "Try It!" at bounding box center [1374, 345] width 49 height 24
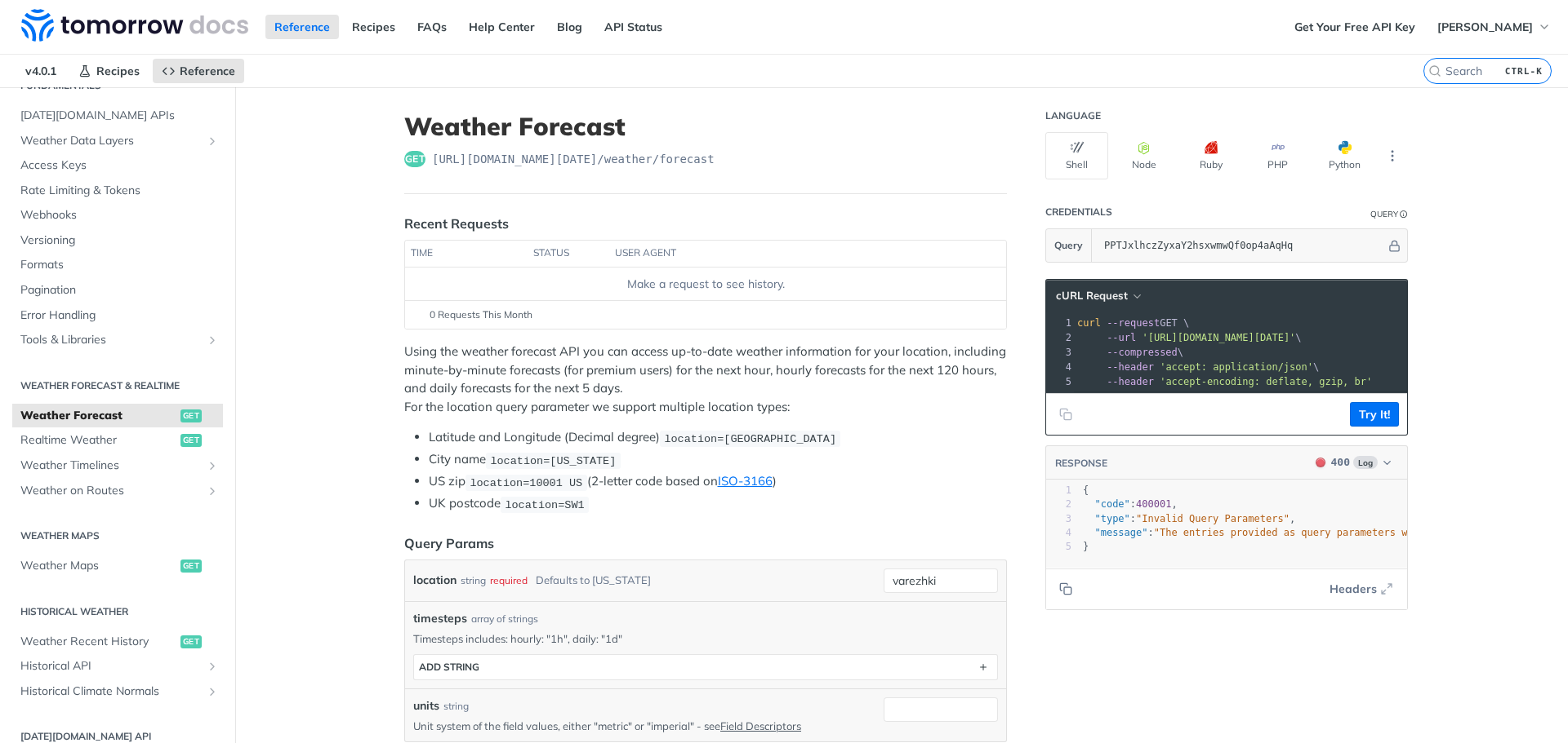
scroll to position [341, 0]
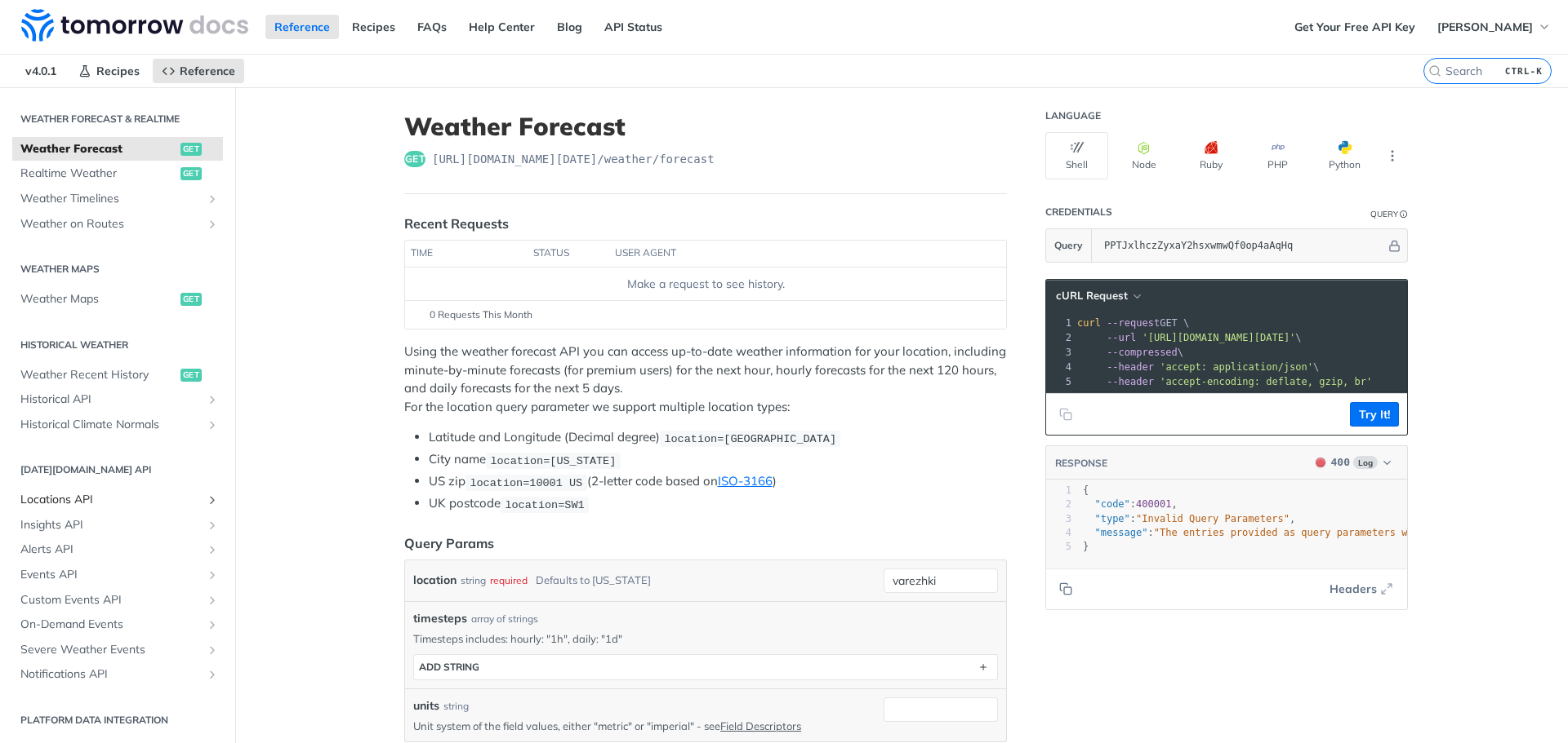
click at [63, 501] on span "Locations API" at bounding box center [111, 500] width 181 height 16
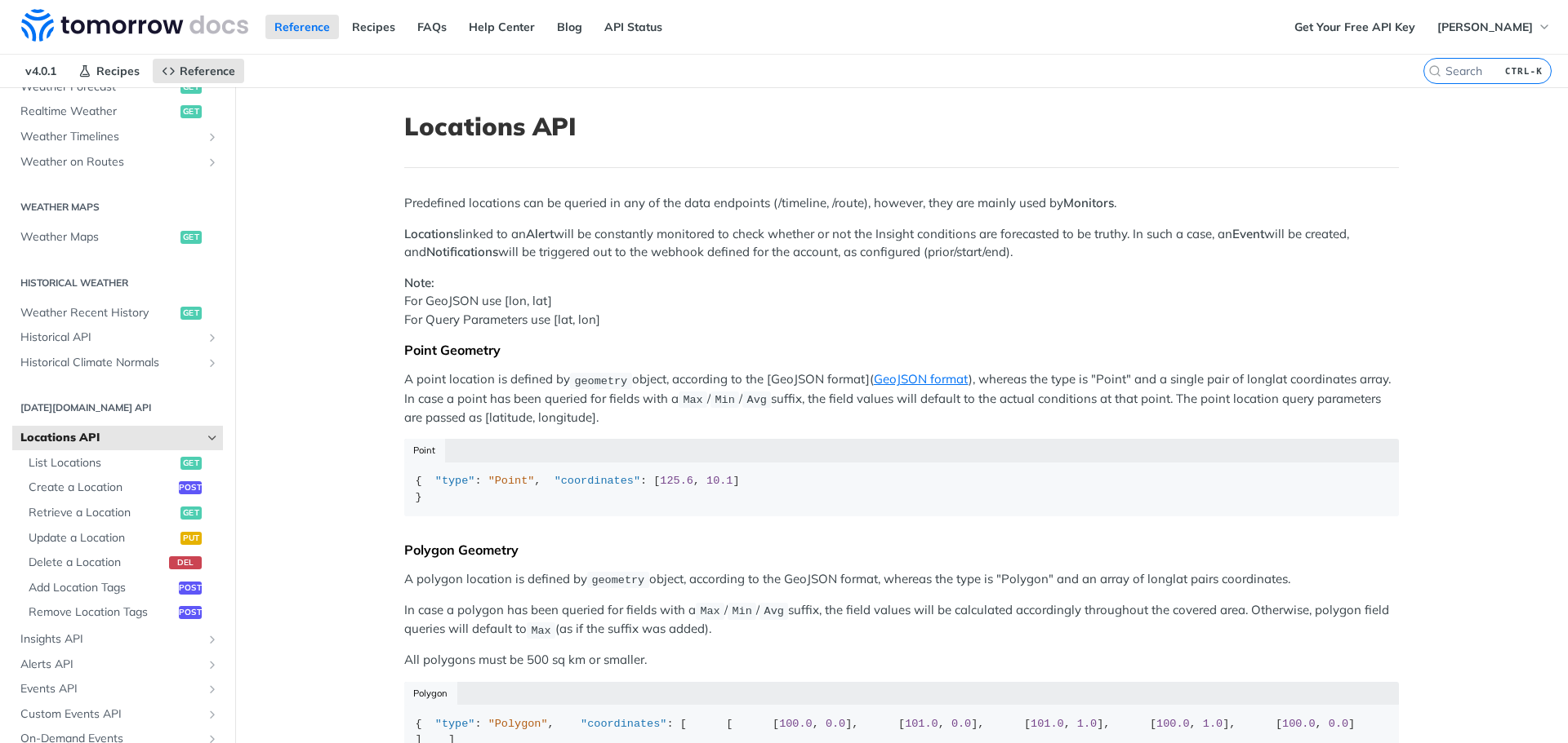
scroll to position [421, 0]
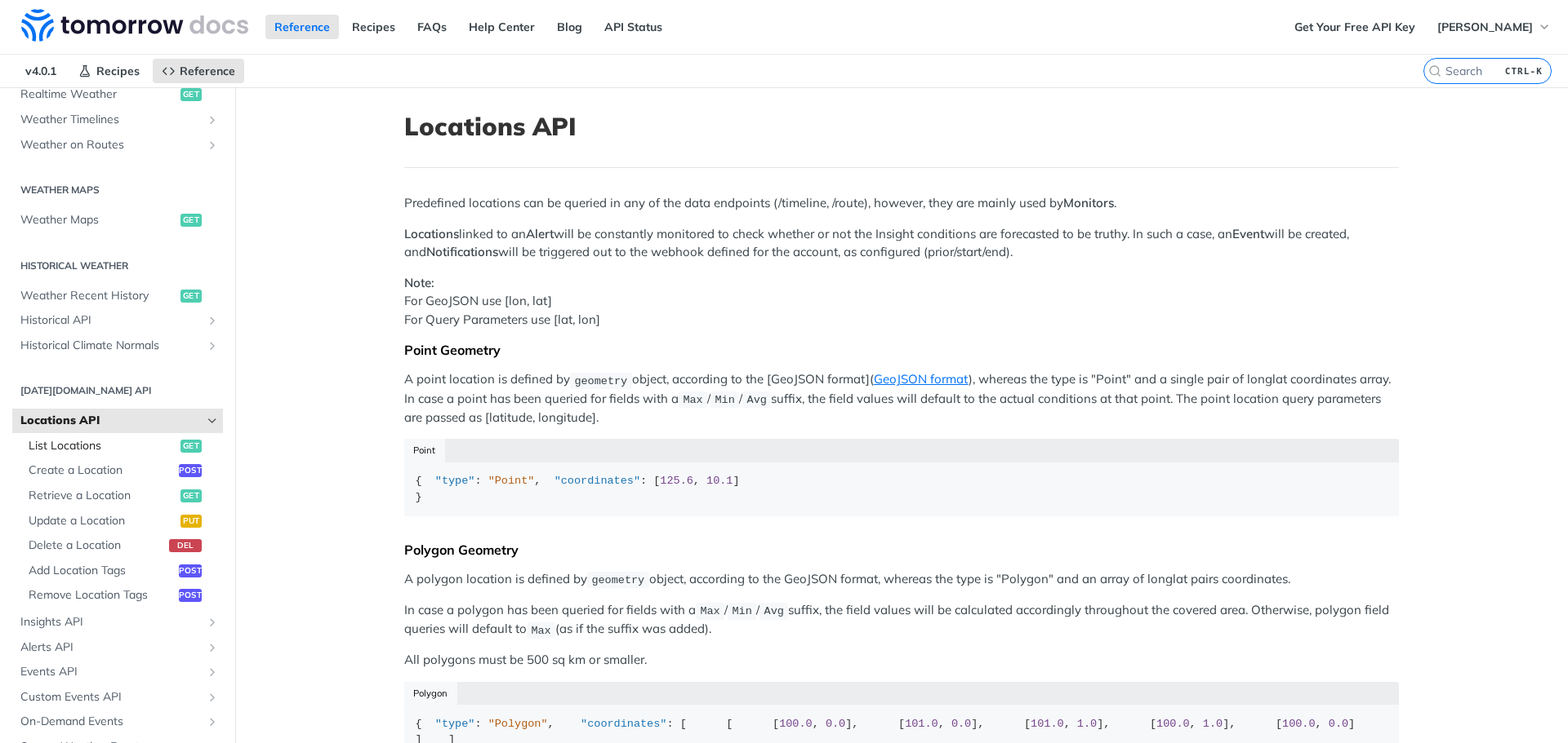
click at [72, 442] on span "List Locations" at bounding box center [102, 446] width 147 height 16
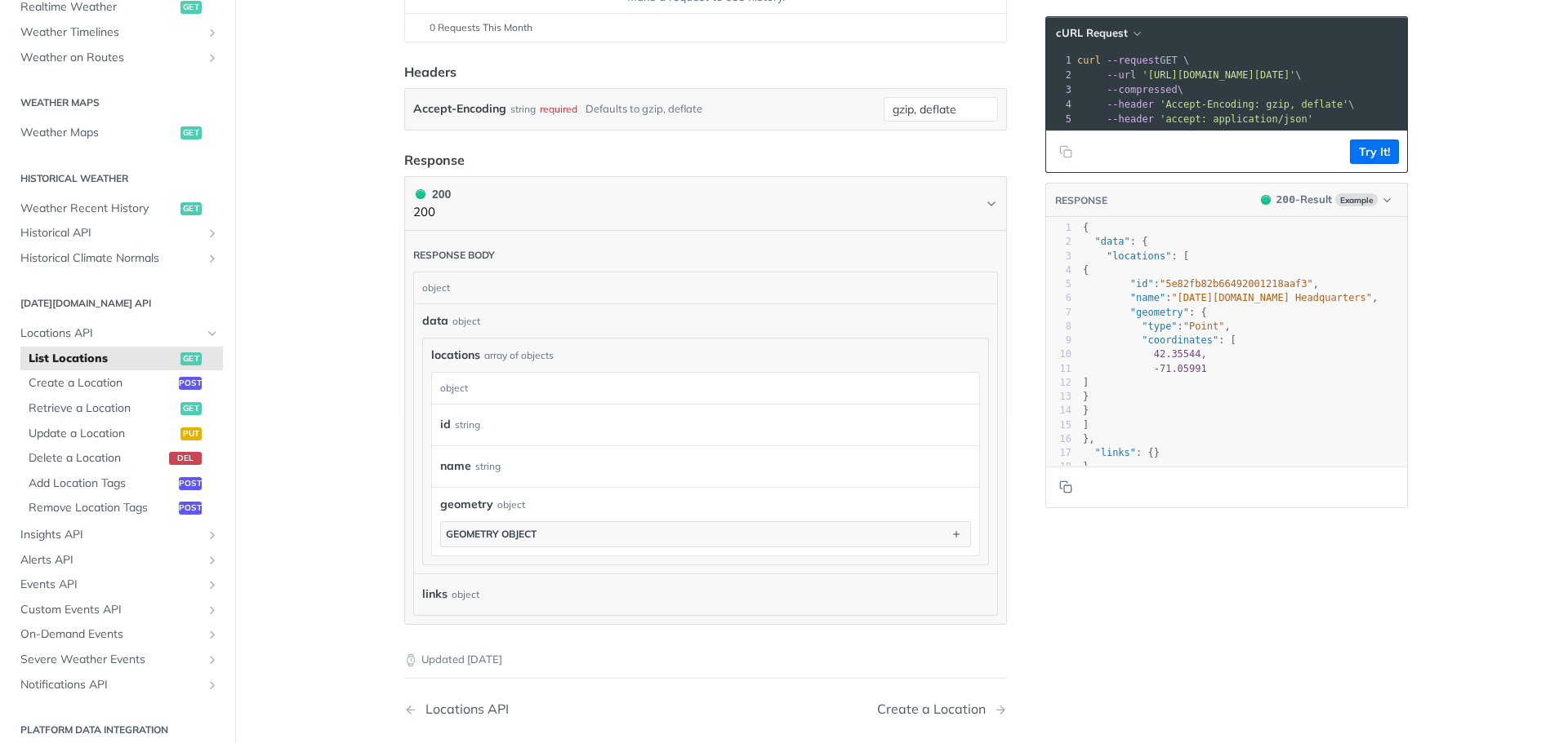
scroll to position [287, 0]
click at [99, 412] on span "Retrieve a Location" at bounding box center [102, 409] width 147 height 16
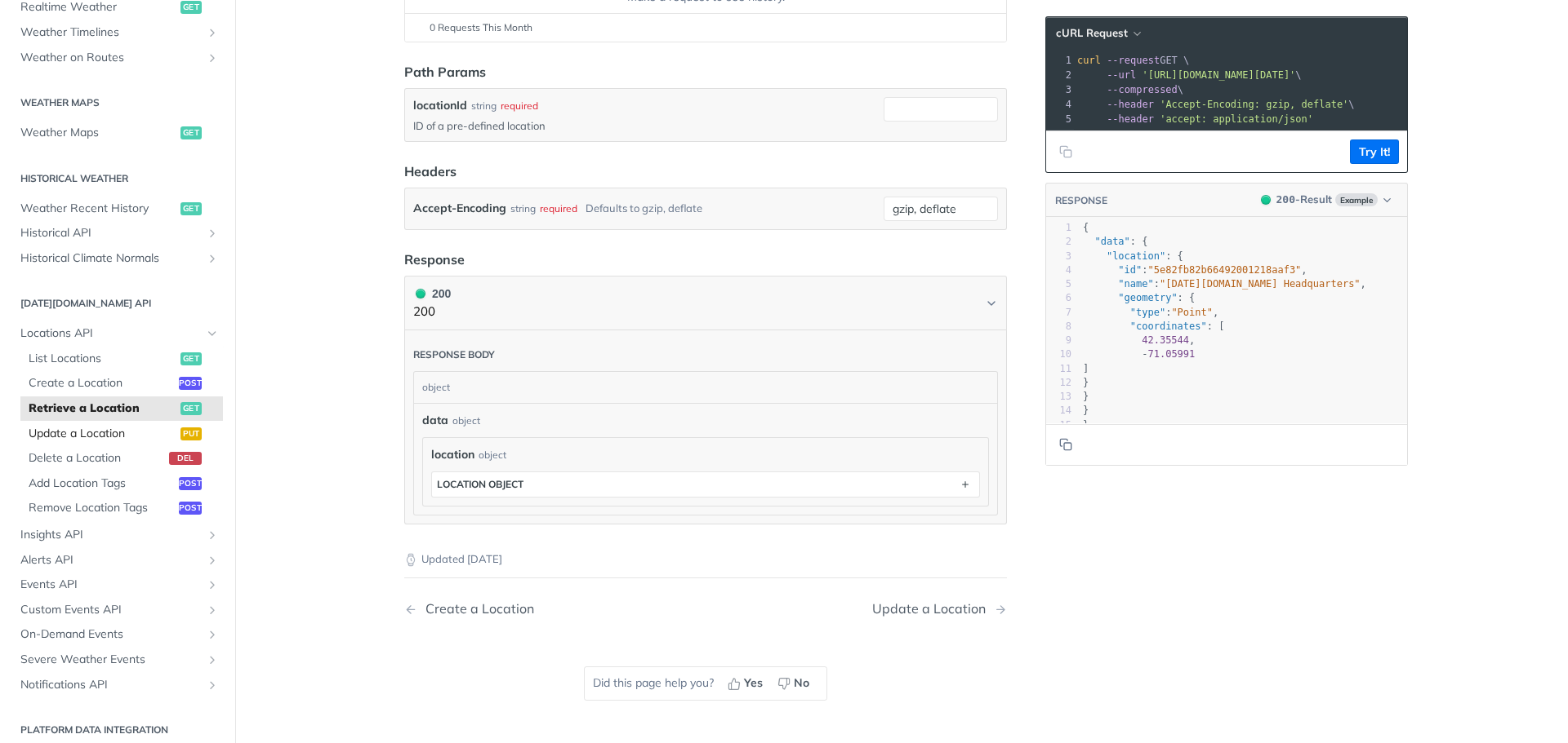
click at [89, 428] on span "Update a Location" at bounding box center [102, 434] width 147 height 16
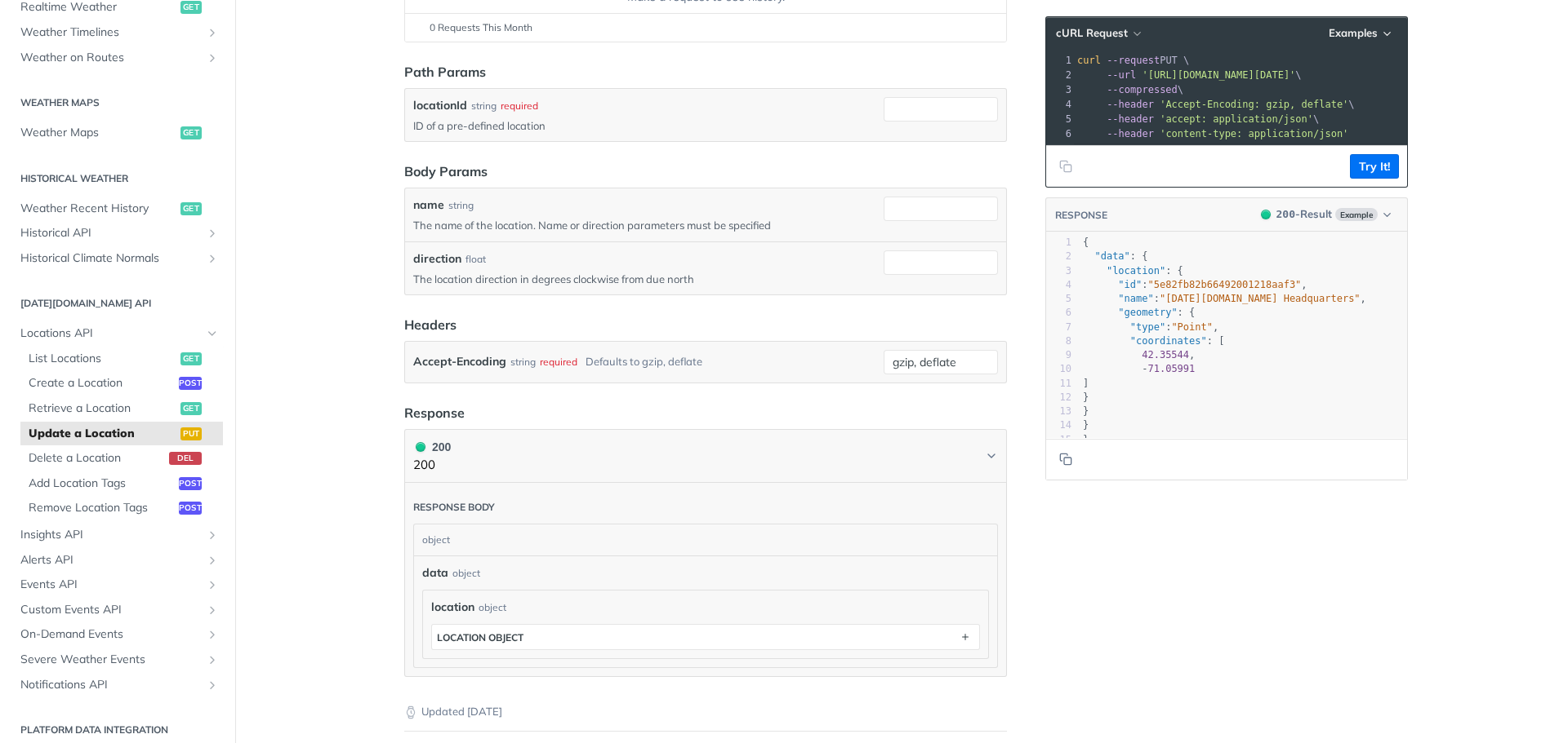
scroll to position [517, 0]
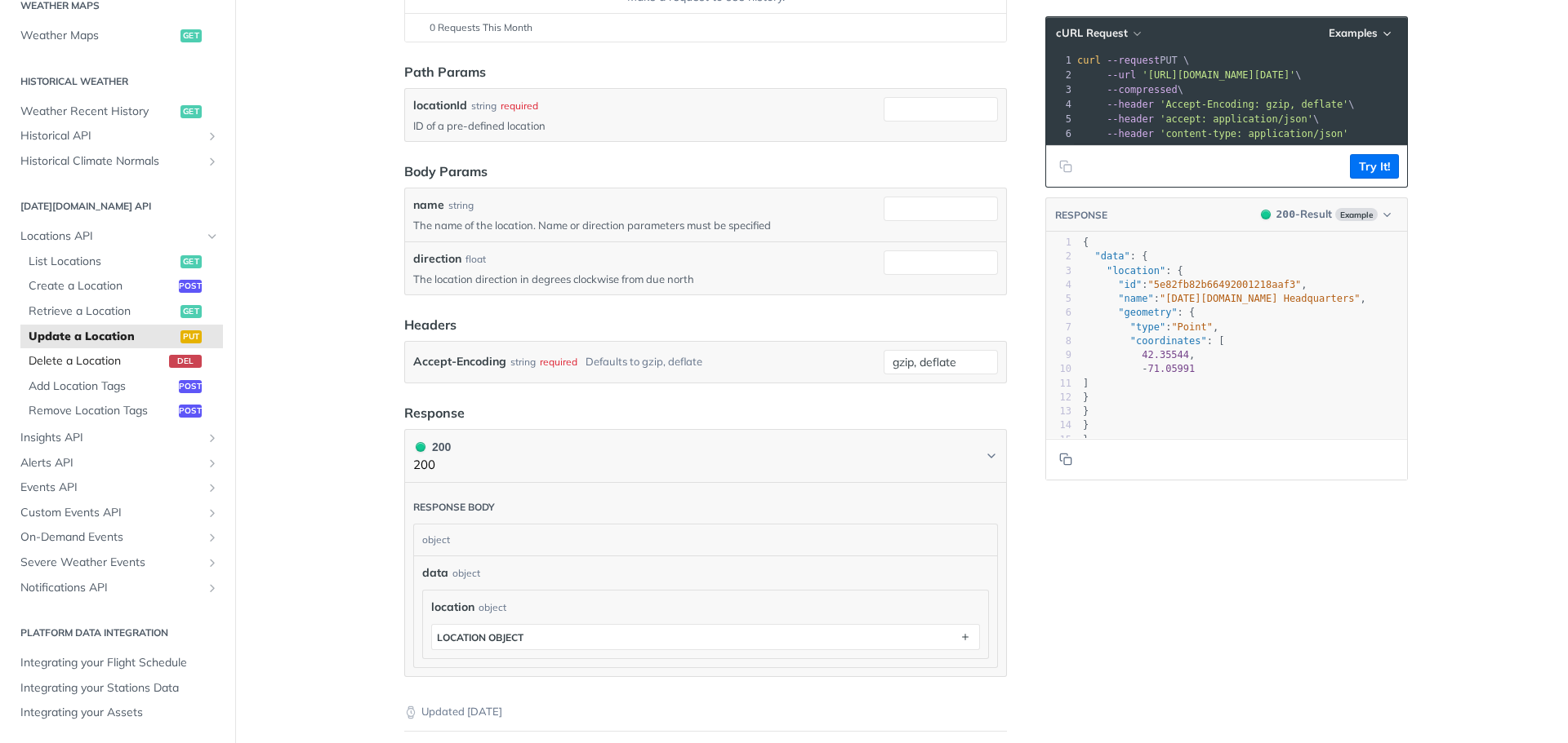
click at [91, 365] on span "Delete a Location" at bounding box center [97, 361] width 136 height 16
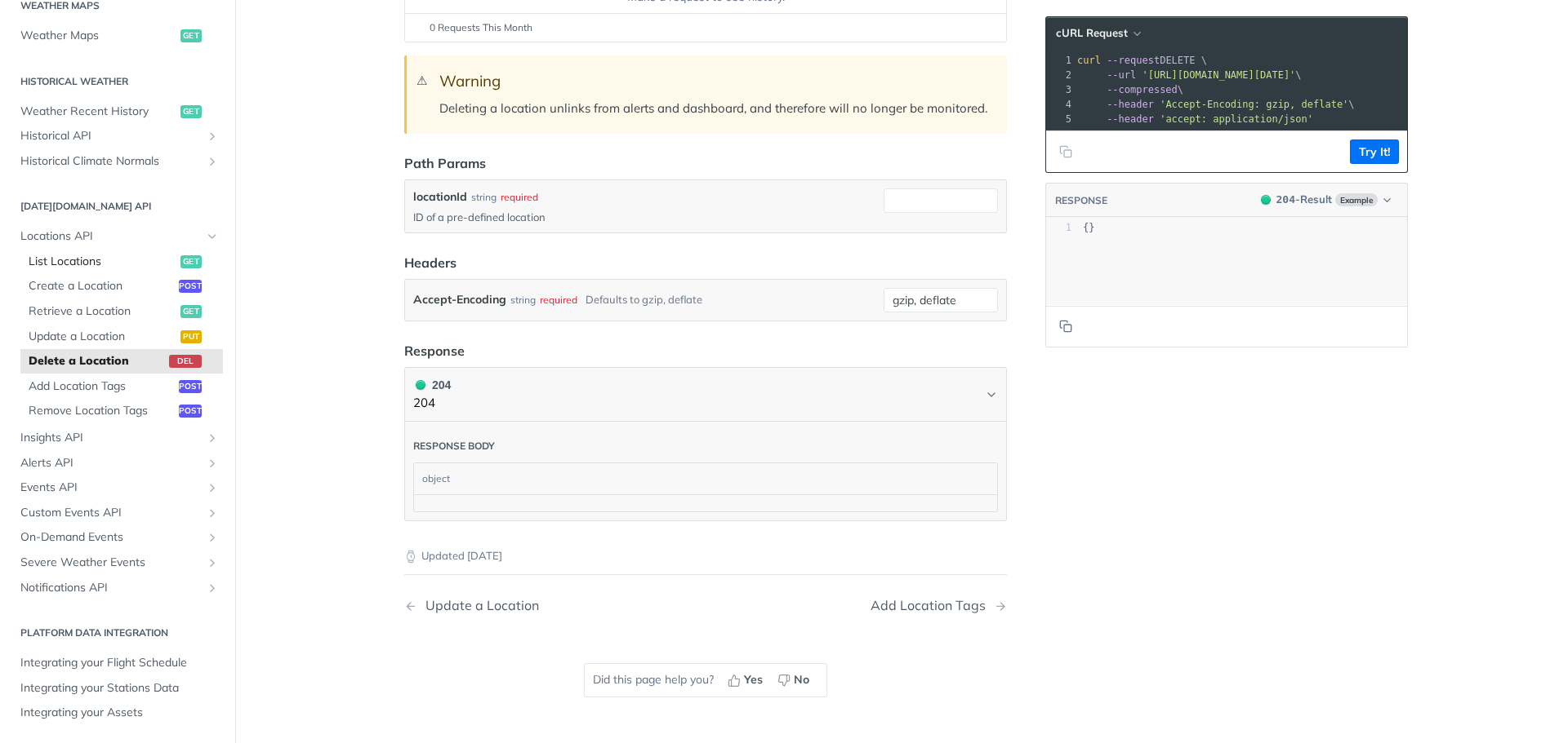
click at [60, 256] on span "List Locations" at bounding box center [102, 261] width 147 height 16
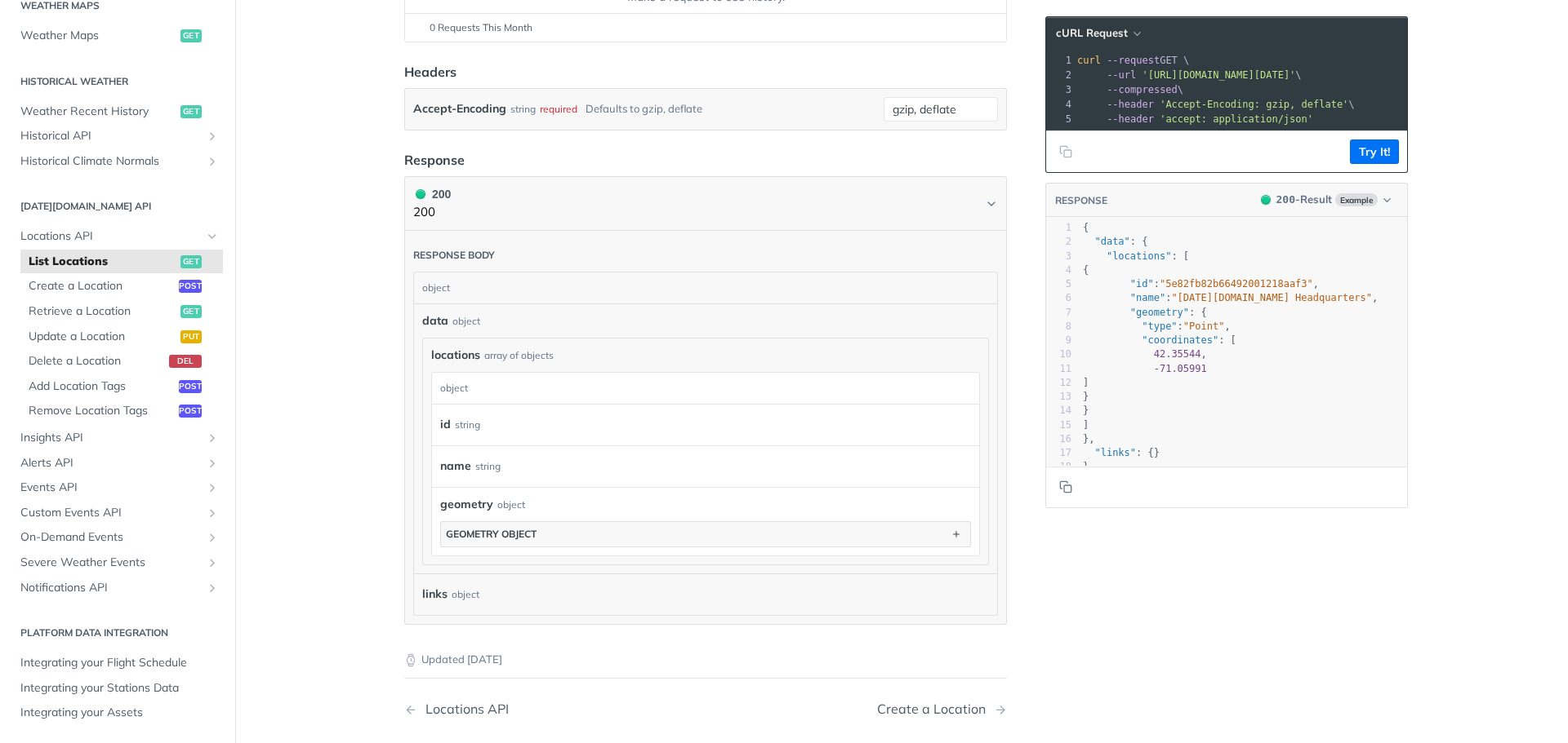
click at [60, 256] on span "List Locations" at bounding box center [102, 261] width 147 height 16
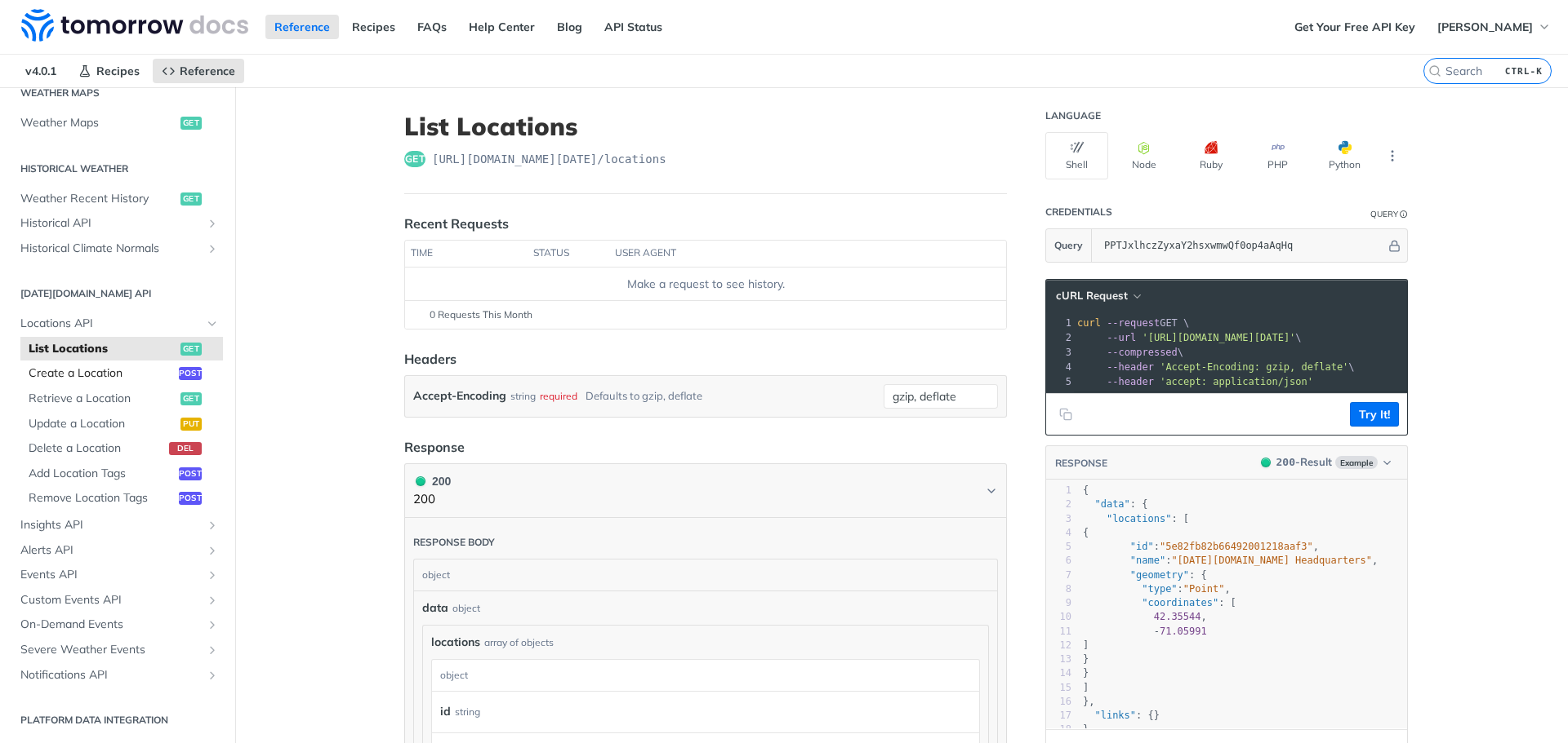
click at [105, 375] on span "Create a Location" at bounding box center [101, 373] width 146 height 16
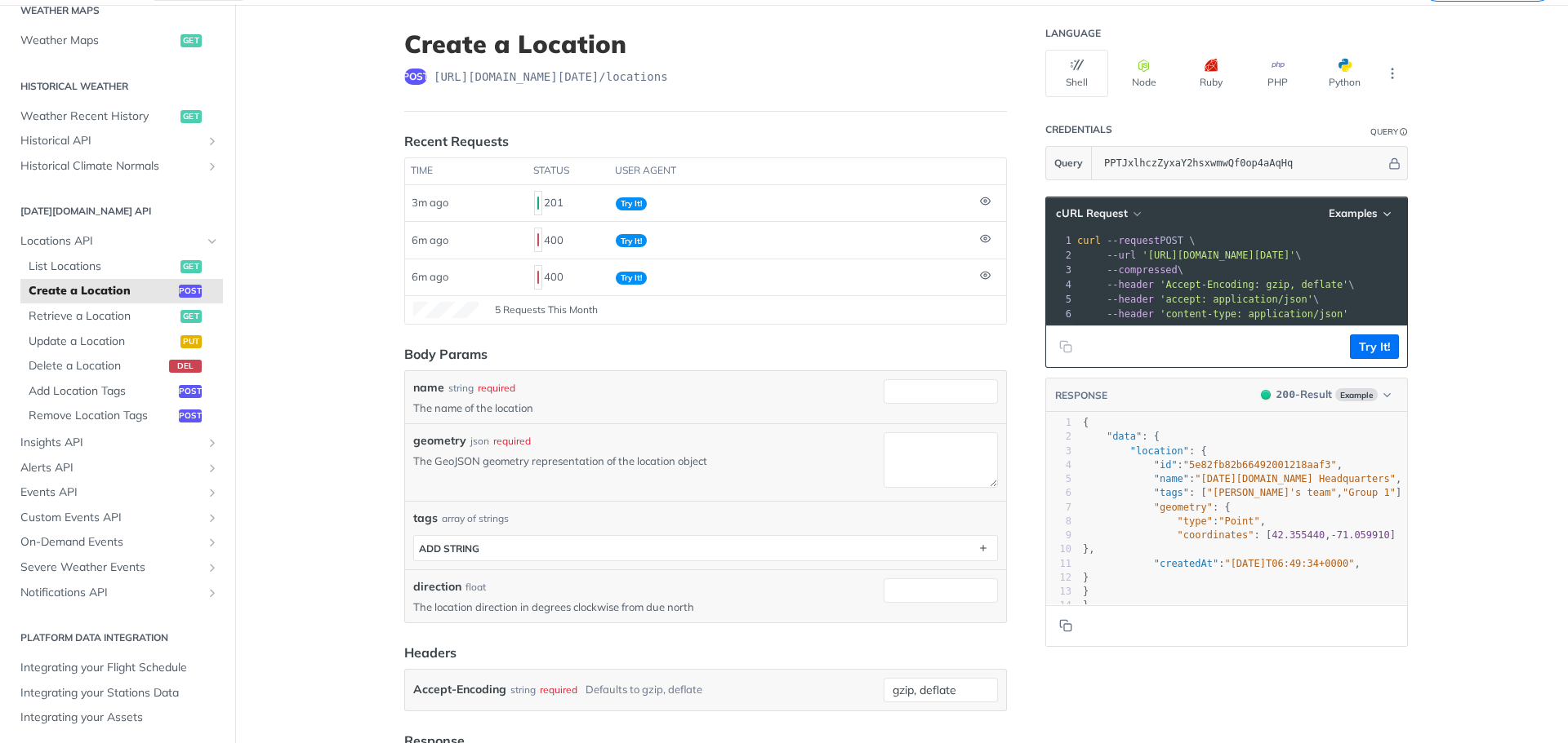
scroll to position [85, 0]
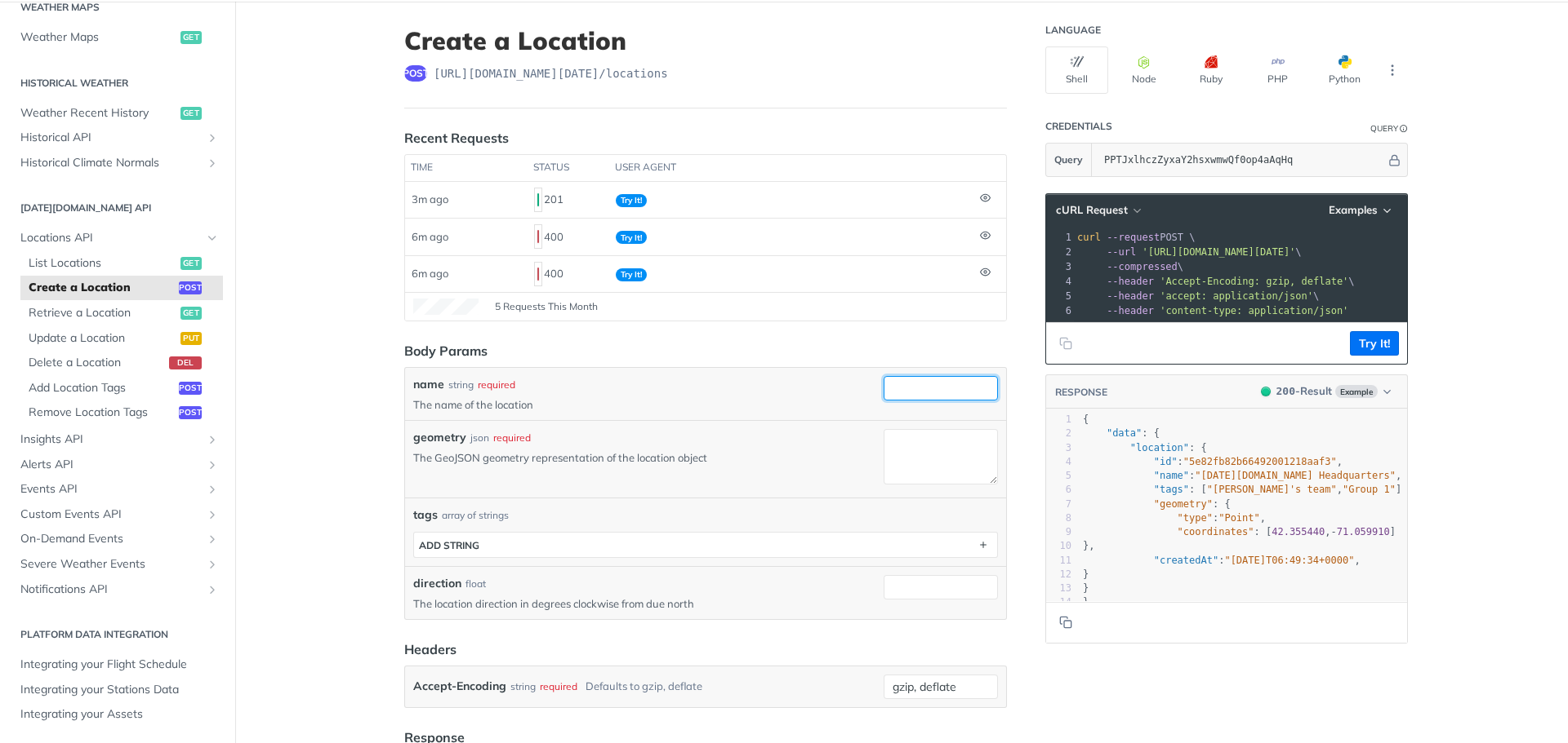
click at [938, 382] on input "name" at bounding box center [940, 388] width 115 height 24
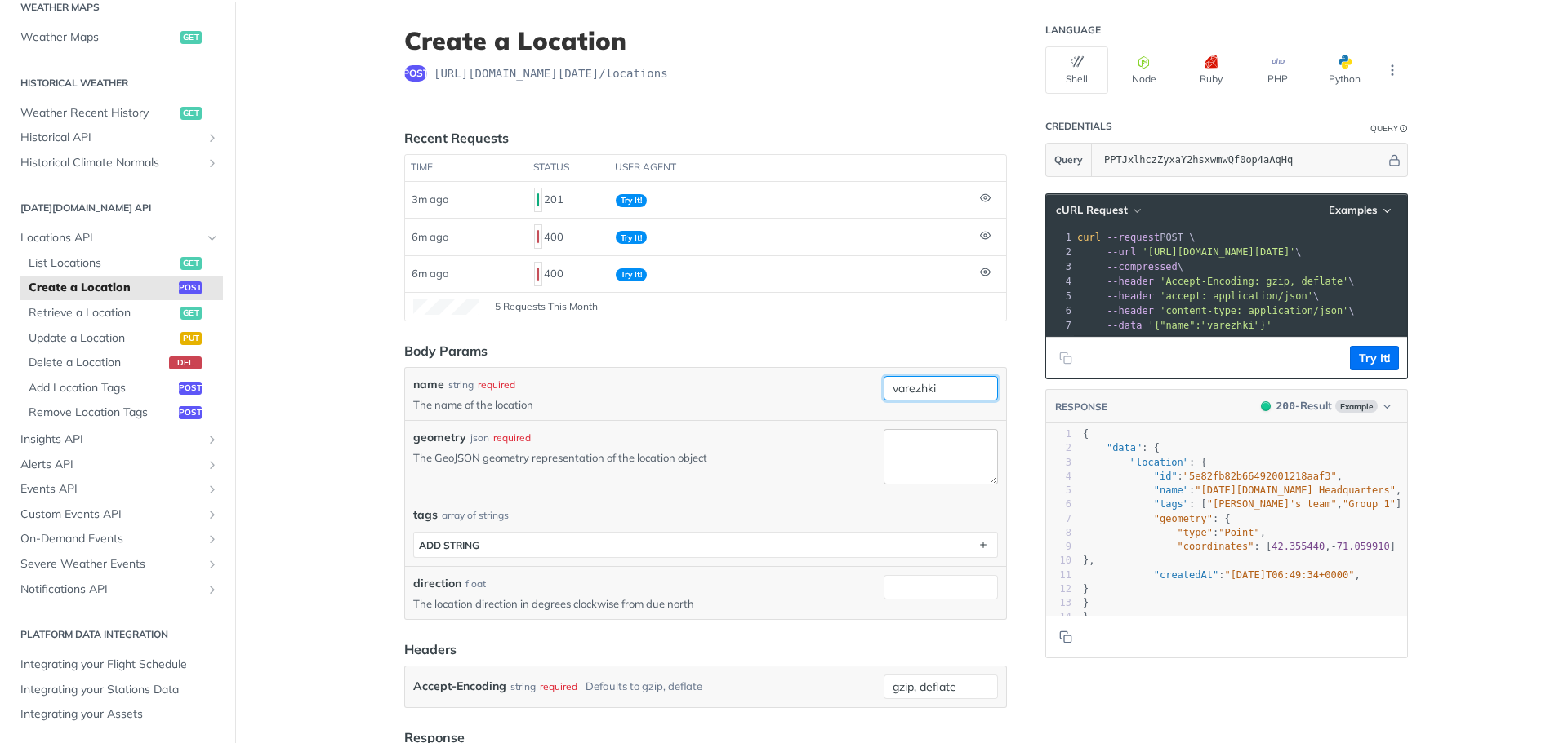
type input "varezhki"
click at [951, 460] on textarea "geometry" at bounding box center [940, 457] width 115 height 55
paste textarea "{ "type": "Point", "coordinates": [37.941999, 55.880667] }"
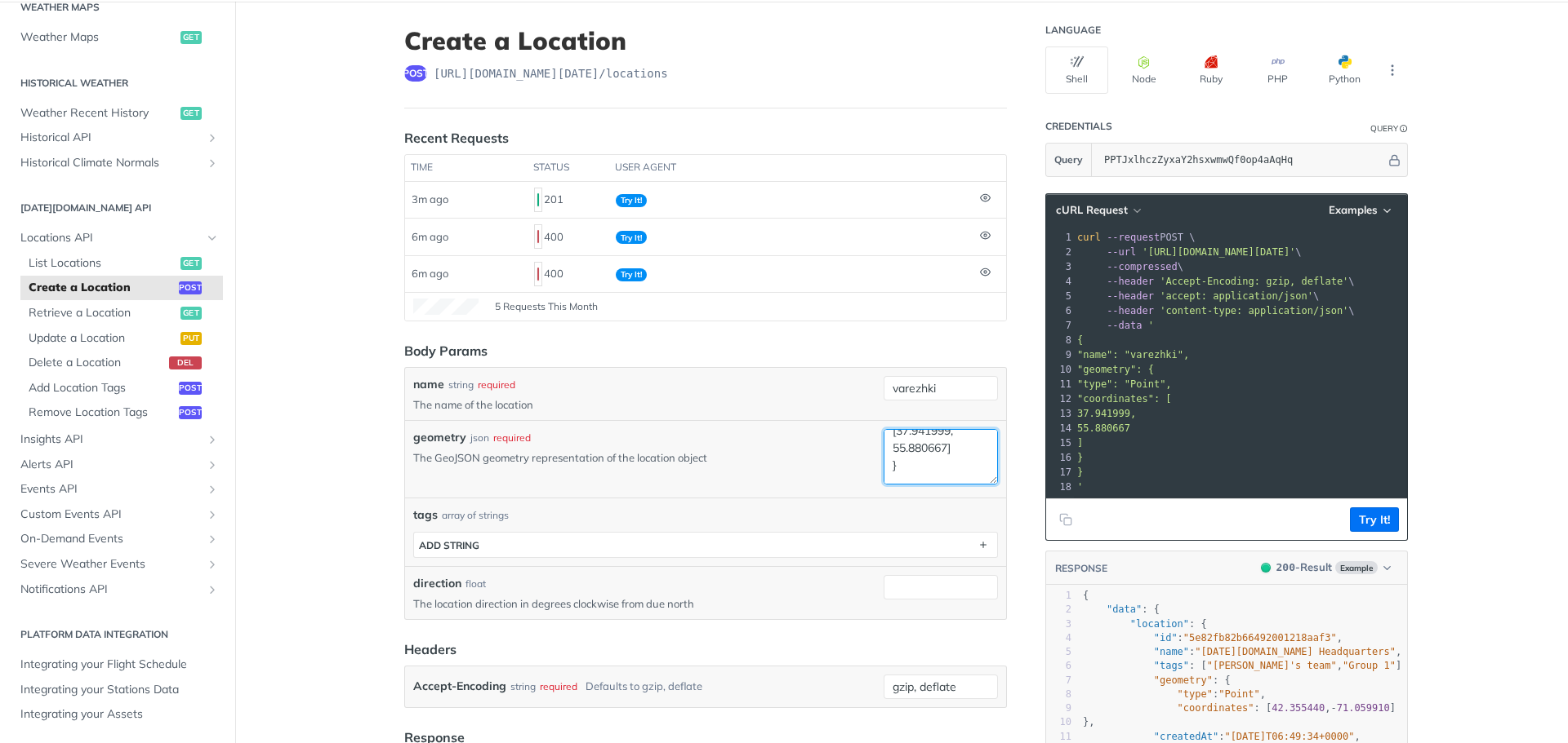
scroll to position [69, 0]
type textarea "{ "type": "Point", "coordinates": [37.941999, 55.880667] }"
click at [1373, 525] on button "Try It!" at bounding box center [1374, 520] width 49 height 24
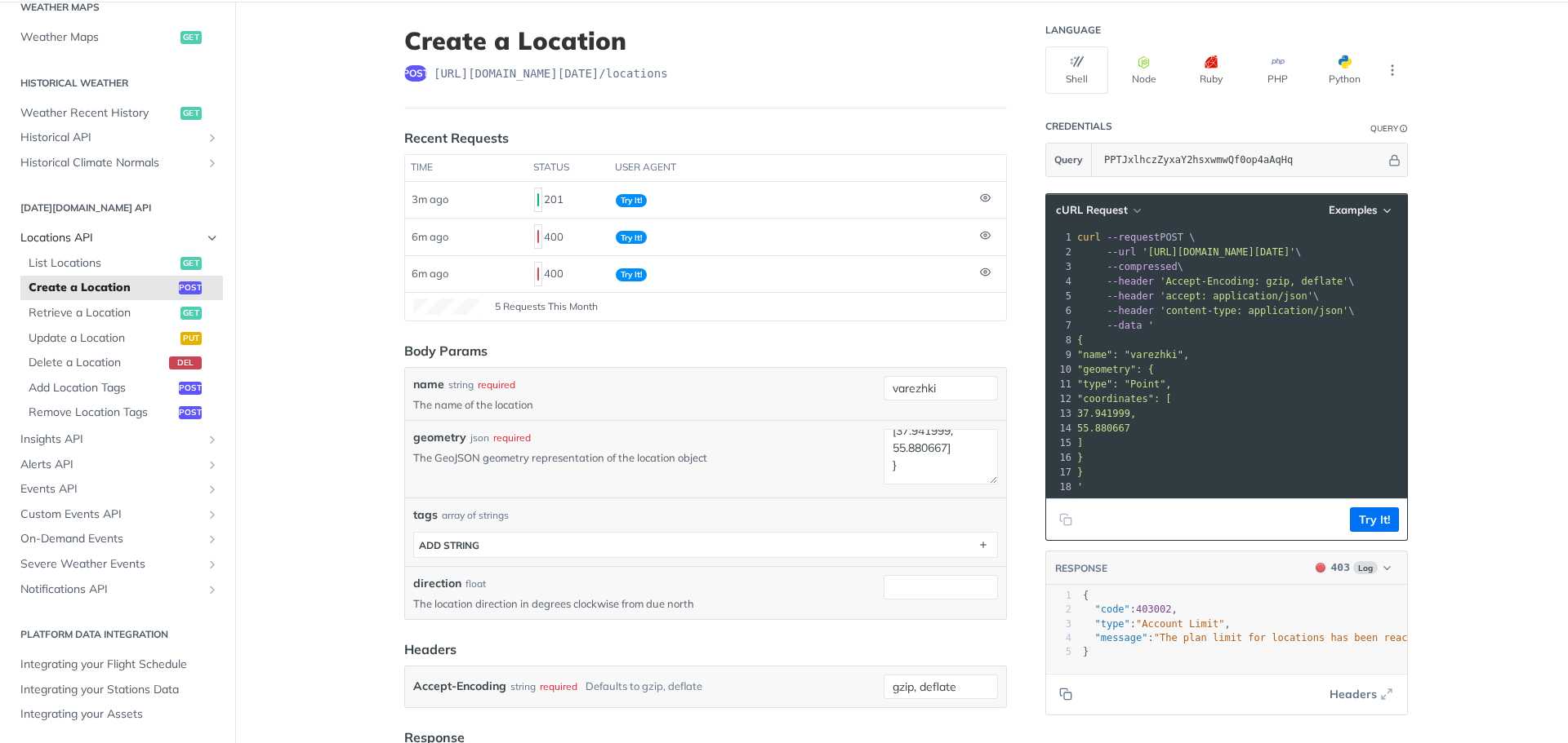
click at [77, 241] on span "Locations API" at bounding box center [111, 238] width 181 height 16
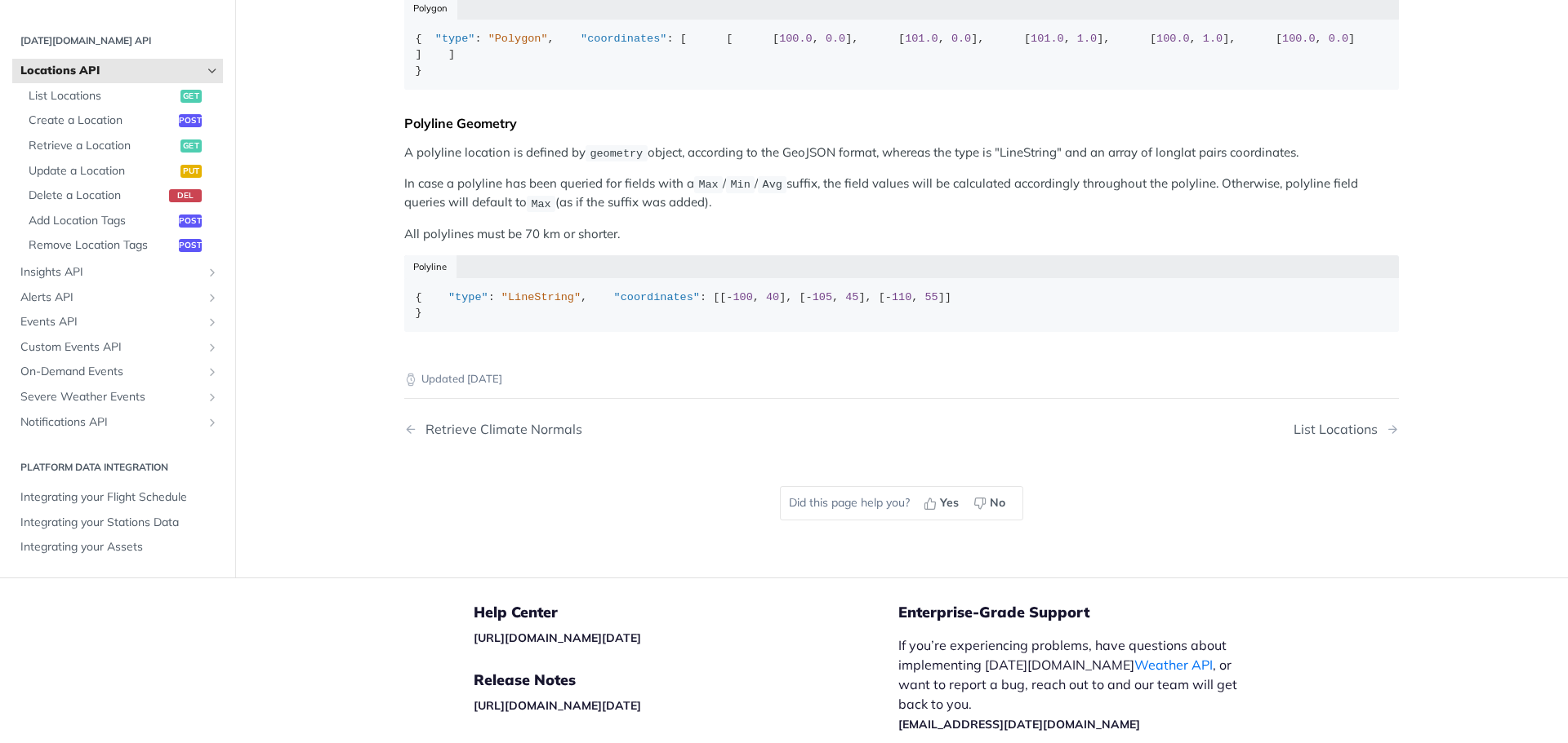
scroll to position [684, 0]
click at [89, 105] on span "List Locations" at bounding box center [102, 97] width 147 height 16
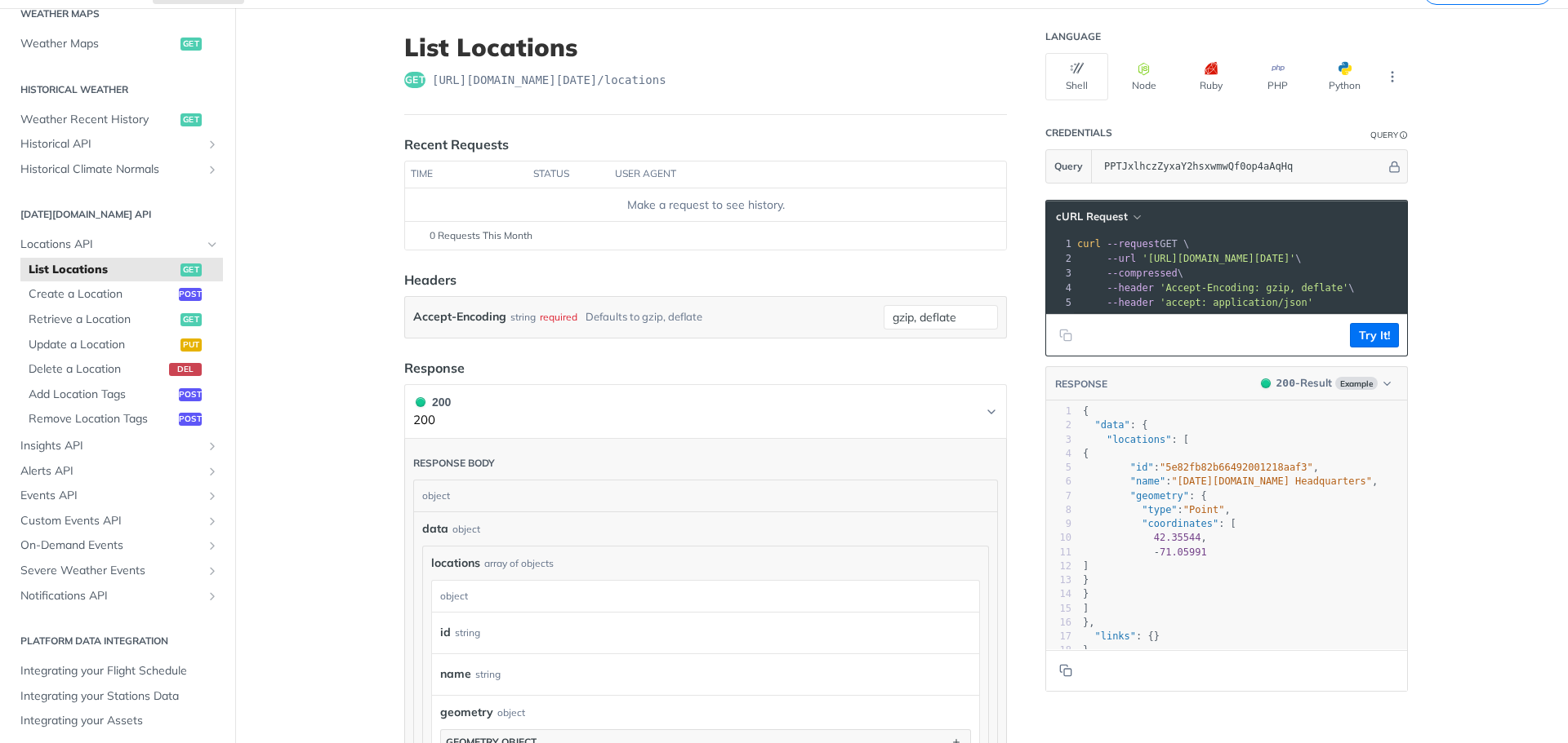
scroll to position [70, 0]
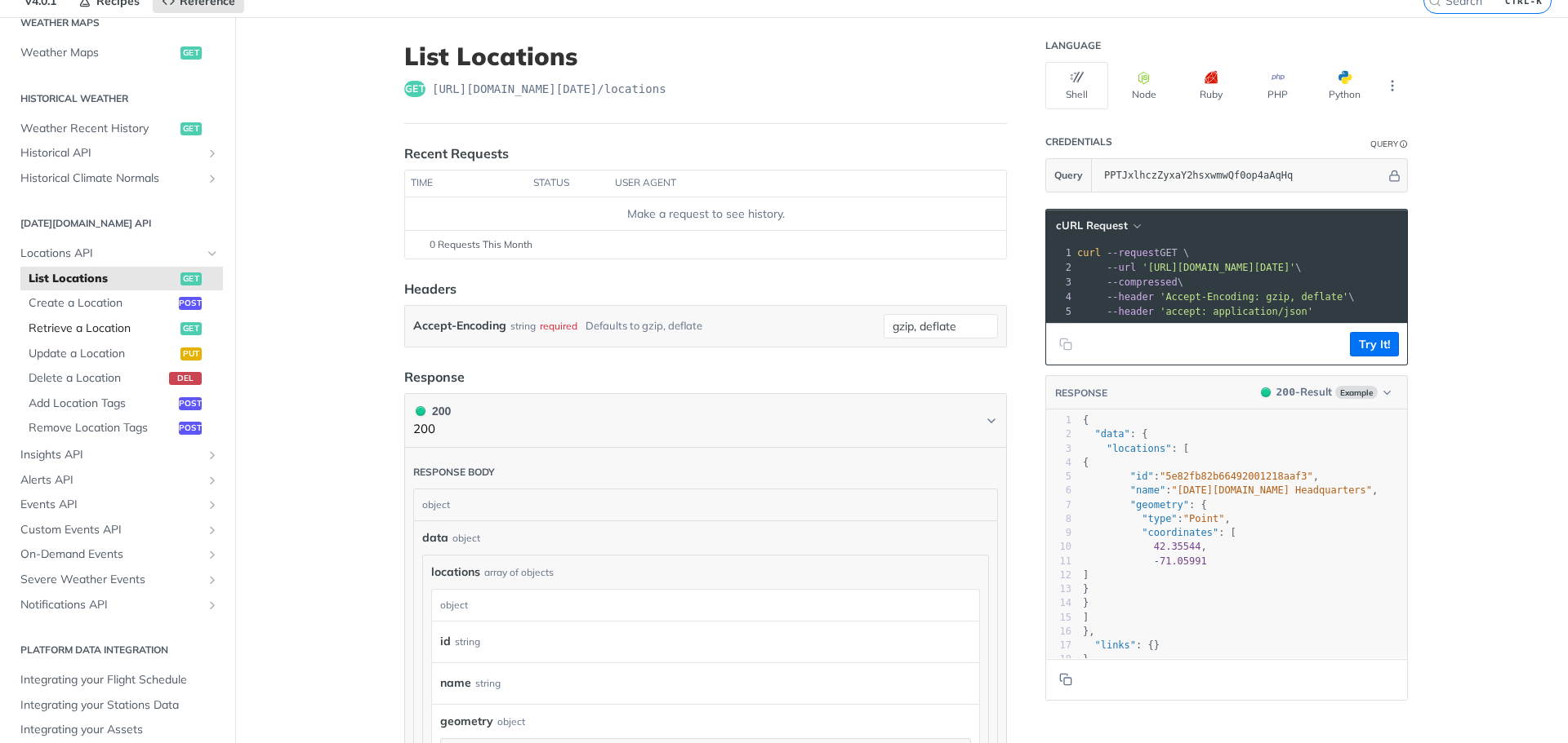
click at [82, 334] on span "Retrieve a Location" at bounding box center [102, 328] width 147 height 16
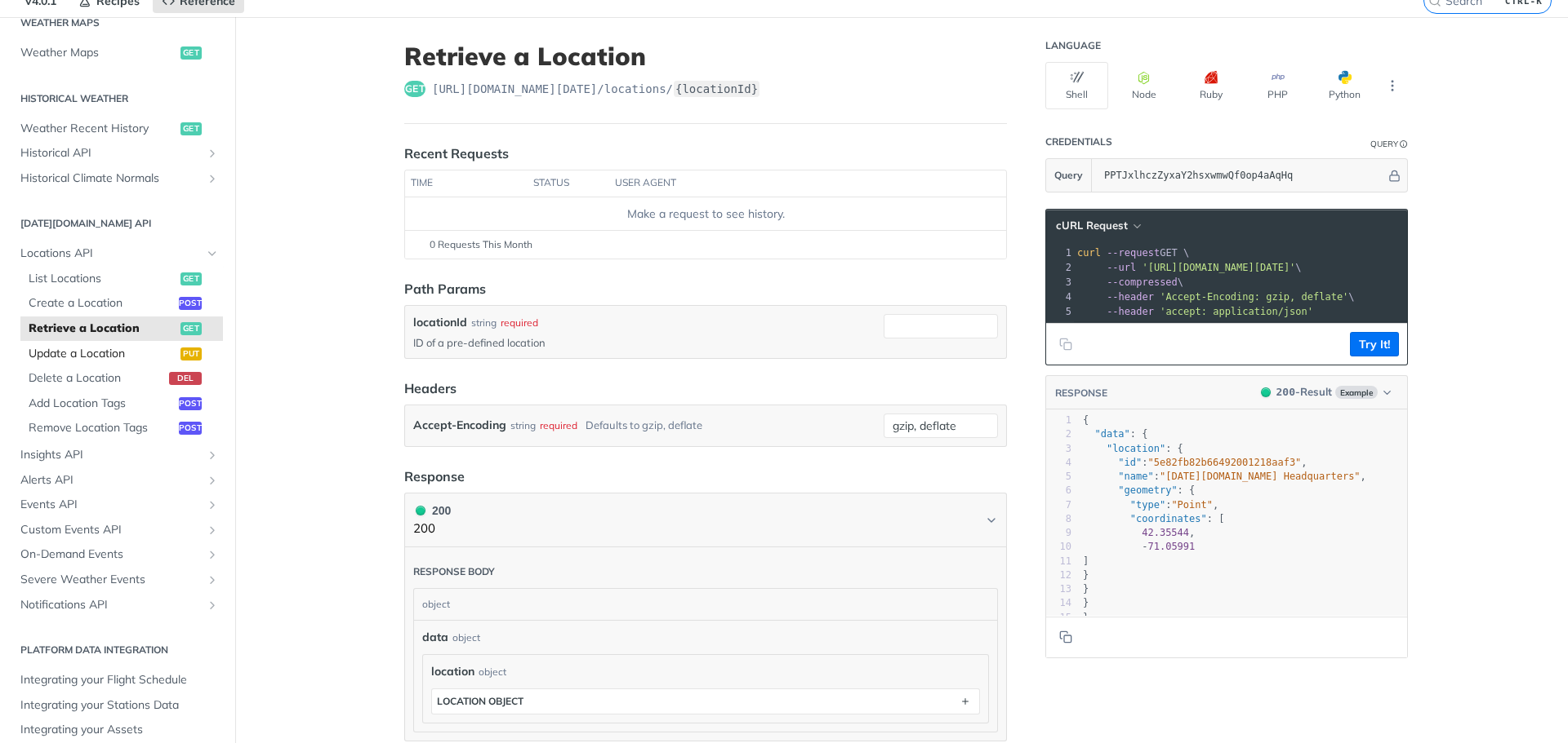
click at [74, 350] on span "Update a Location" at bounding box center [102, 353] width 147 height 16
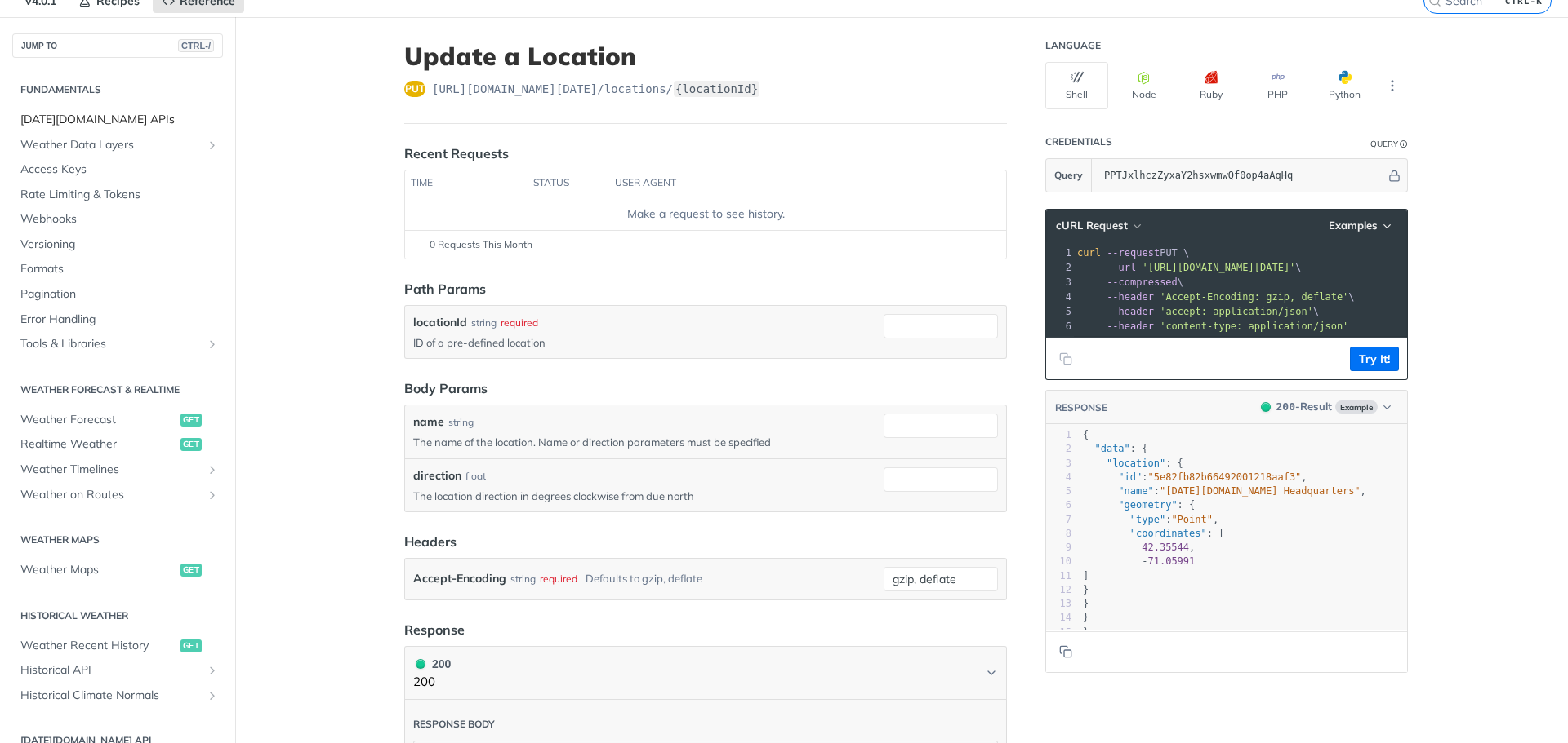
click at [87, 112] on span "[DATE][DOMAIN_NAME] APIs" at bounding box center [120, 120] width 198 height 16
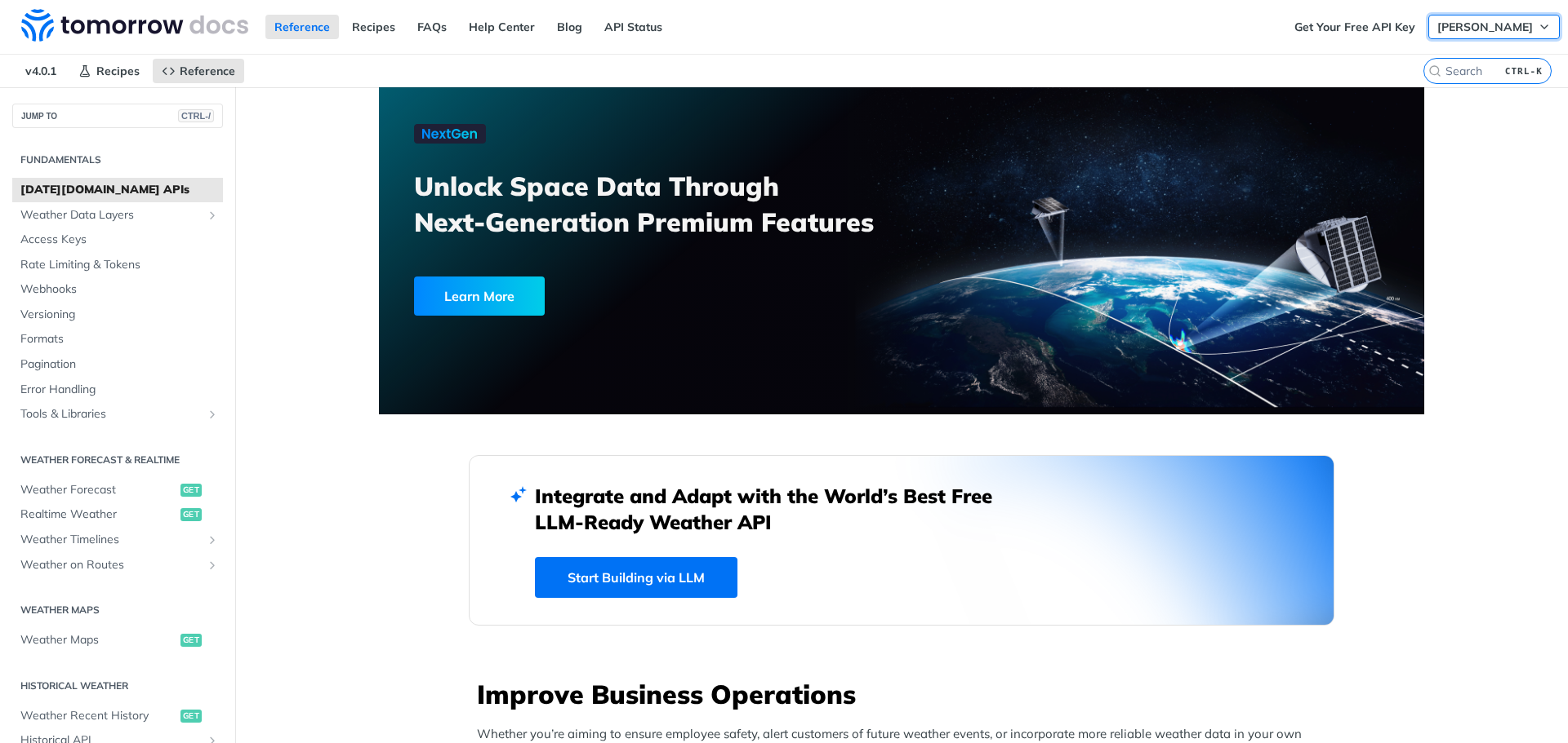
click at [1494, 28] on span "[PERSON_NAME]" at bounding box center [1484, 27] width 96 height 15
click at [113, 69] on span "Recipes" at bounding box center [118, 71] width 43 height 15
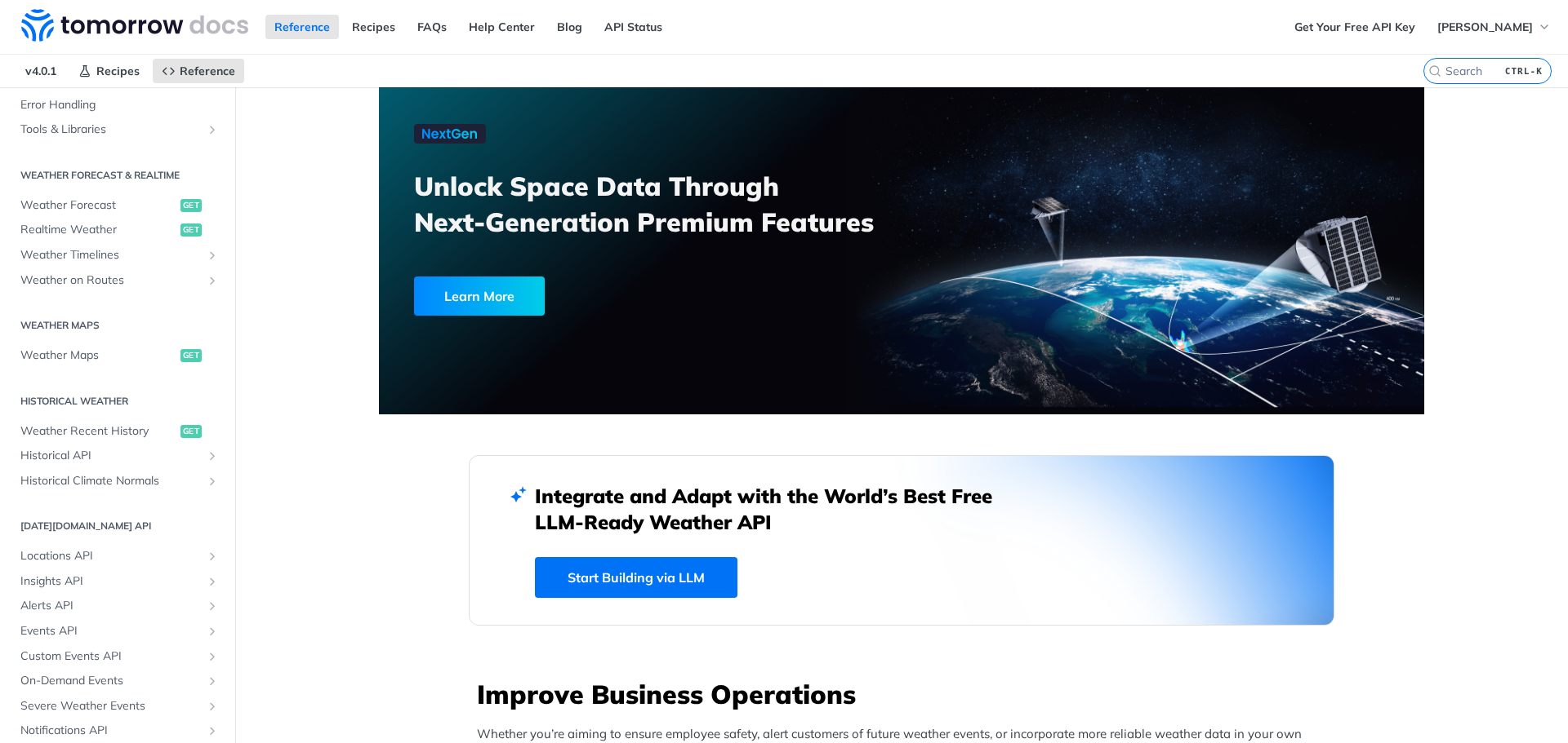
scroll to position [341, 0]
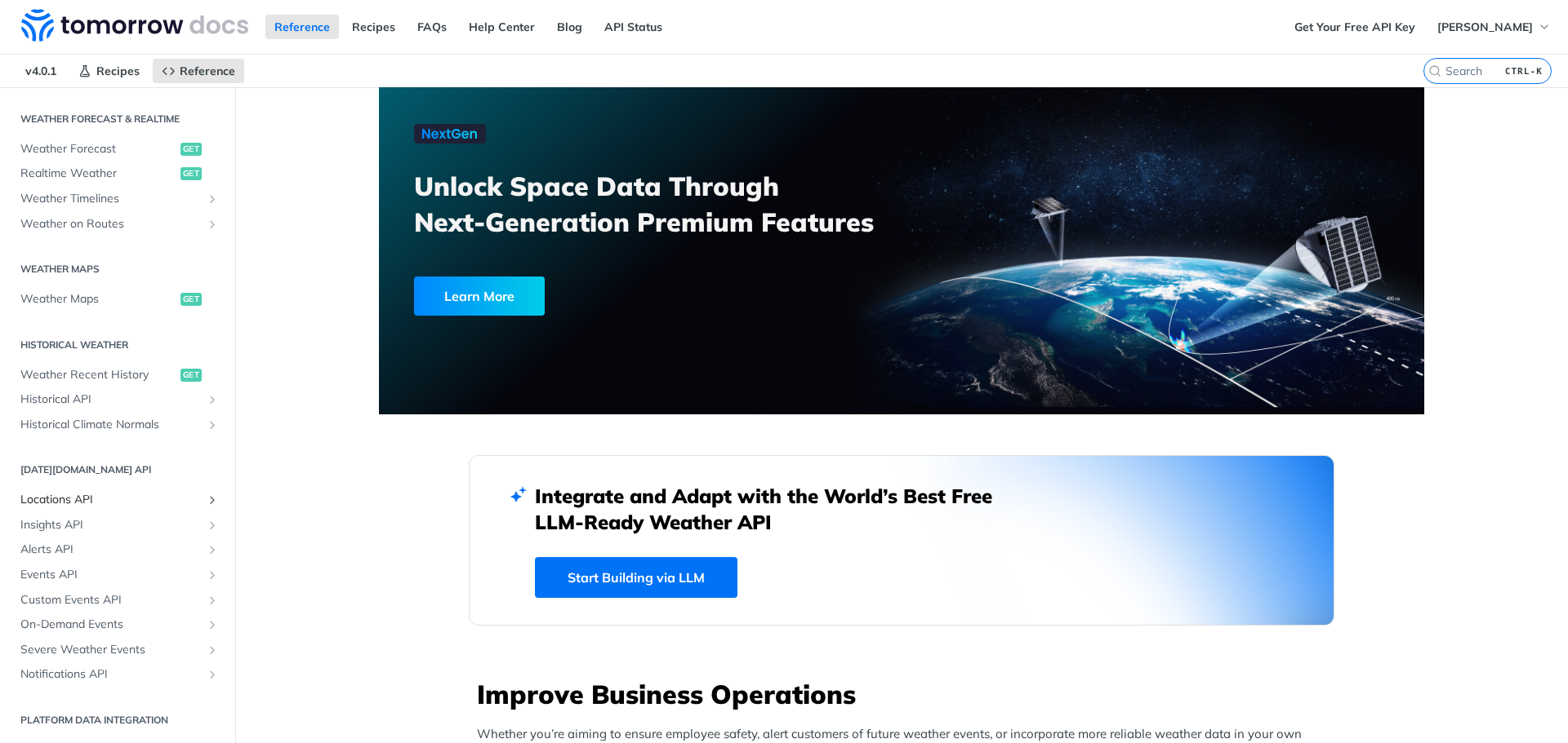
click at [65, 494] on span "Locations API" at bounding box center [111, 500] width 181 height 16
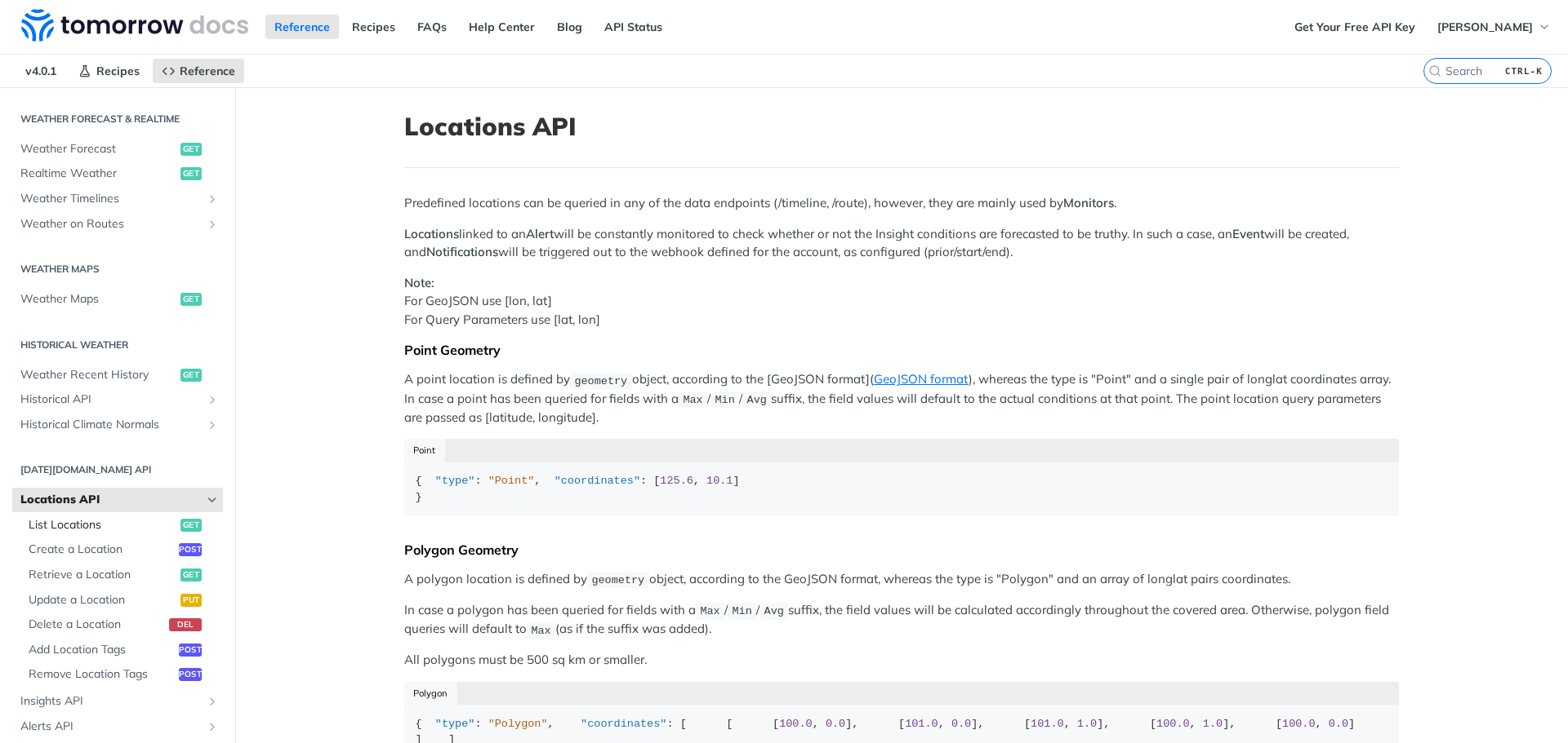
click at [161, 534] on link "List Locations get" at bounding box center [122, 525] width 203 height 24
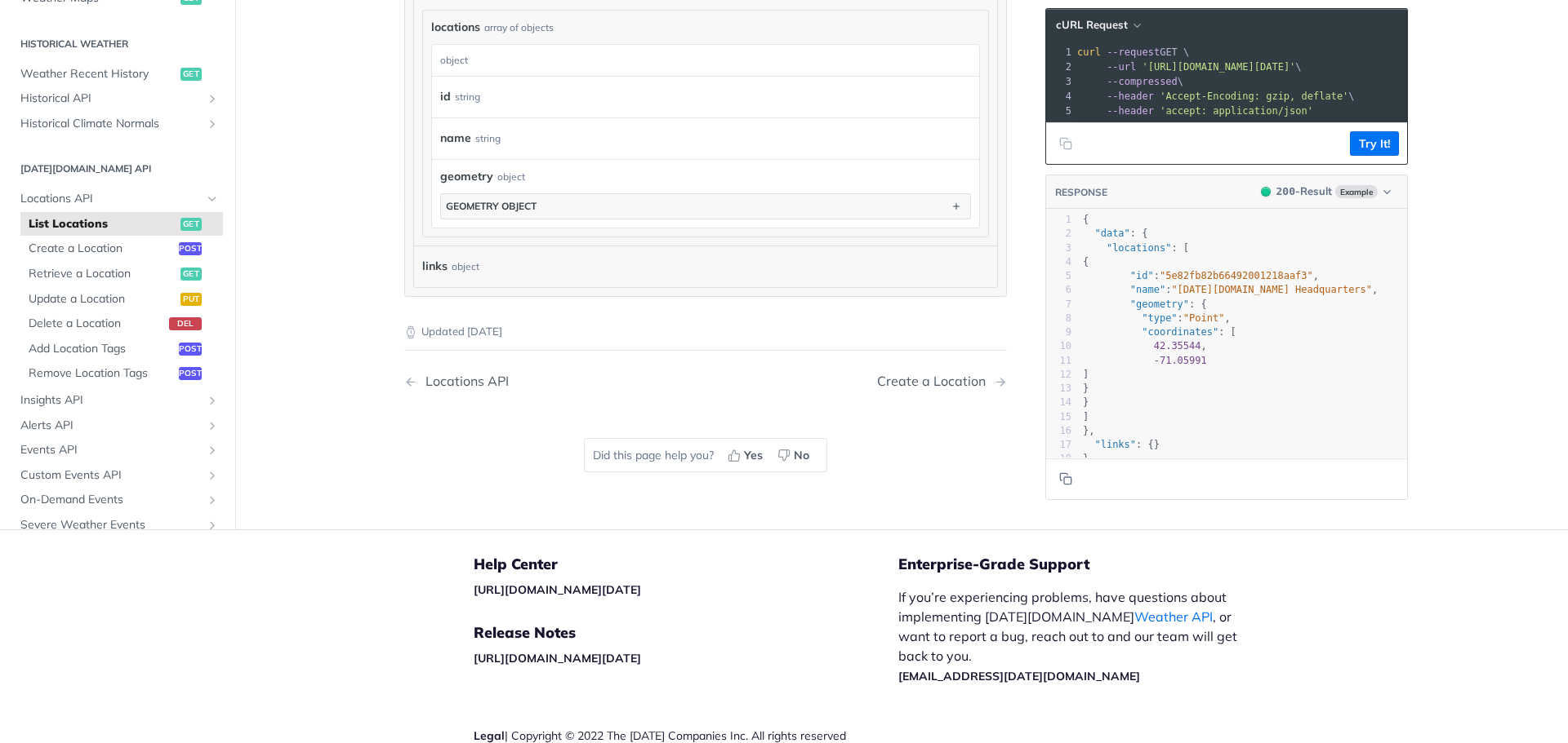
scroll to position [621, 0]
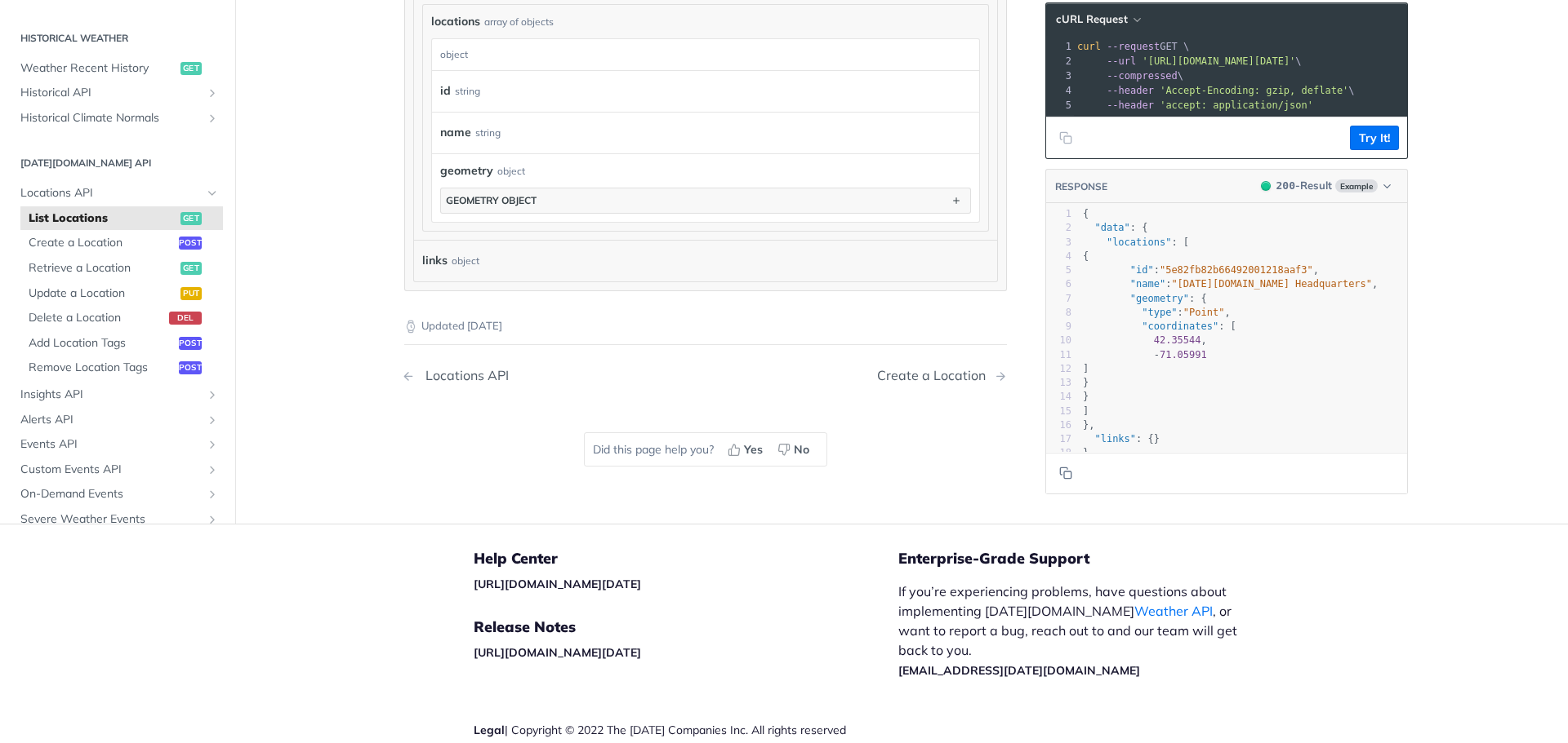
click at [466, 368] on div "Locations API" at bounding box center [463, 376] width 91 height 16
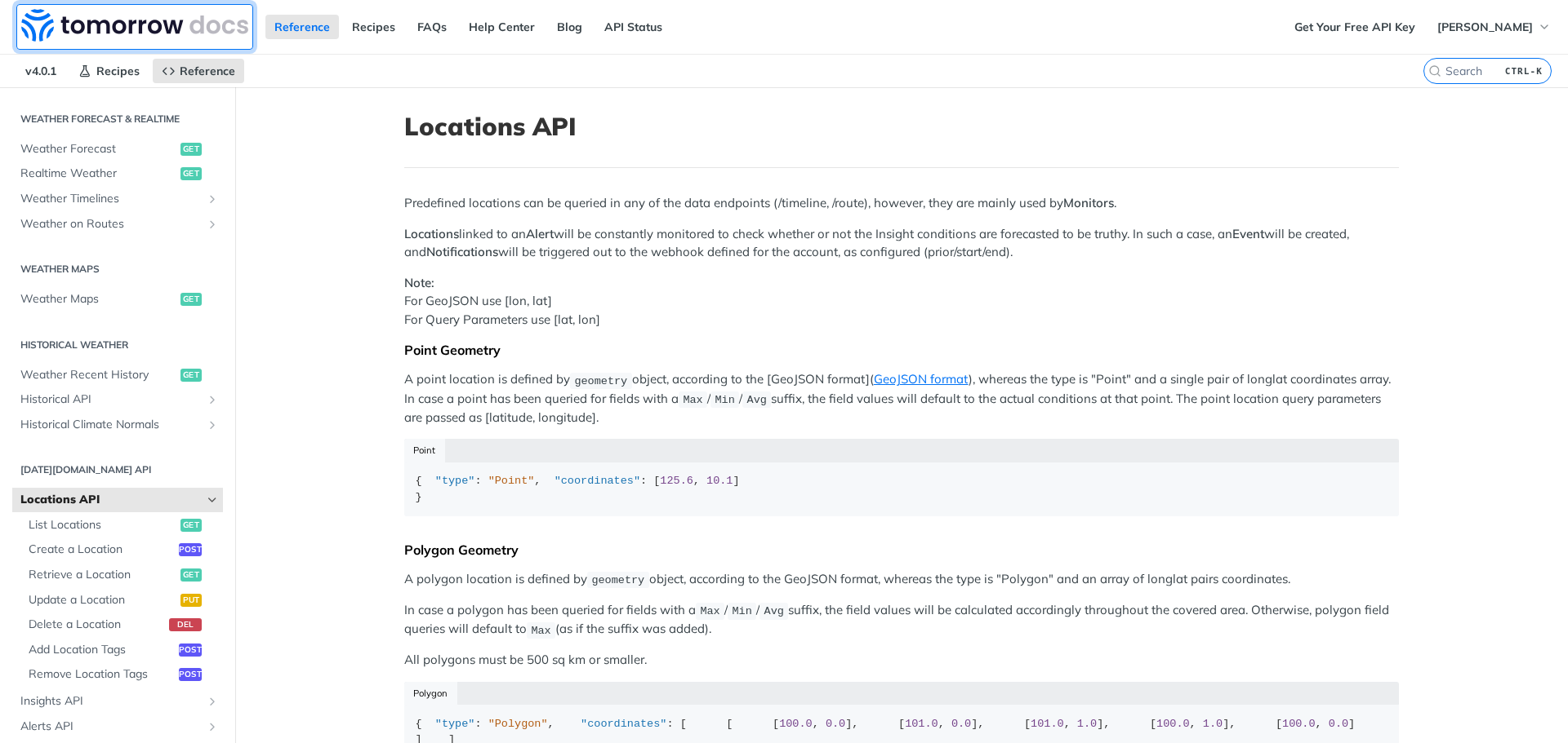
click at [94, 28] on img at bounding box center [135, 25] width 227 height 33
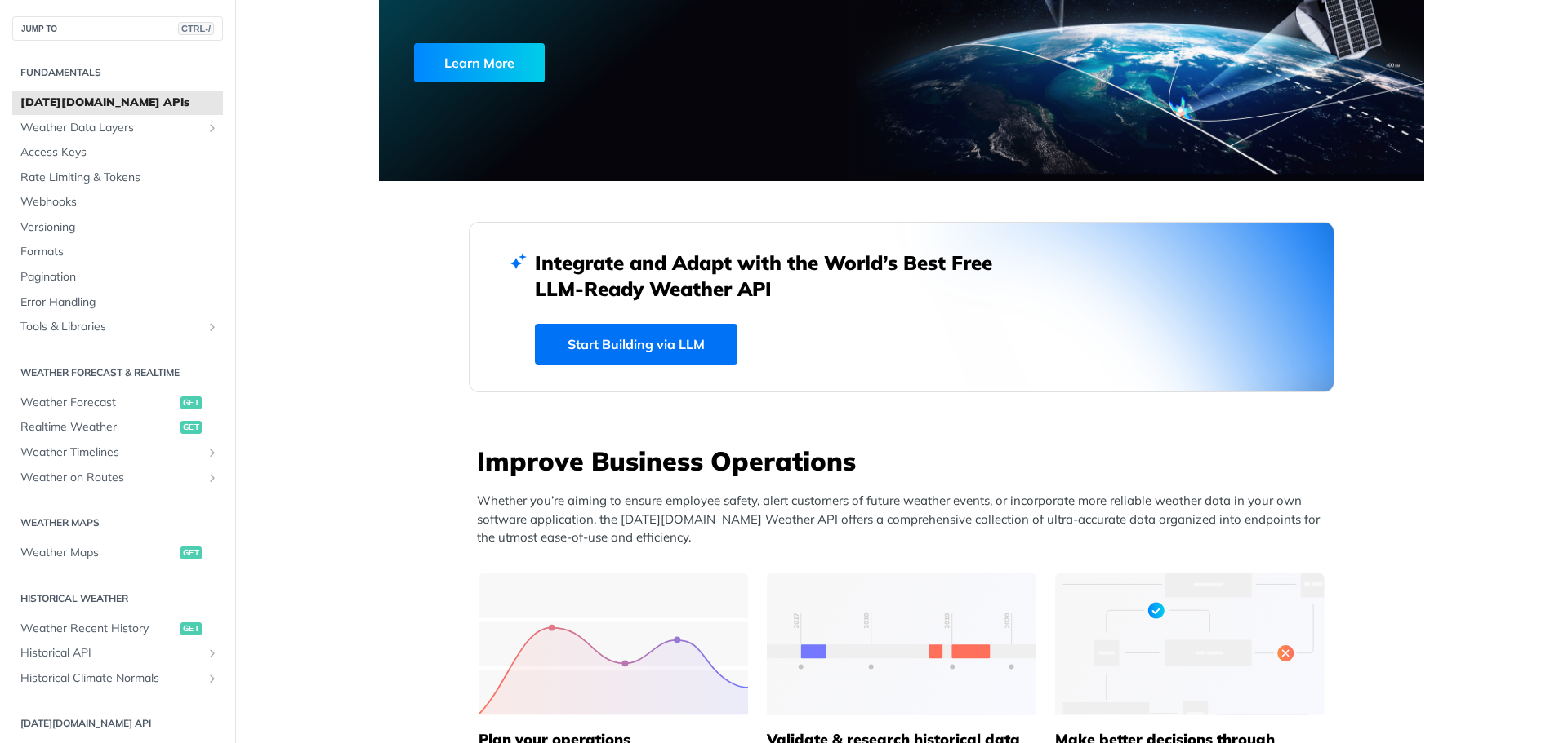
scroll to position [234, 0]
click at [690, 357] on link "Start Building via LLM" at bounding box center [636, 343] width 203 height 41
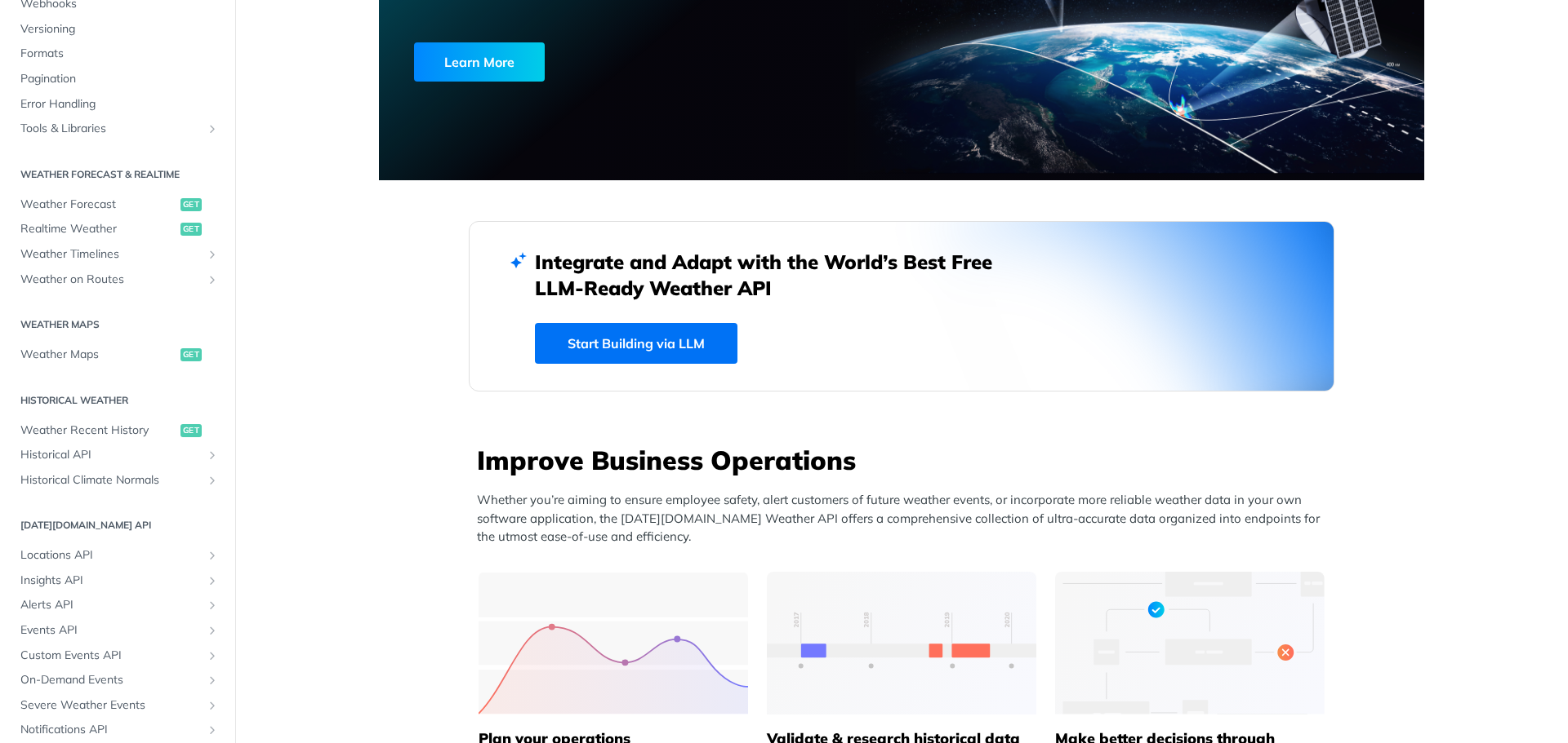
scroll to position [0, 0]
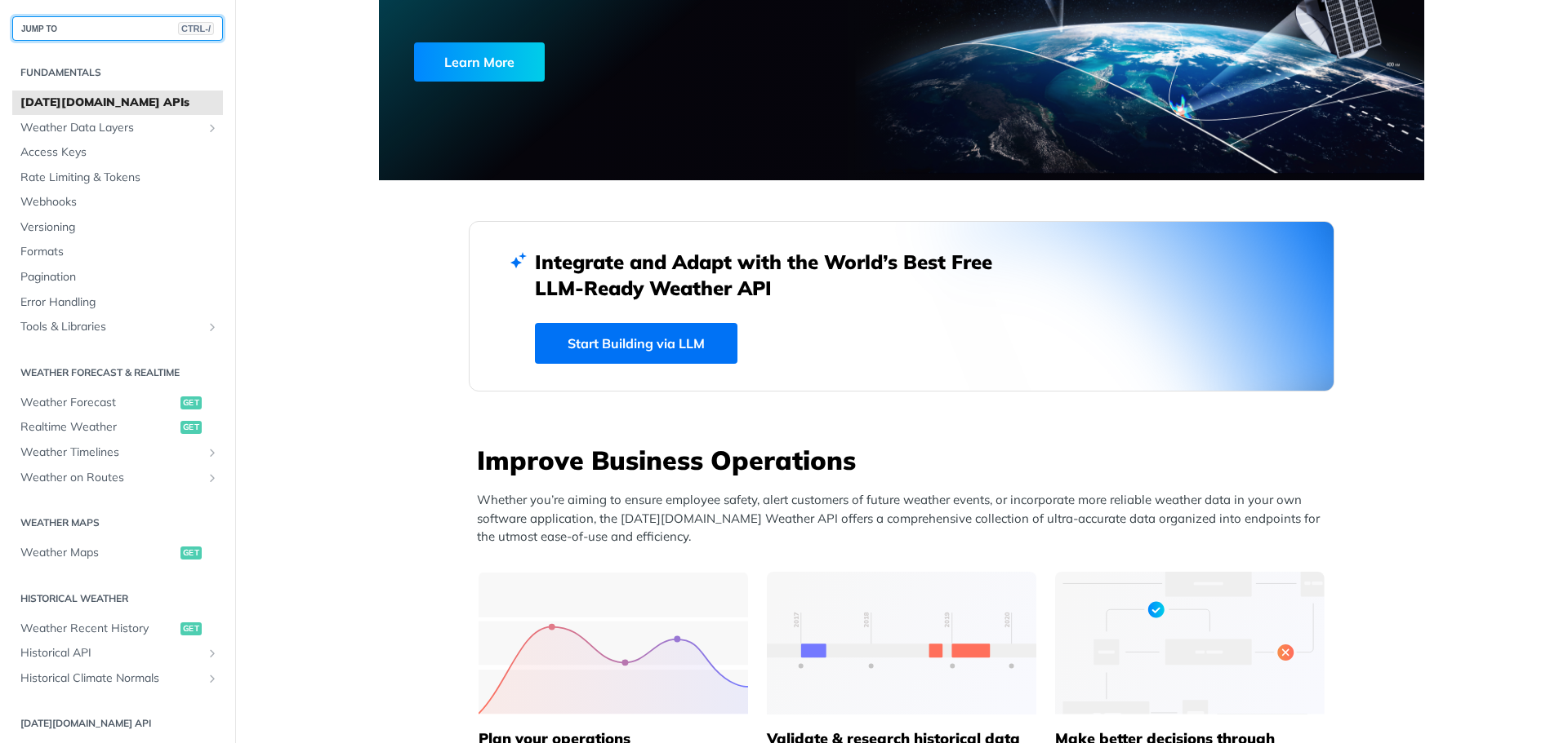
click at [115, 25] on button "JUMP TO CTRL-/" at bounding box center [117, 28] width 210 height 24
click at [67, 328] on span "Tools & Libraries" at bounding box center [111, 327] width 181 height 16
